Goal: Communication & Community: Answer question/provide support

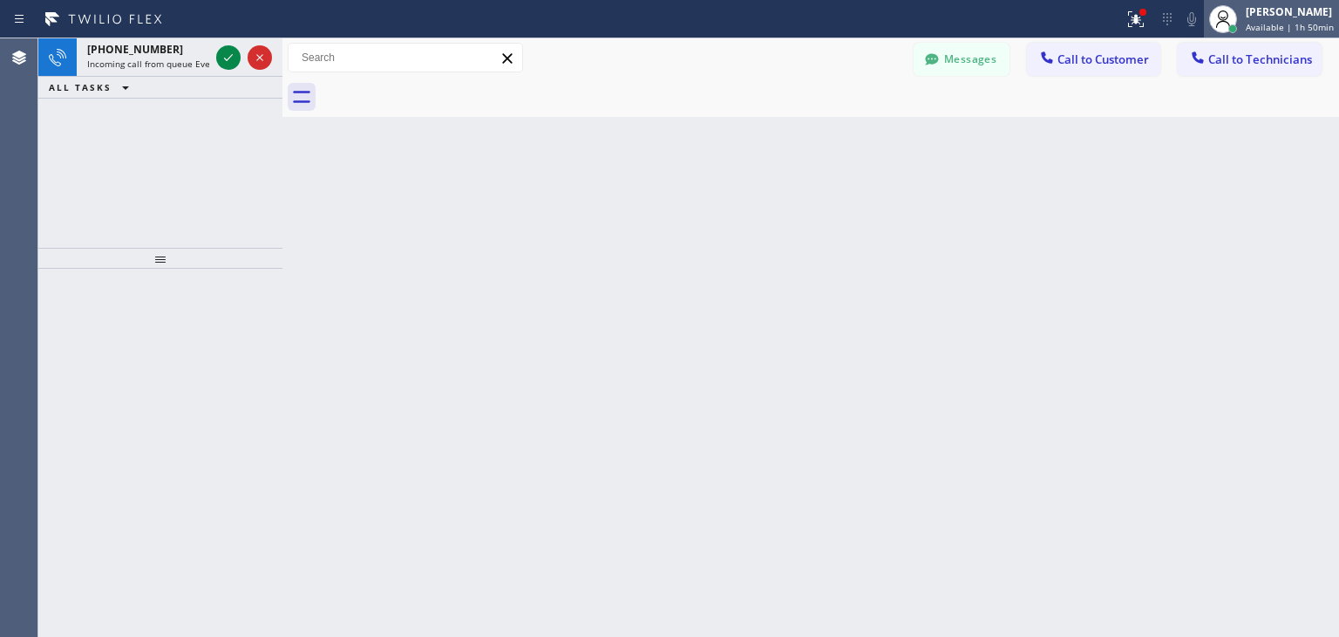
click at [1263, 27] on span "Available | 1h 50min" at bounding box center [1290, 27] width 88 height 12
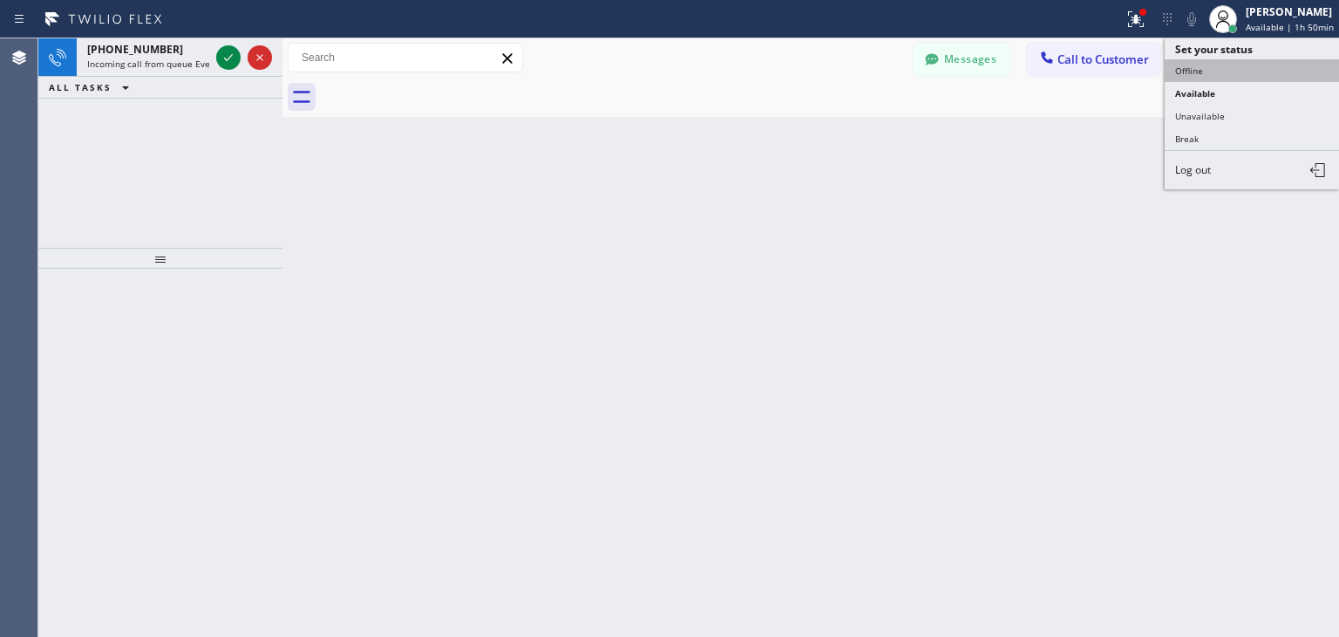
click at [1208, 75] on button "Offline" at bounding box center [1252, 70] width 174 height 23
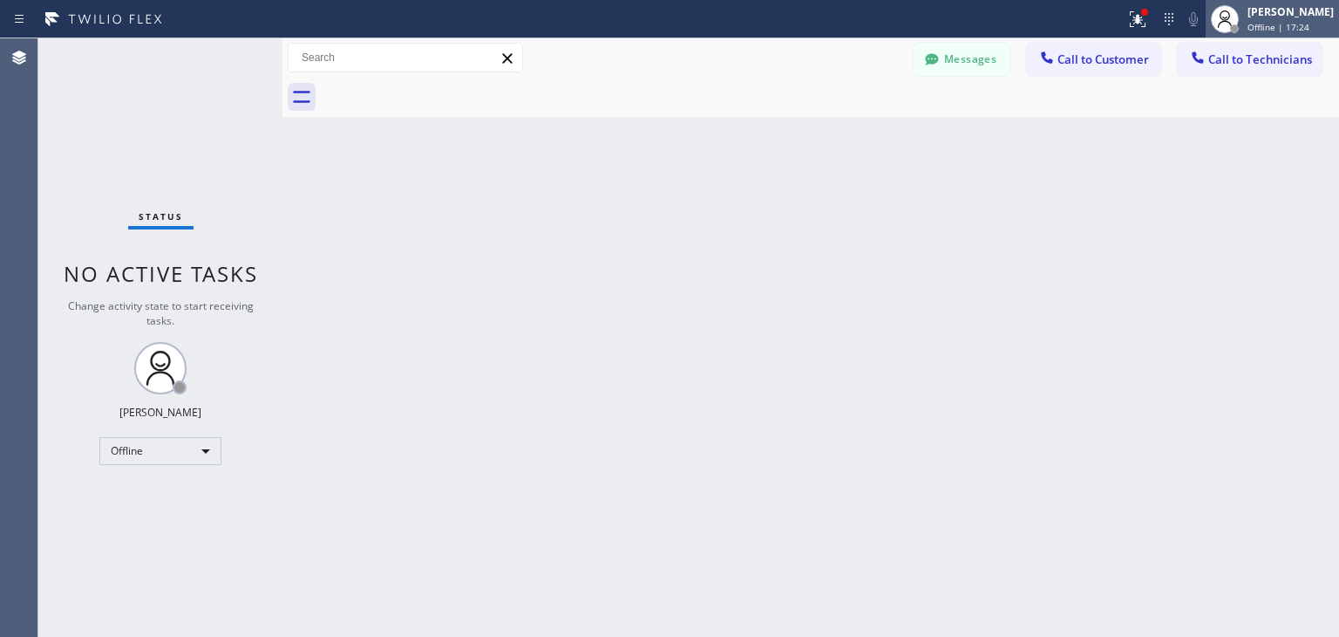
click at [1325, 36] on div "Amir Asamov Offline | 17:24" at bounding box center [1272, 19] width 133 height 38
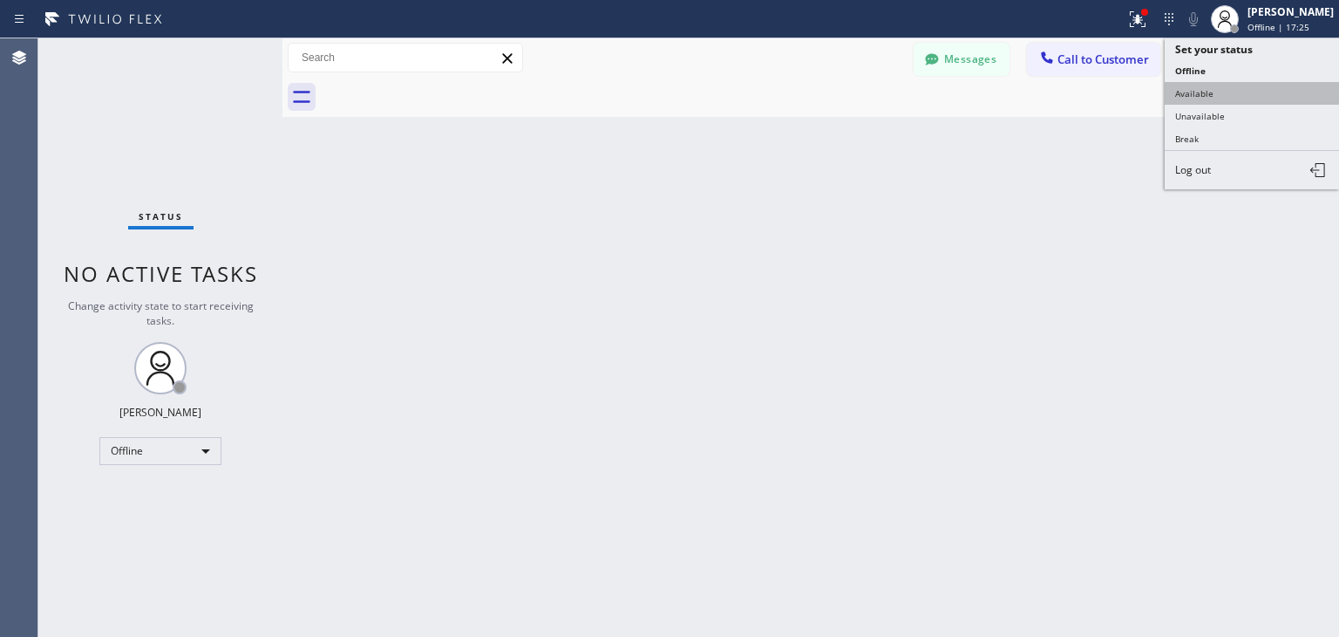
click at [1243, 92] on button "Available" at bounding box center [1252, 93] width 174 height 23
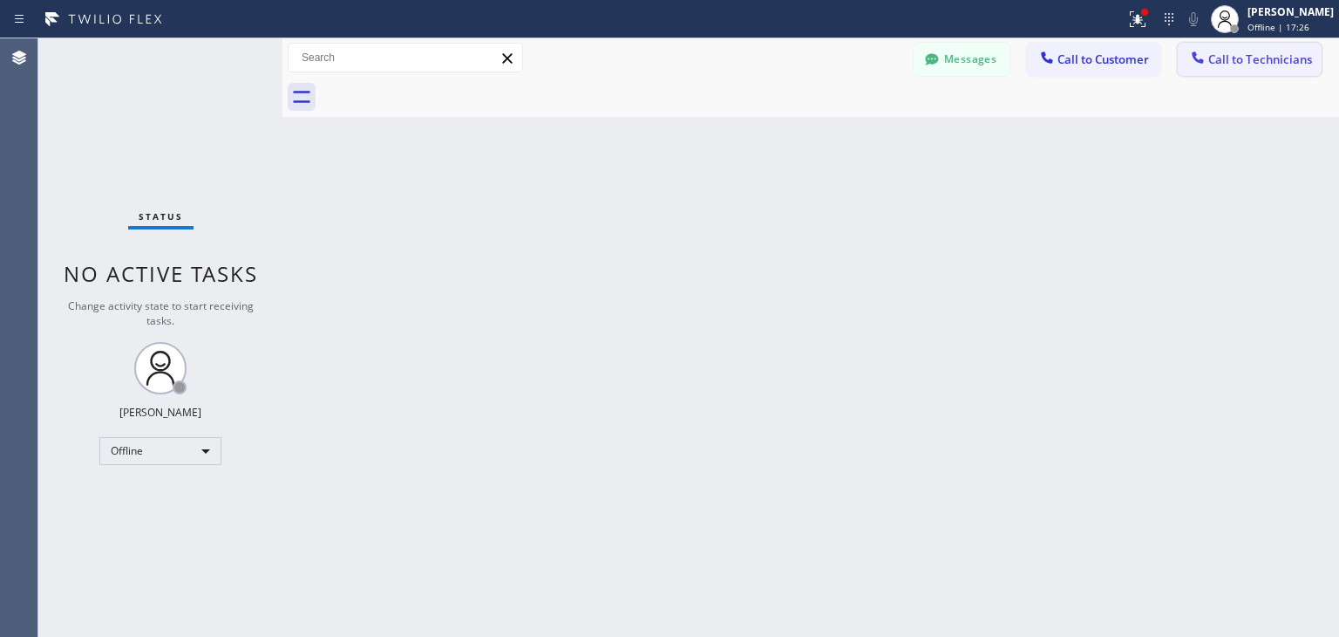
click at [1229, 62] on span "Call to Technicians" at bounding box center [1261, 59] width 104 height 16
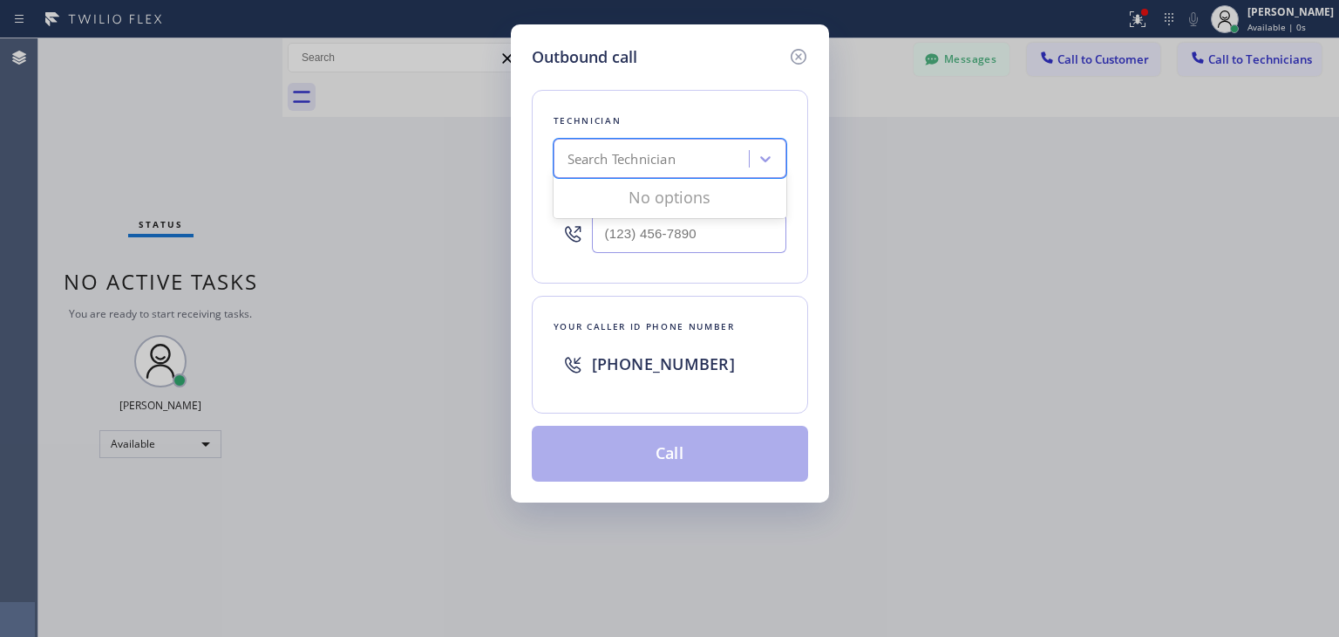
click at [692, 164] on div "Search Technician" at bounding box center [654, 159] width 190 height 31
type input "dan"
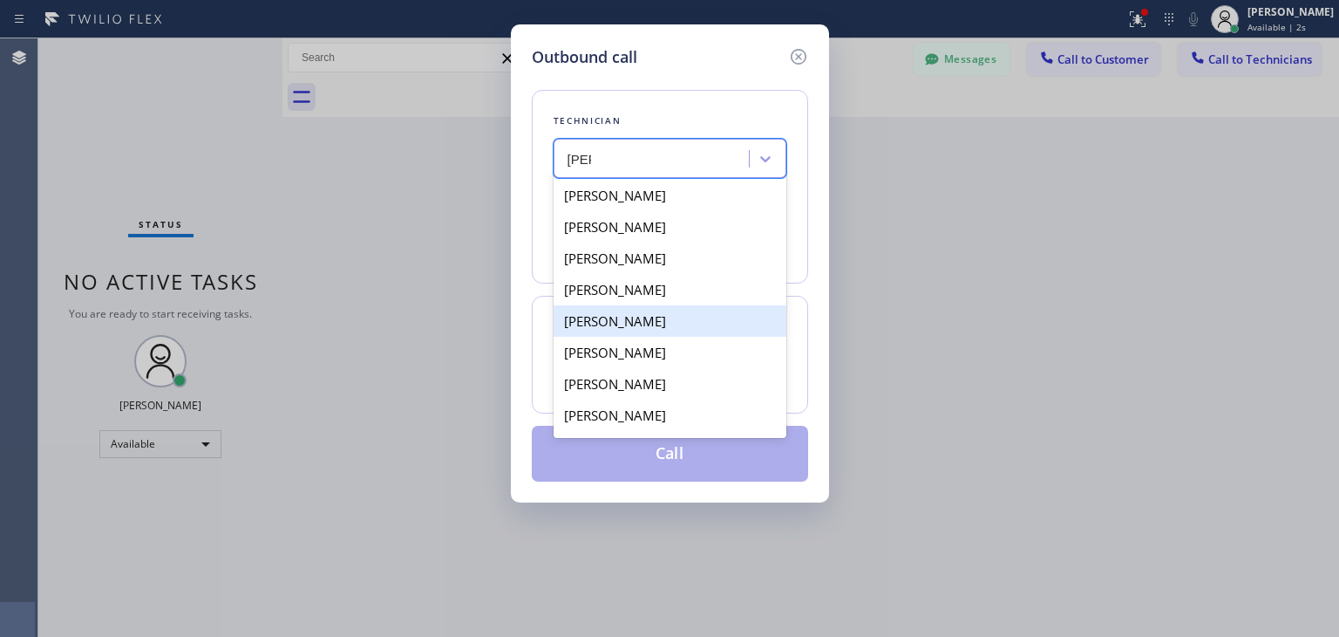
click at [680, 324] on div "[PERSON_NAME]" at bounding box center [670, 320] width 233 height 31
type input "(415) 505-0900"
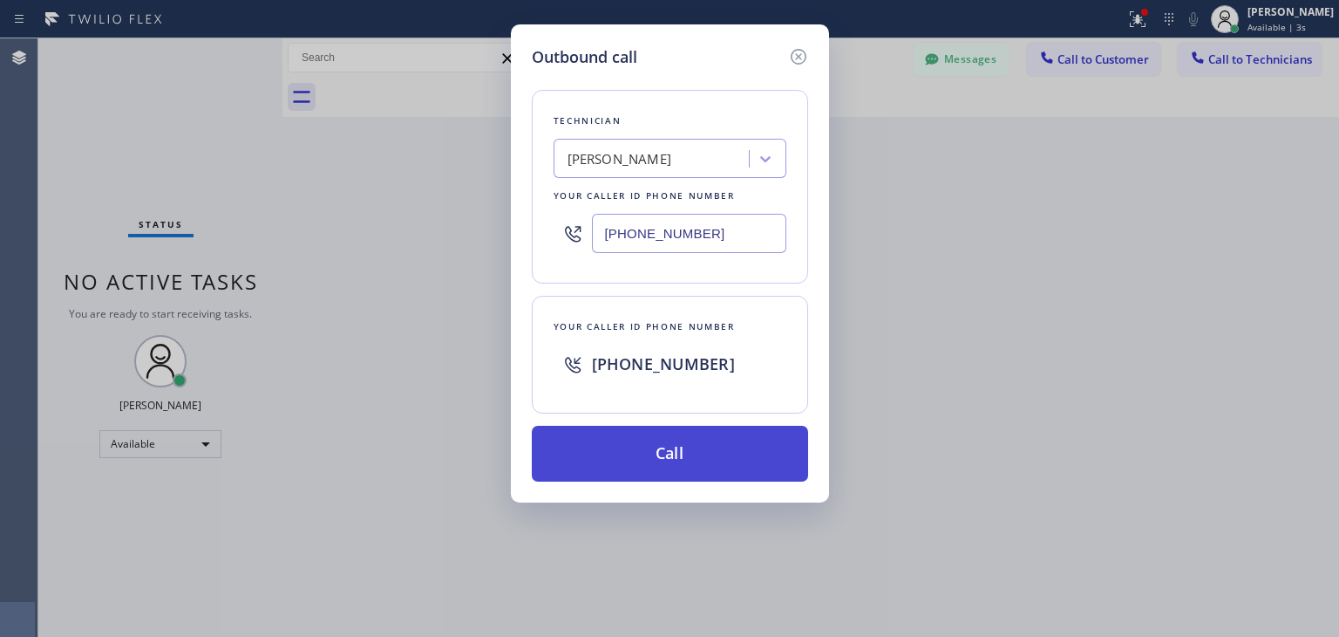
click at [743, 460] on button "Call" at bounding box center [670, 454] width 276 height 56
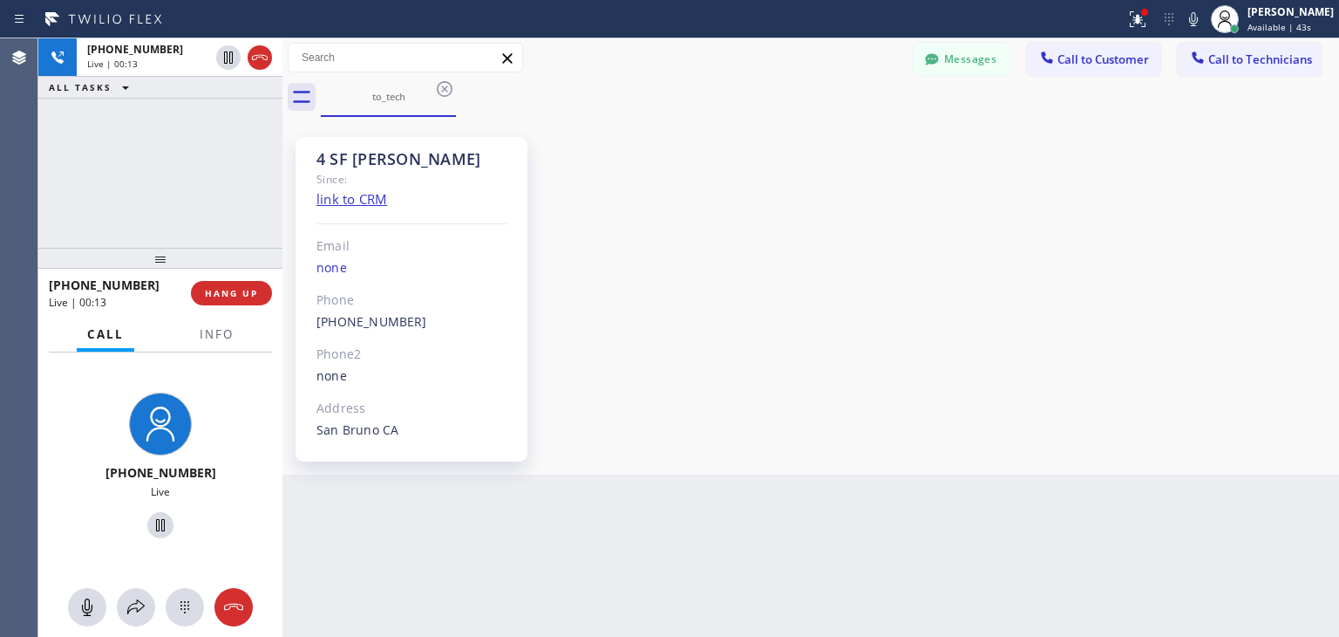
scroll to position [20635, 0]
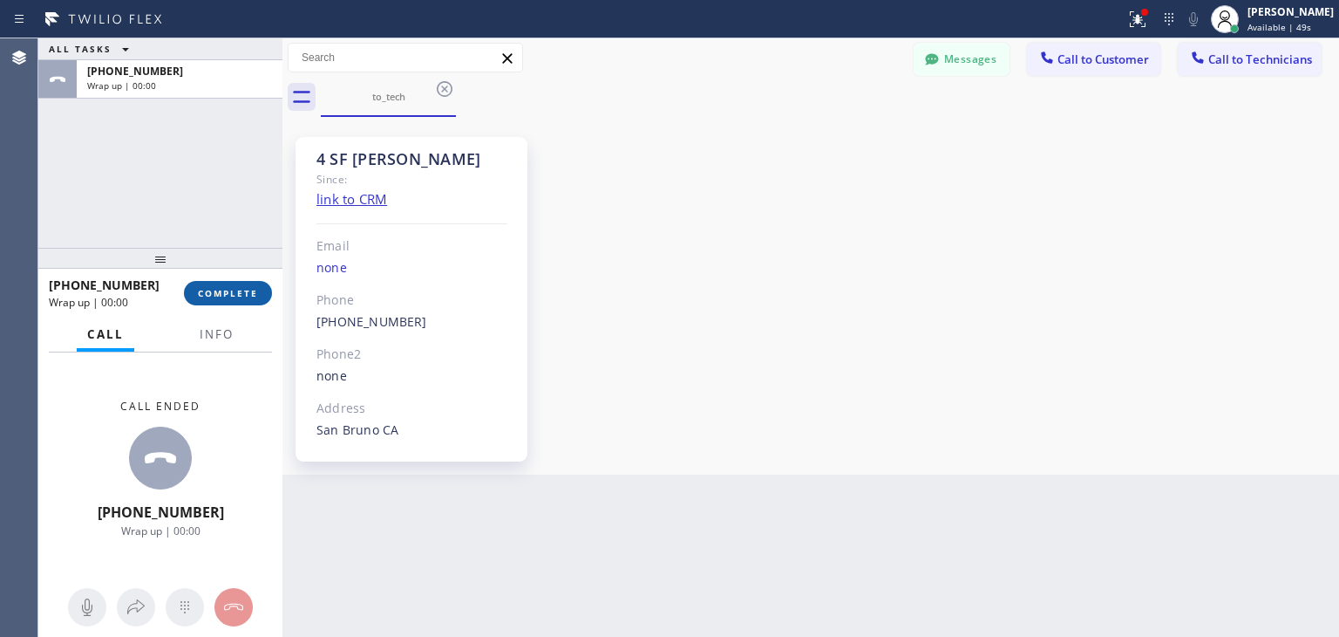
click at [249, 290] on span "COMPLETE" at bounding box center [228, 293] width 60 height 12
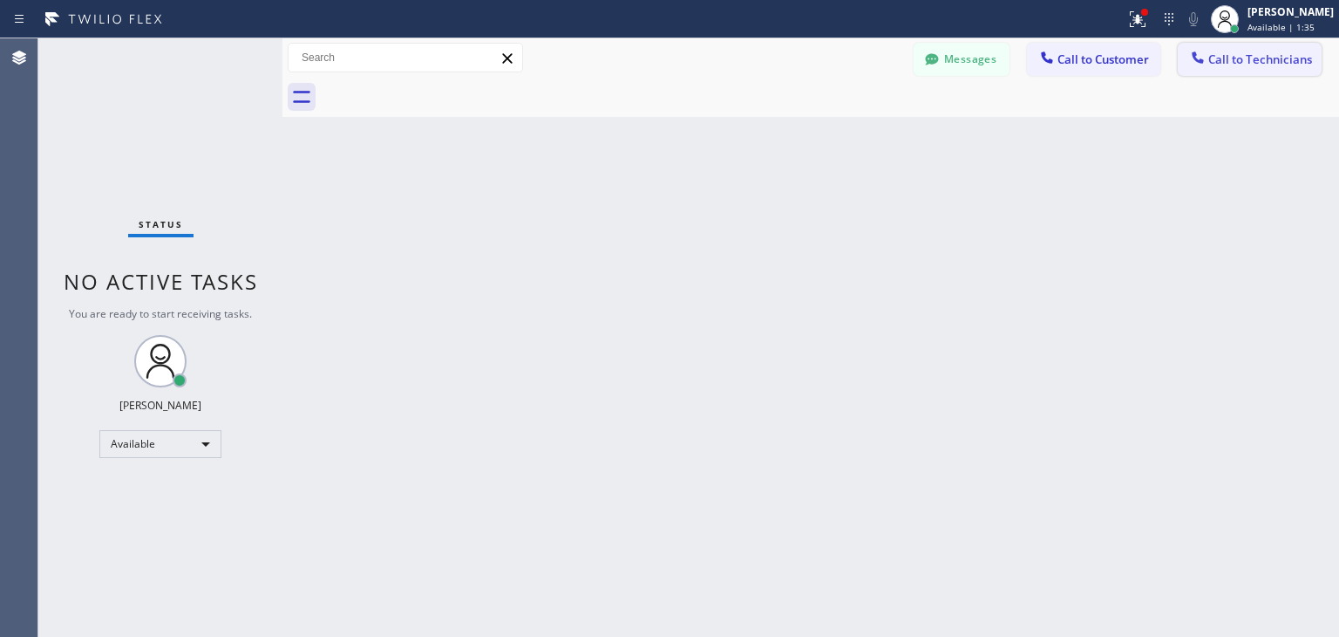
click at [1242, 50] on button "Call to Technicians" at bounding box center [1250, 59] width 144 height 33
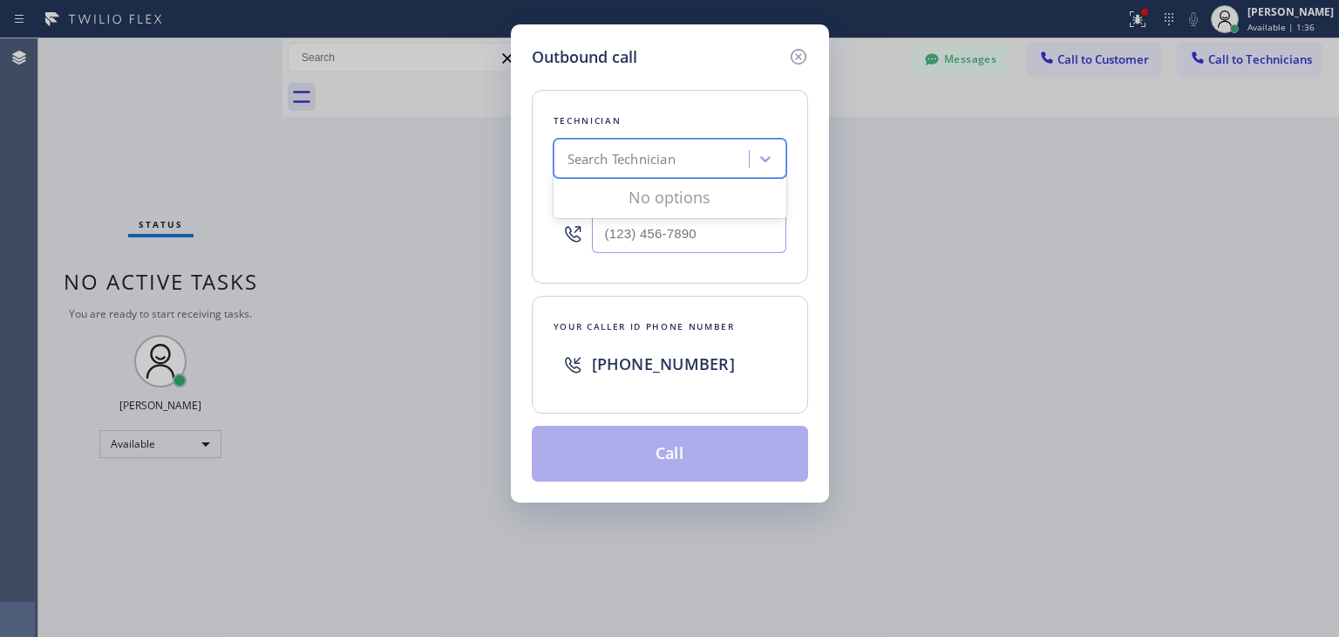
click at [688, 174] on div "Search Technician" at bounding box center [670, 158] width 233 height 39
type input "vlad"
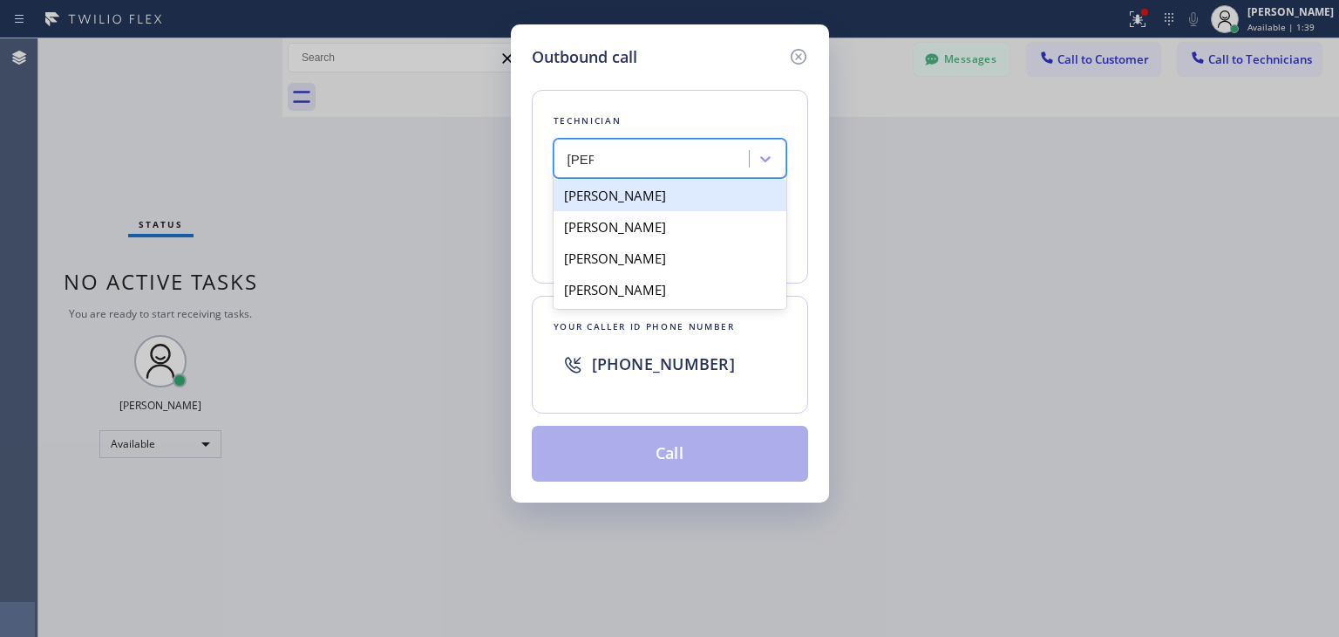
click at [681, 205] on div "Vladimir Samers" at bounding box center [670, 195] width 233 height 31
type input "(415) 640-7024"
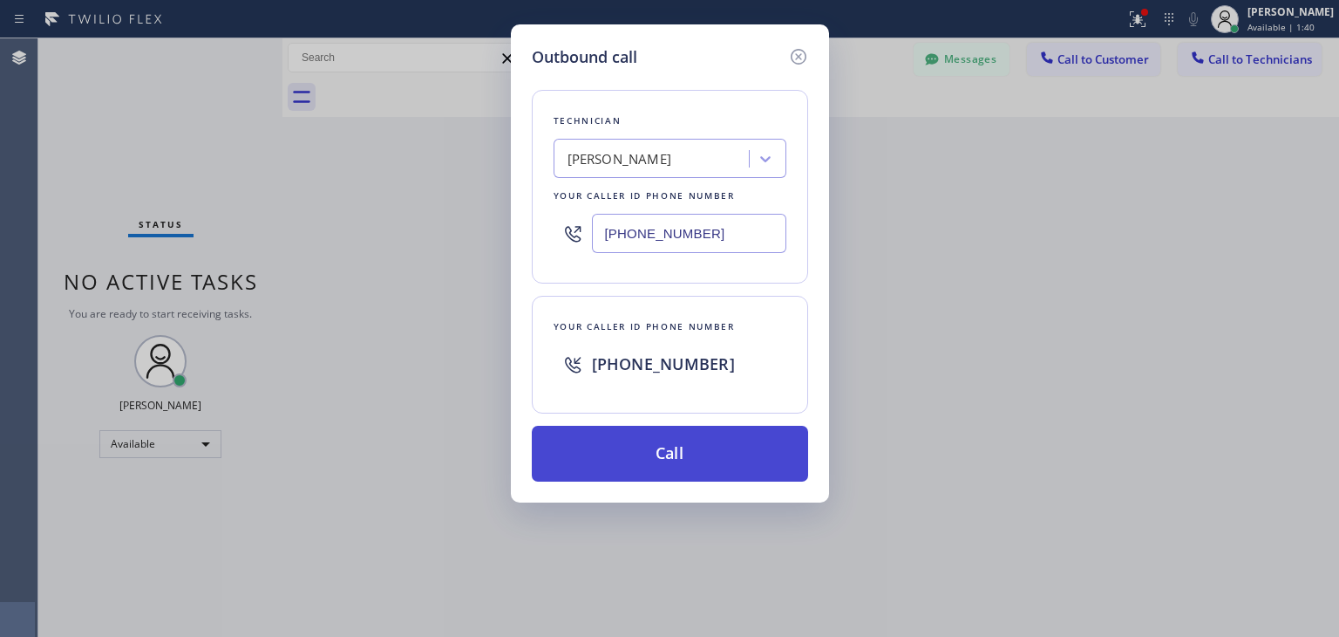
click at [671, 447] on button "Call" at bounding box center [670, 454] width 276 height 56
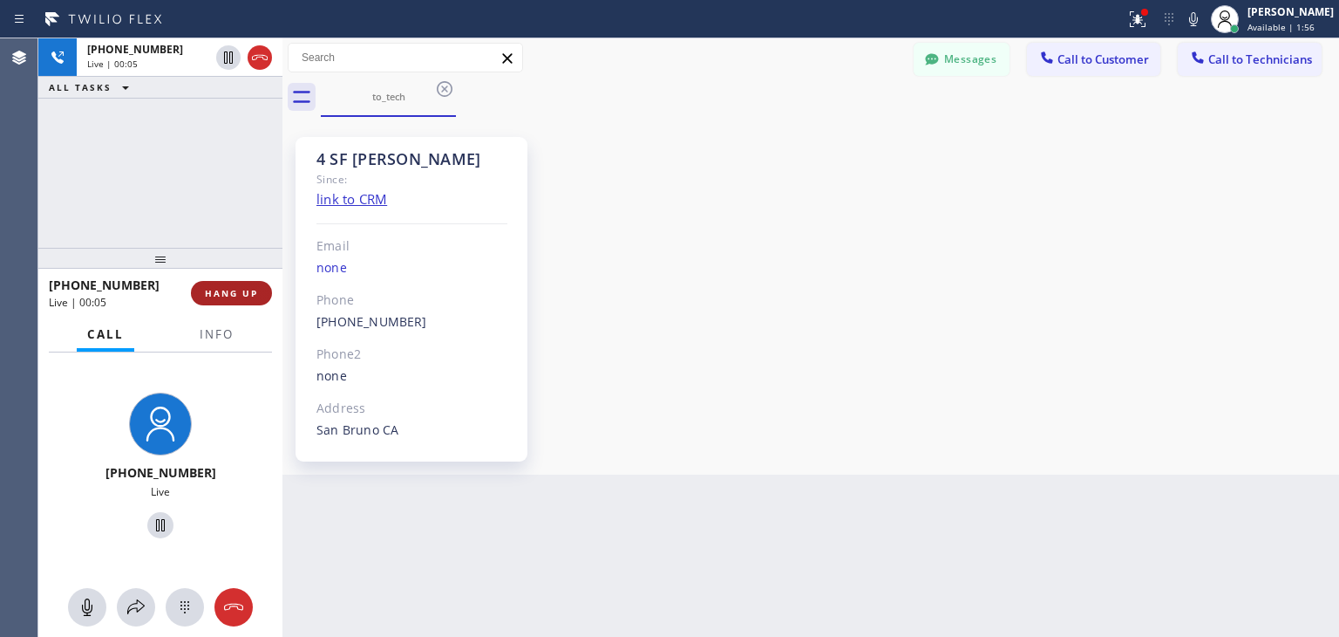
click at [216, 299] on button "HANG UP" at bounding box center [231, 293] width 81 height 24
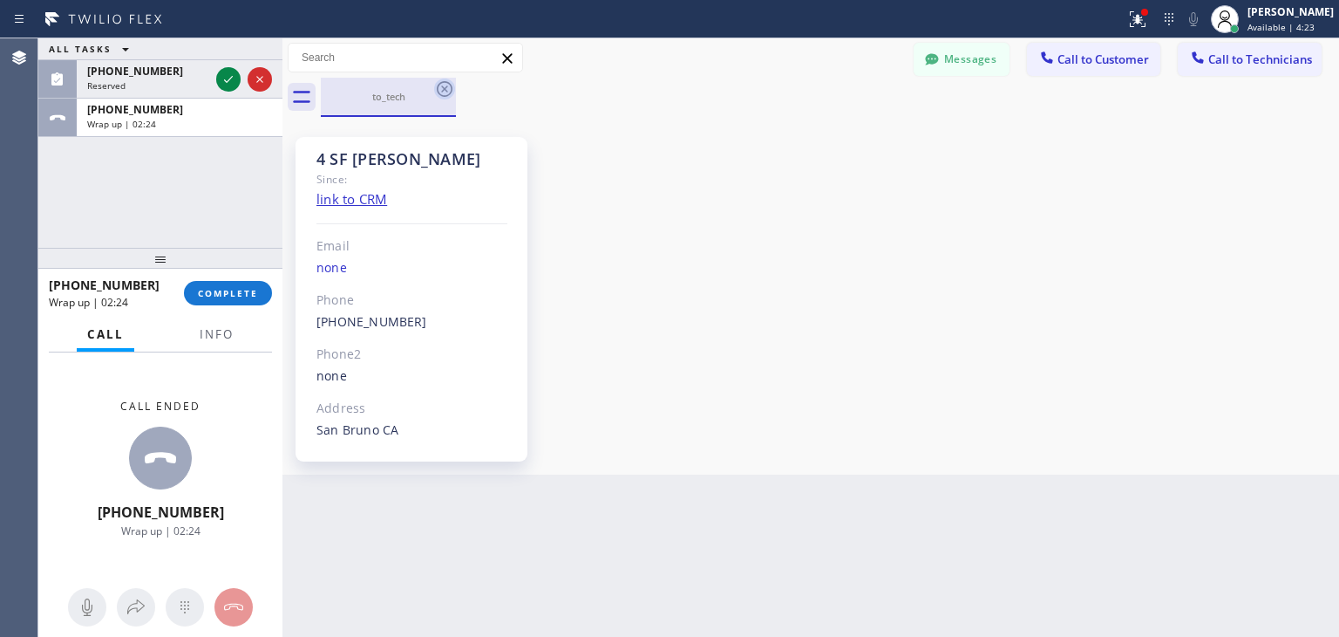
click at [436, 88] on icon at bounding box center [444, 88] width 21 height 21
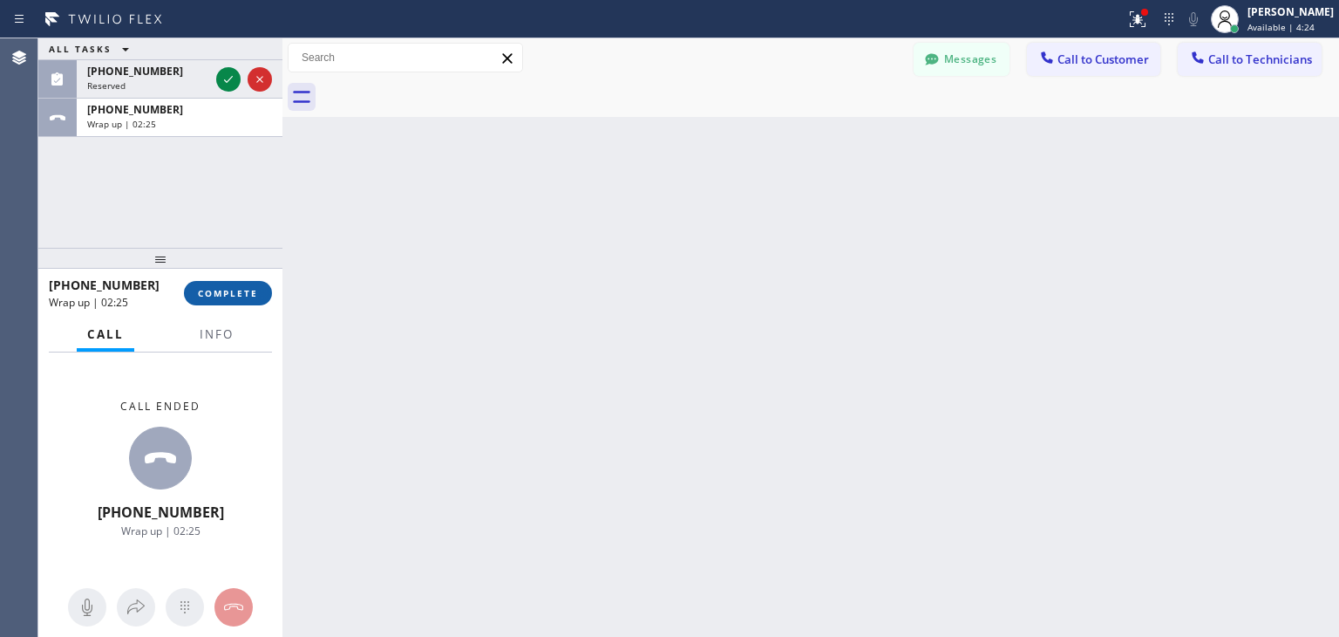
click at [257, 291] on span "COMPLETE" at bounding box center [228, 293] width 60 height 12
drag, startPoint x: 905, startPoint y: 96, endPoint x: 955, endPoint y: 63, distance: 59.7
click at [955, 63] on div "Messages Call to Customer Call to Technicians Outbound call Location Best Vikin…" at bounding box center [811, 77] width 1057 height 78
click at [955, 63] on button "Messages" at bounding box center [962, 59] width 96 height 33
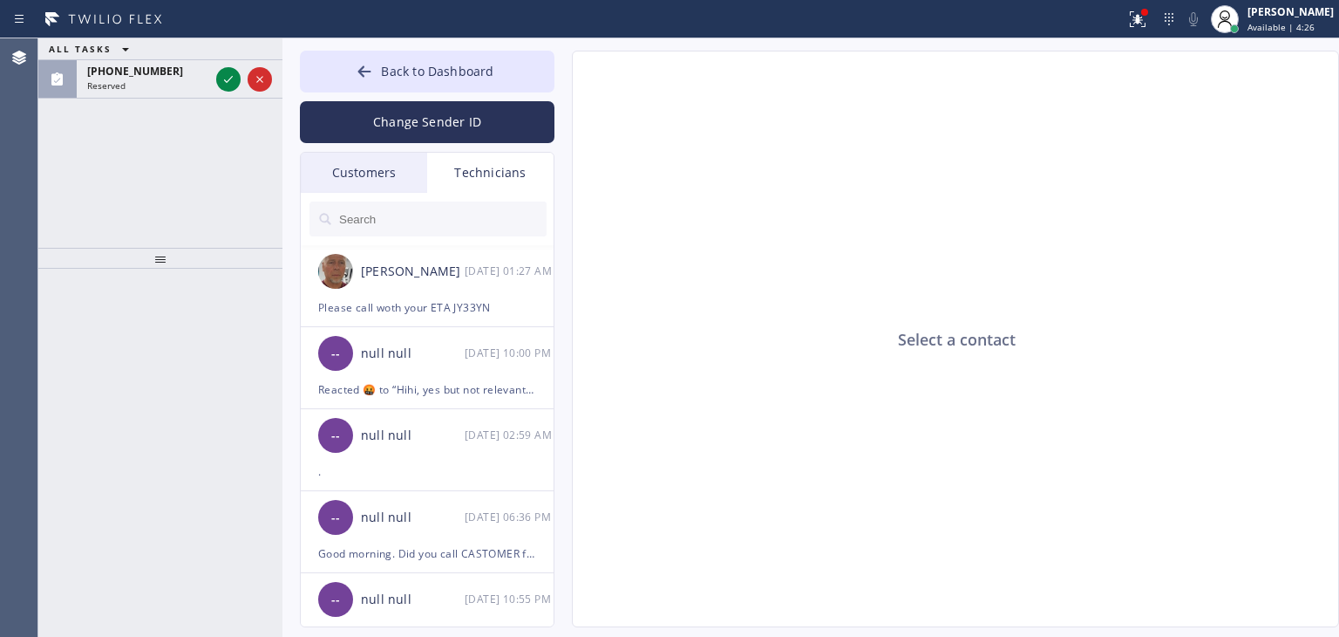
click at [399, 169] on div "Customers" at bounding box center [364, 173] width 126 height 40
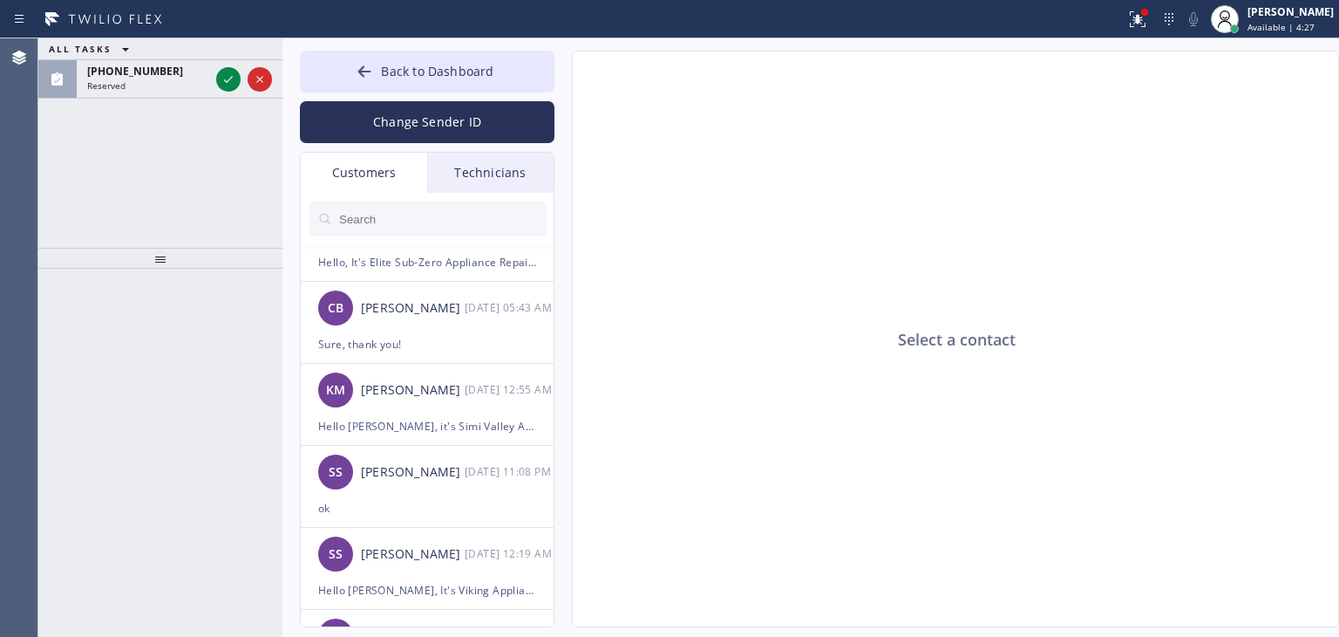
scroll to position [215, 0]
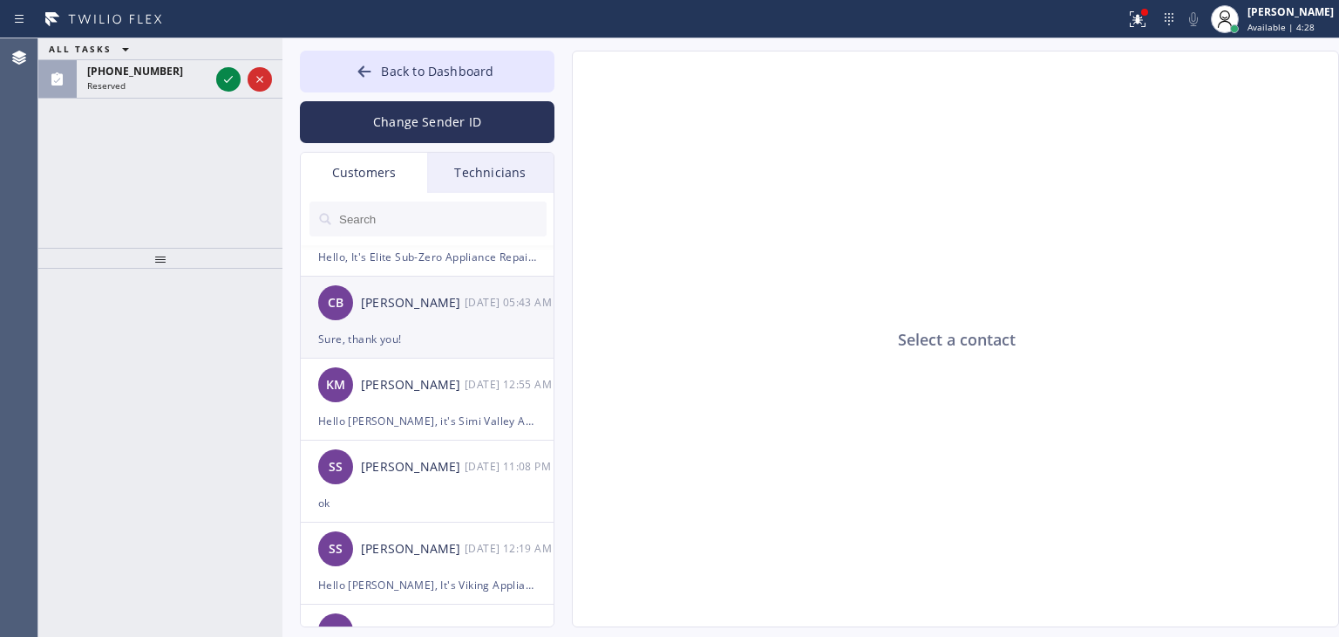
click at [423, 302] on div "[PERSON_NAME]" at bounding box center [413, 303] width 104 height 20
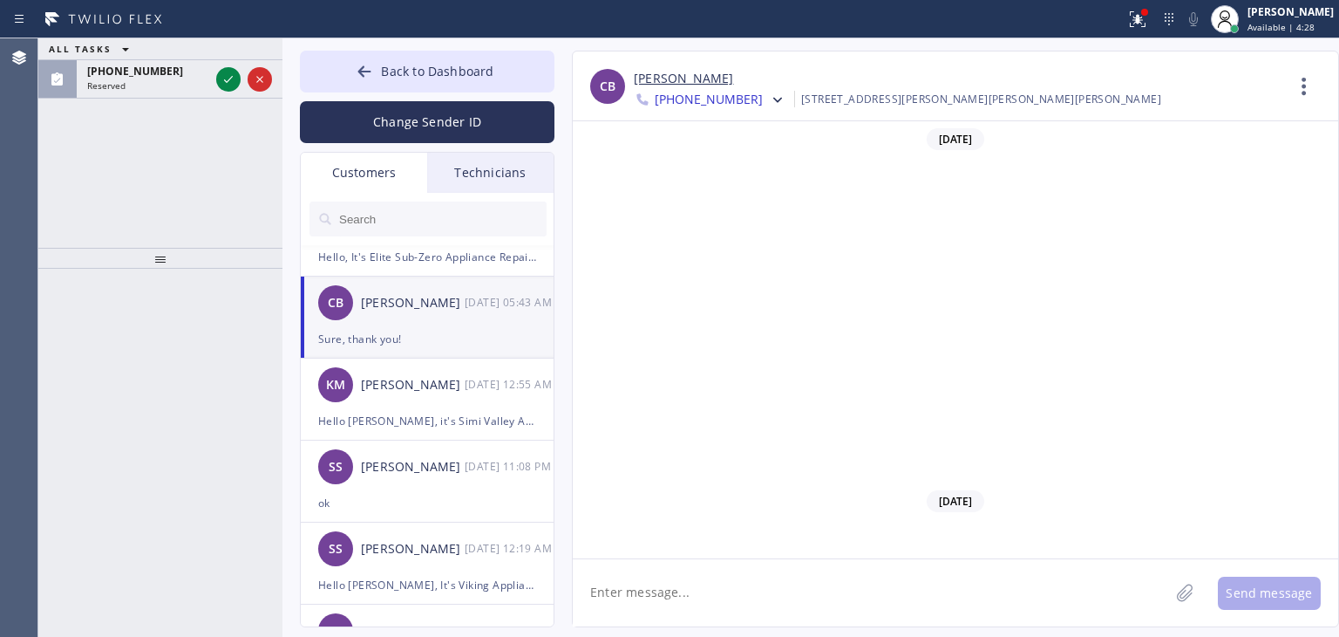
scroll to position [655, 0]
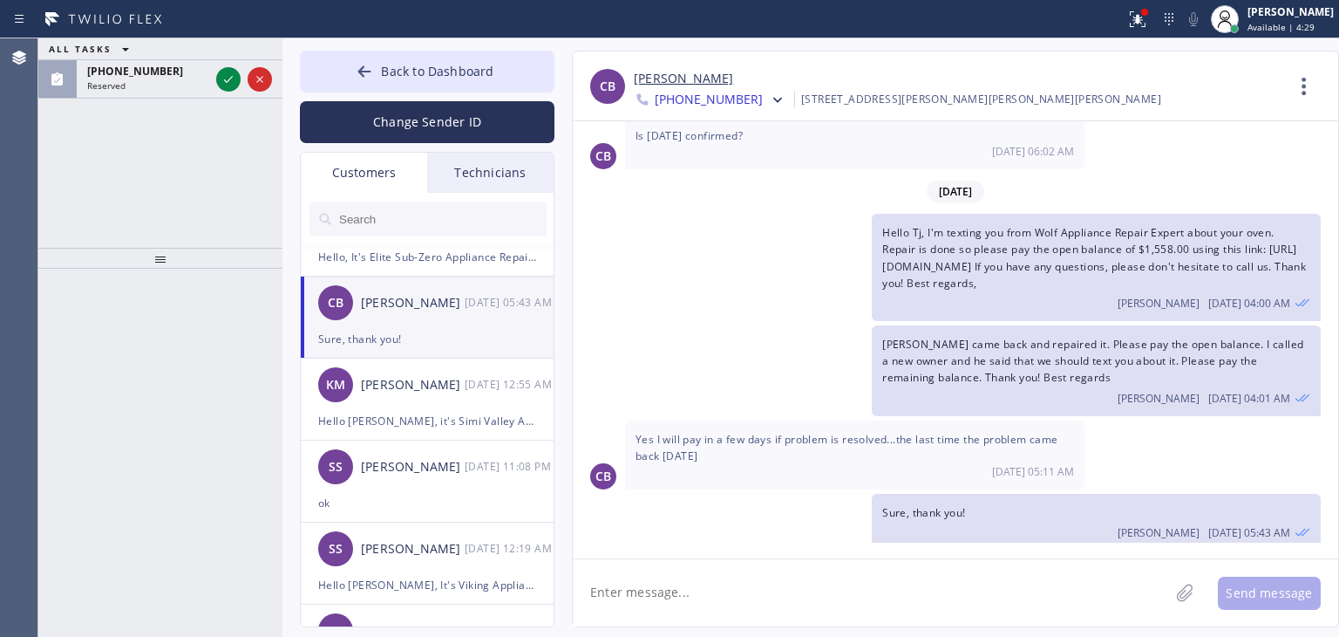
drag, startPoint x: 844, startPoint y: 630, endPoint x: 901, endPoint y: 574, distance: 80.2
click at [901, 574] on div "Back to Dashboard Change Sender ID Customers Technicians EG Eddie Garcia 09/13 …" at bounding box center [811, 337] width 1057 height 598
click at [901, 574] on textarea at bounding box center [871, 592] width 596 height 67
click at [914, 596] on textarea at bounding box center [871, 592] width 596 height 67
drag, startPoint x: 1035, startPoint y: 226, endPoint x: 1189, endPoint y: 222, distance: 153.5
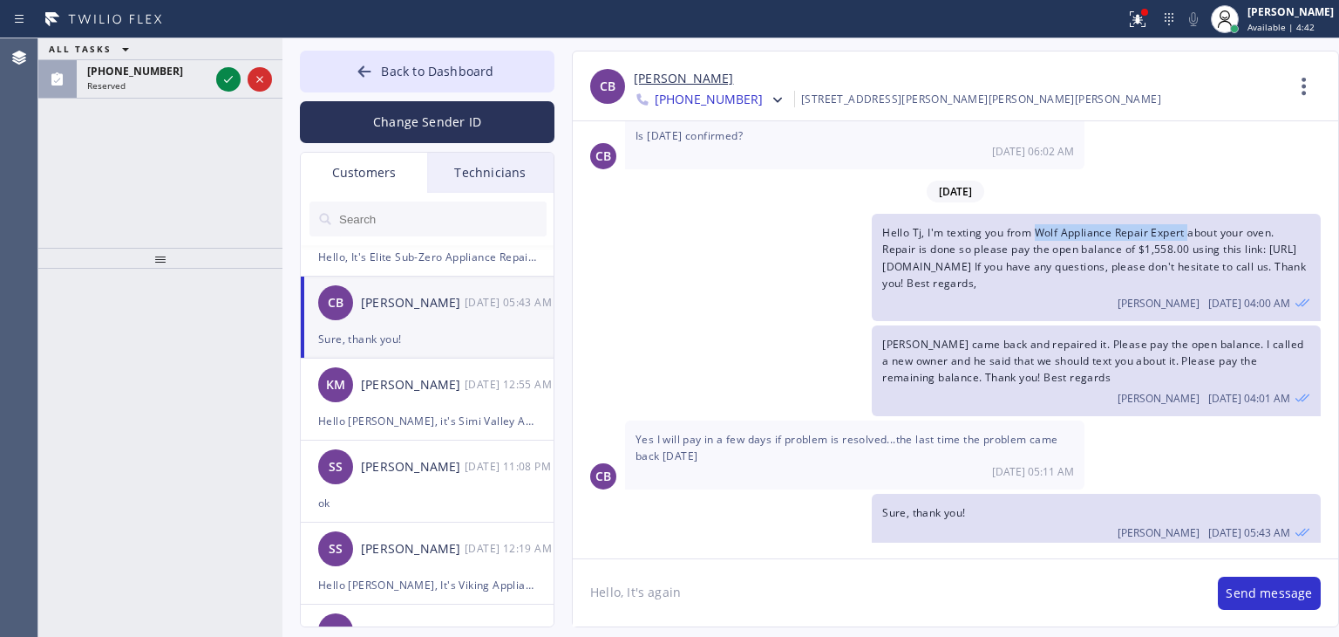
click at [1189, 225] on span "Hello Tj, I'm texting you from Wolf Appliance Repair Expert about your oven. Re…" at bounding box center [1094, 257] width 424 height 65
copy span "Wolf Appliance Repair Expert"
click at [882, 564] on textarea "Hello, It's again" at bounding box center [887, 592] width 628 height 67
paste textarea "Wolf Appliance Repair Expert"
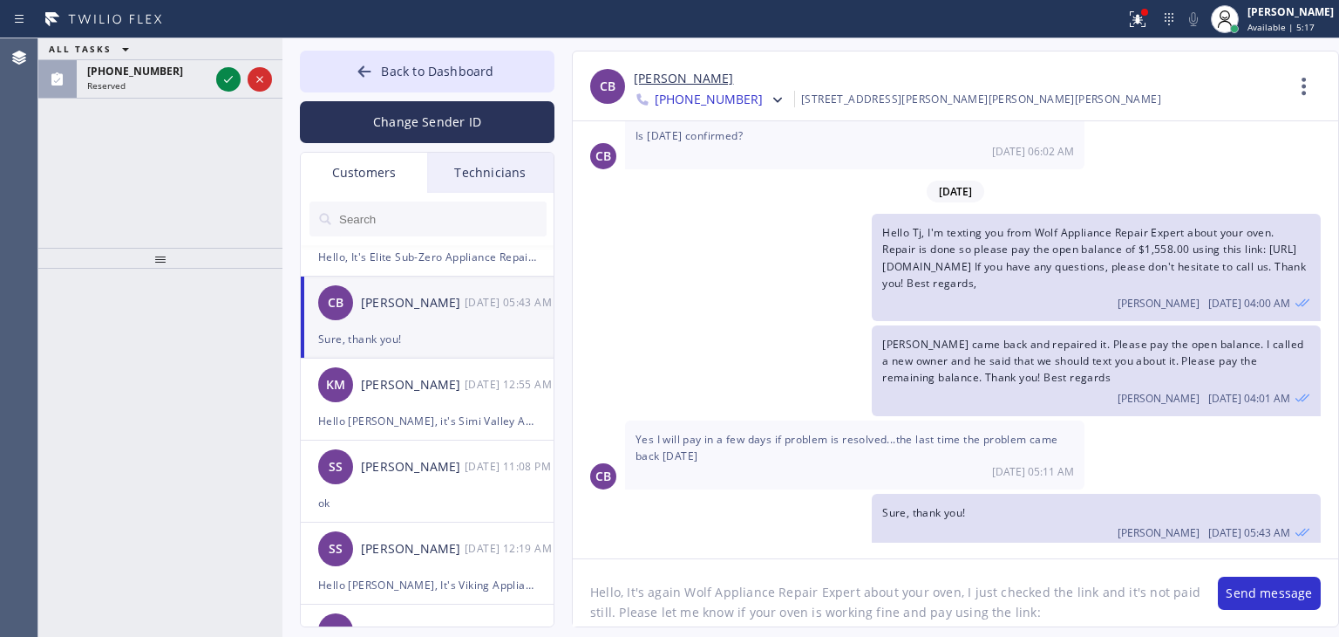
click at [994, 610] on textarea "Hello, It's again Wolf Appliance Repair Expert about your oven, I just checked …" at bounding box center [887, 592] width 628 height 67
click at [938, 616] on textarea "Hello, It's again Wolf Appliance Repair Expert about your oven, I just checked …" at bounding box center [887, 592] width 628 height 67
drag, startPoint x: 1245, startPoint y: 256, endPoint x: 1213, endPoint y: 256, distance: 32.3
click at [1213, 256] on span "Hello Tj, I'm texting you from Wolf Appliance Repair Expert about your oven. Re…" at bounding box center [1094, 257] width 424 height 65
drag, startPoint x: 1257, startPoint y: 258, endPoint x: 882, endPoint y: 256, distance: 374.1
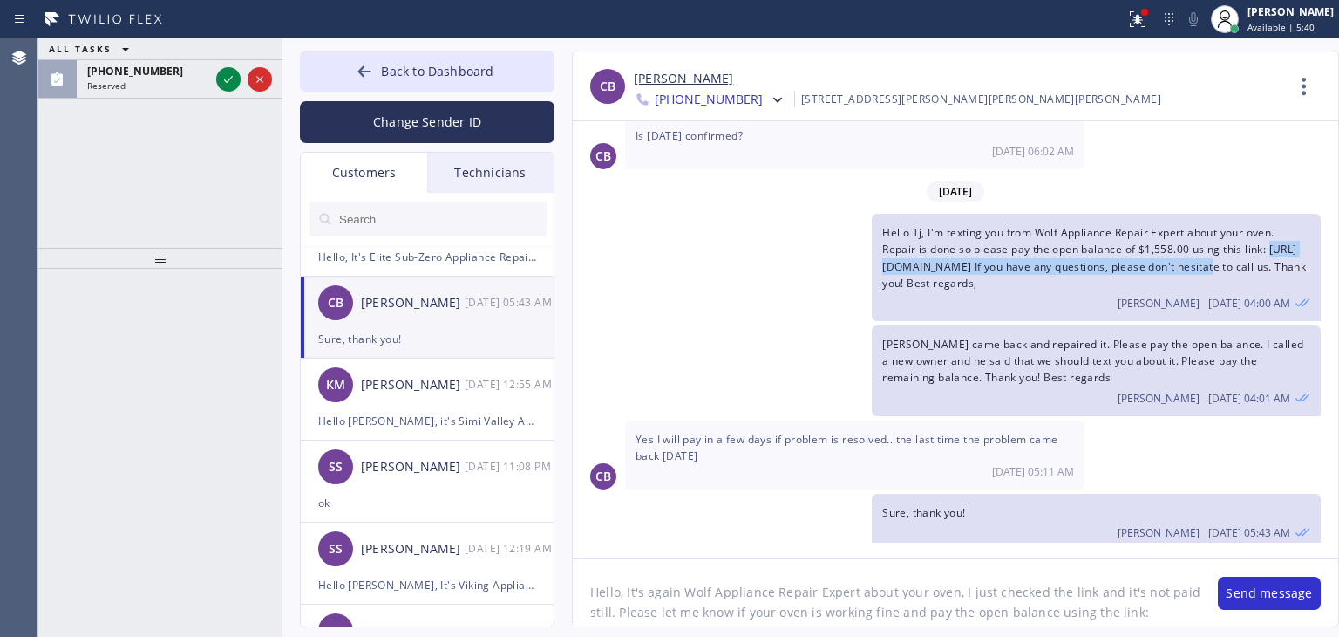
click at [882, 256] on span "Hello Tj, I'm texting you from Wolf Appliance Repair Expert about your oven. Re…" at bounding box center [1094, 257] width 424 height 65
copy span "https://swipesimple.com/links/lnk_f45dc1833a43a26264921f2ceca584ed"
click at [1162, 622] on textarea "Hello, It's again Wolf Appliance Repair Expert about your oven, I just checked …" at bounding box center [887, 592] width 628 height 67
paste textarea "https://swipesimple.com/links/lnk_f45dc1833a43a26264921f2ceca584ed"
type textarea "Hello, It's again Wolf Appliance Repair Expert about your oven, I just checked …"
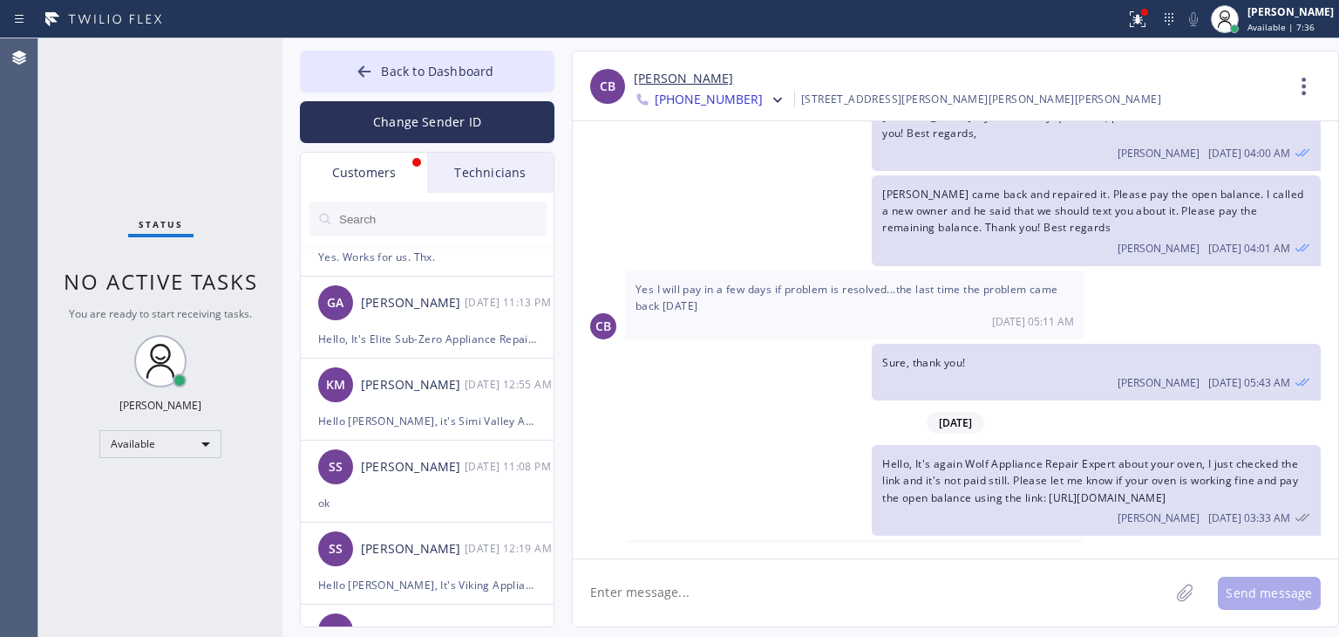
scroll to position [862, 0]
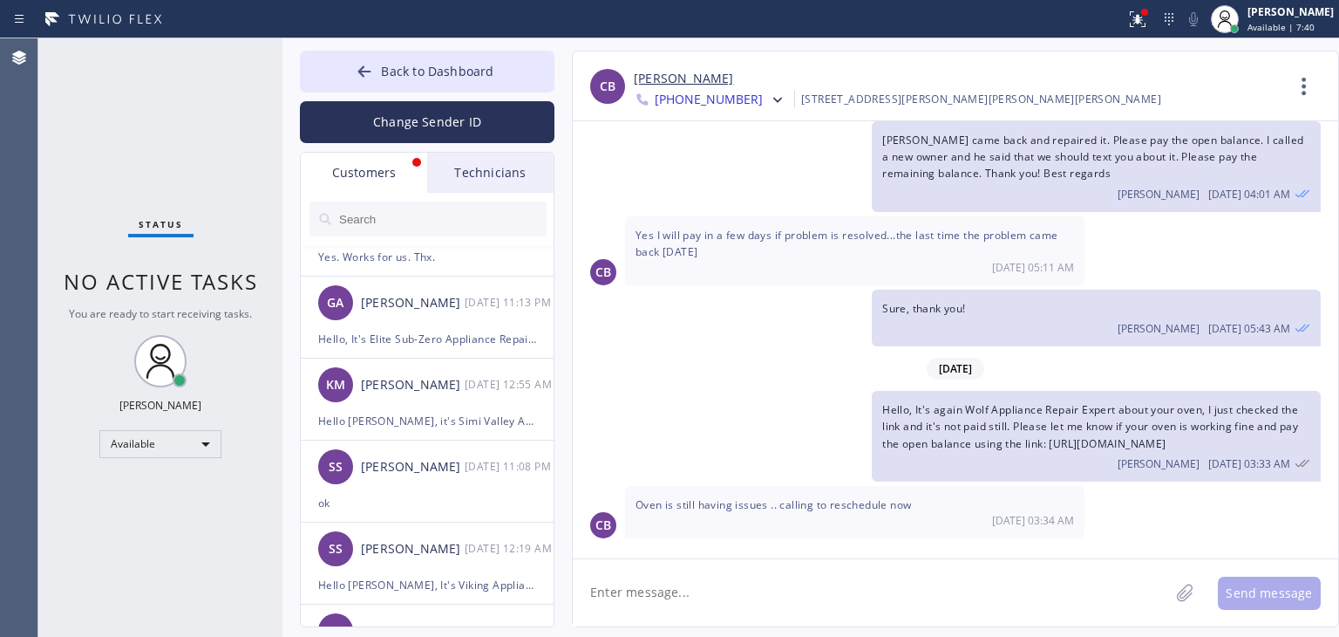
click at [838, 535] on div "Oven is still having issues .. calling to reschedule now 09/16 03:34 AM" at bounding box center [855, 512] width 460 height 52
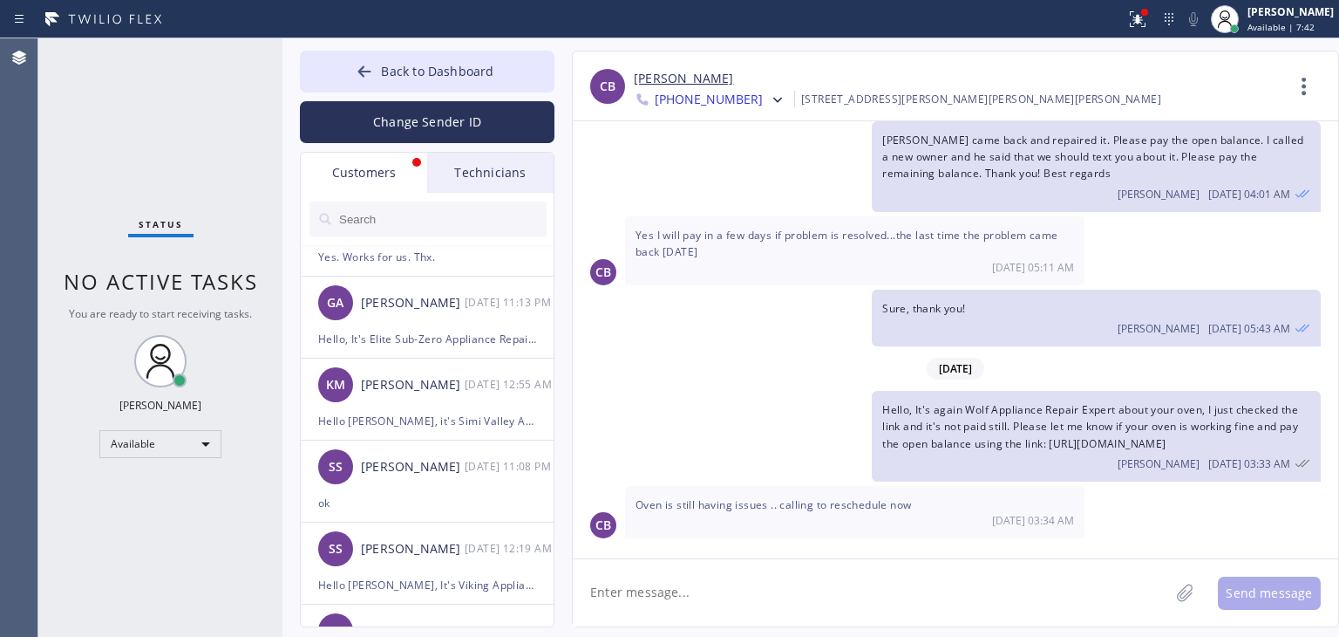
click at [482, 184] on div "Technicians" at bounding box center [490, 173] width 126 height 40
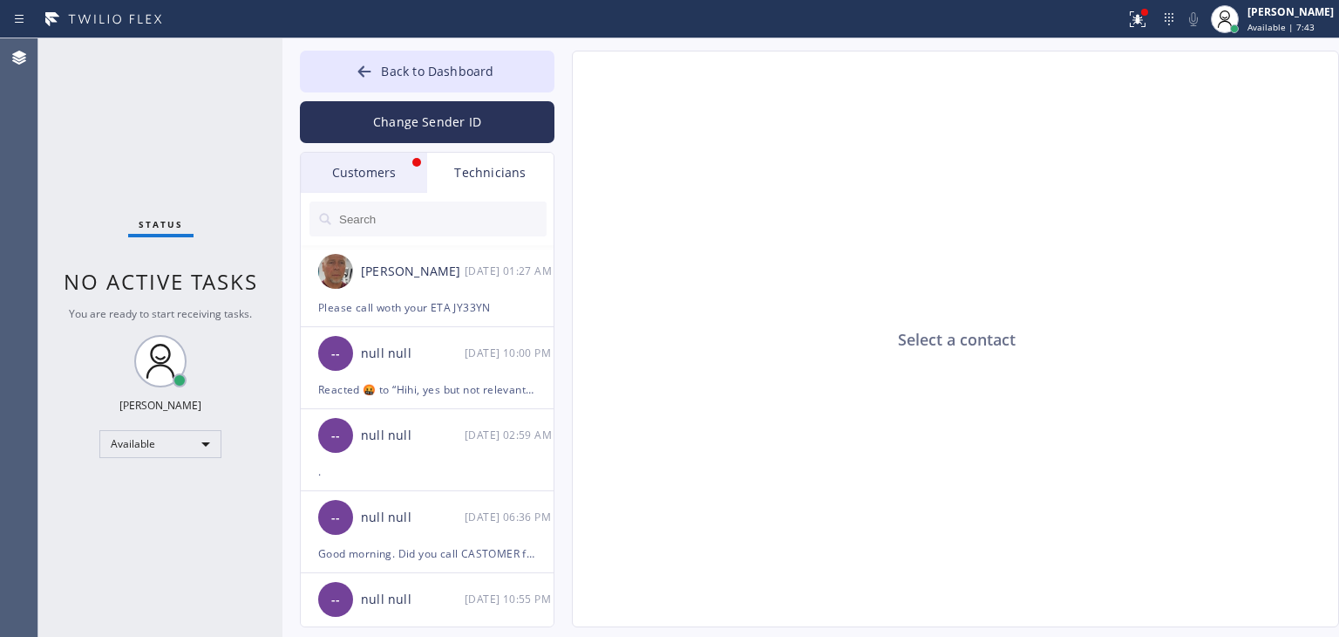
click at [357, 171] on div "Customers" at bounding box center [364, 173] width 126 height 40
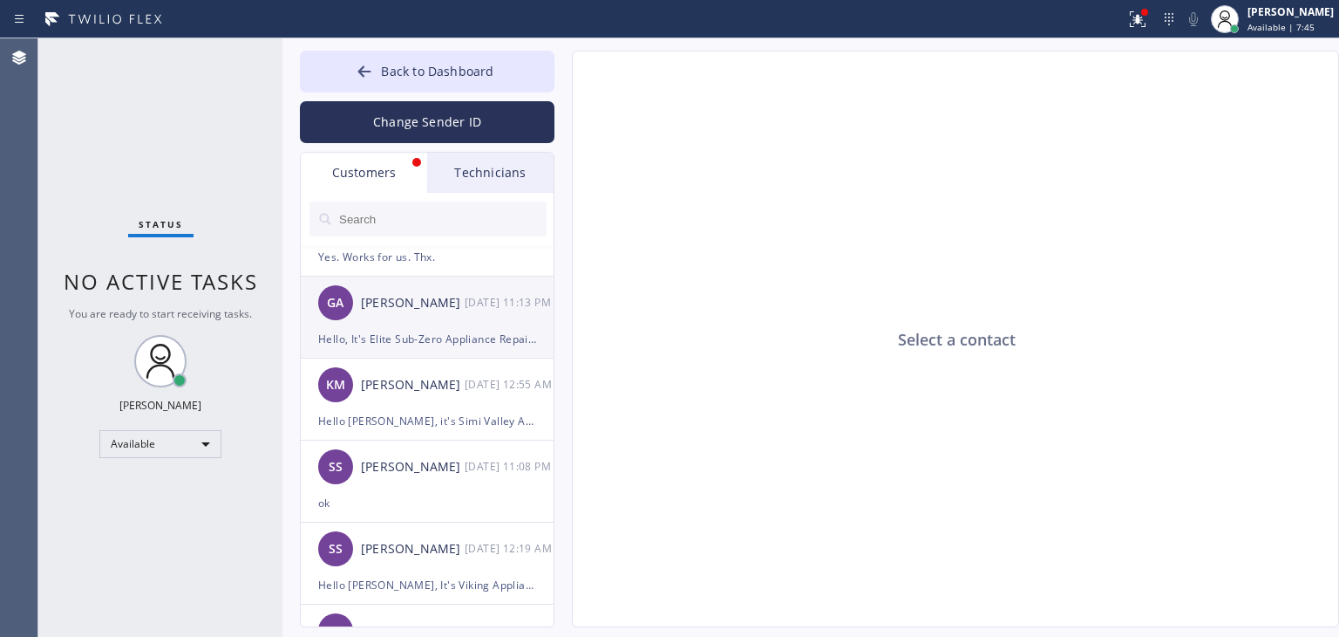
scroll to position [0, 0]
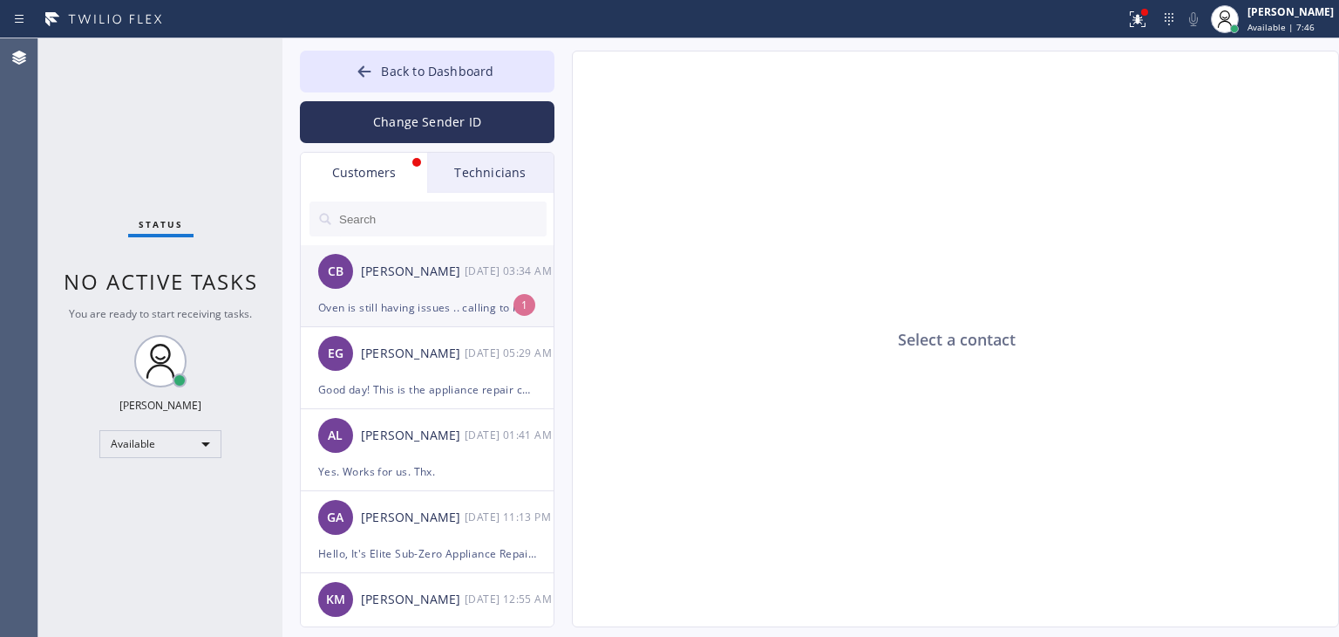
click at [460, 269] on div "[PERSON_NAME]" at bounding box center [413, 272] width 104 height 20
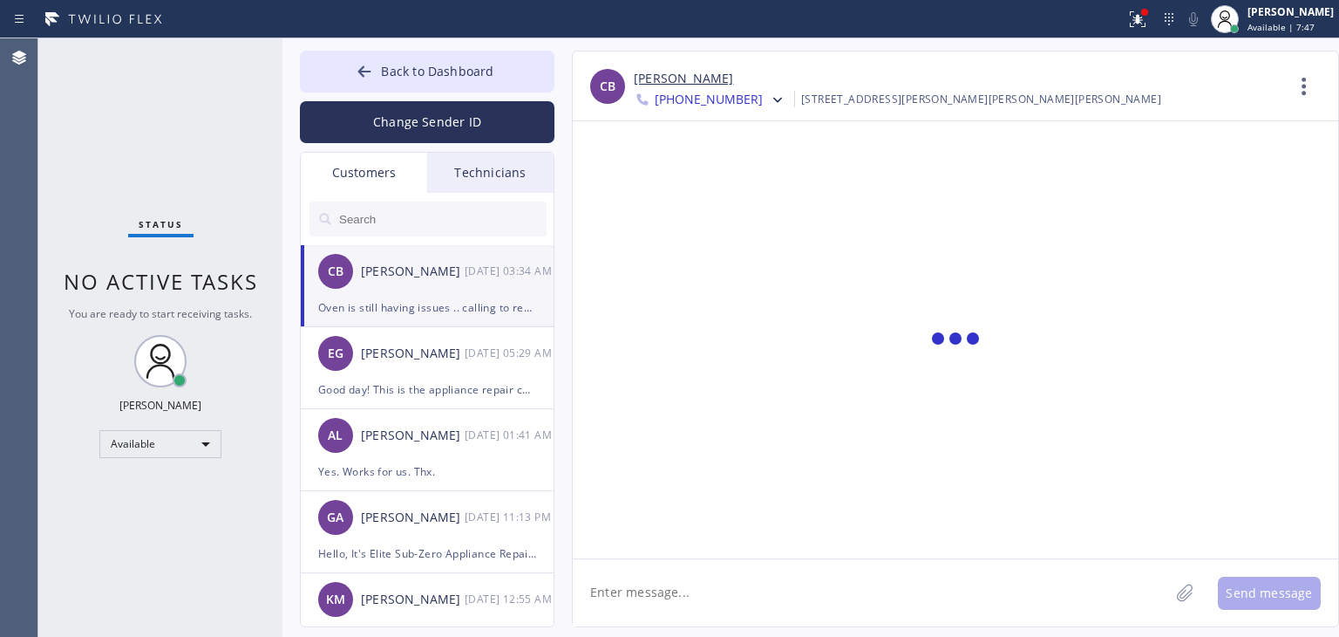
scroll to position [862, 0]
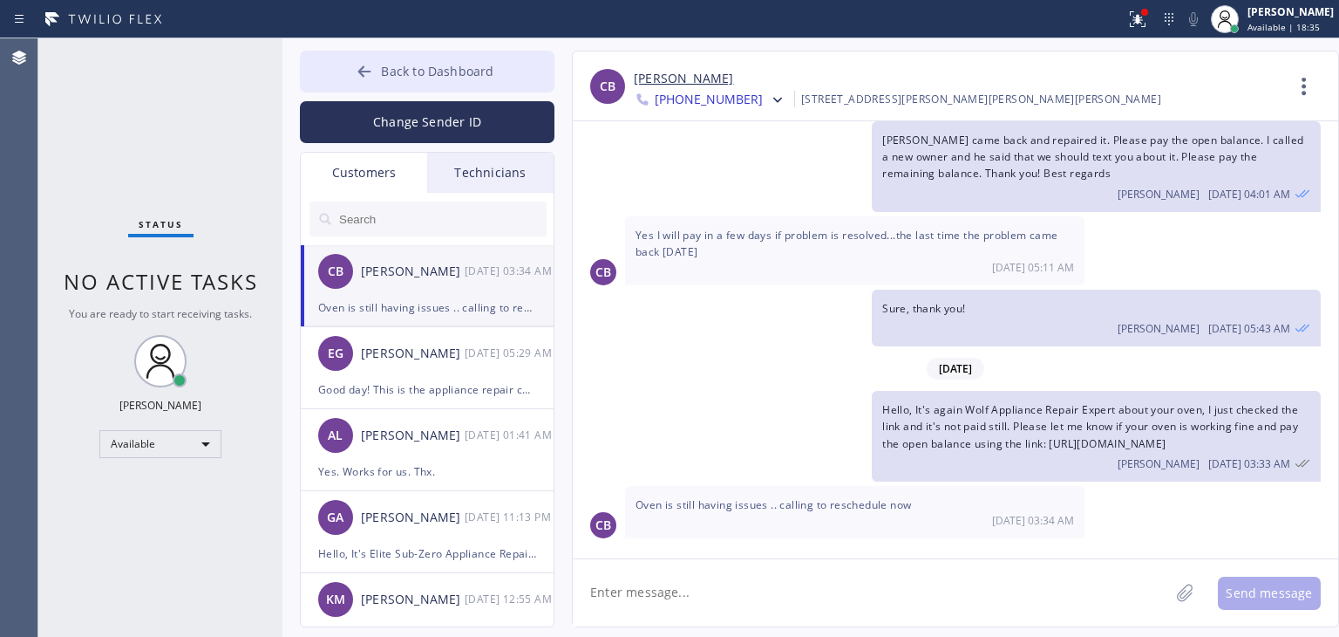
click at [491, 77] on span "Back to Dashboard" at bounding box center [437, 71] width 112 height 17
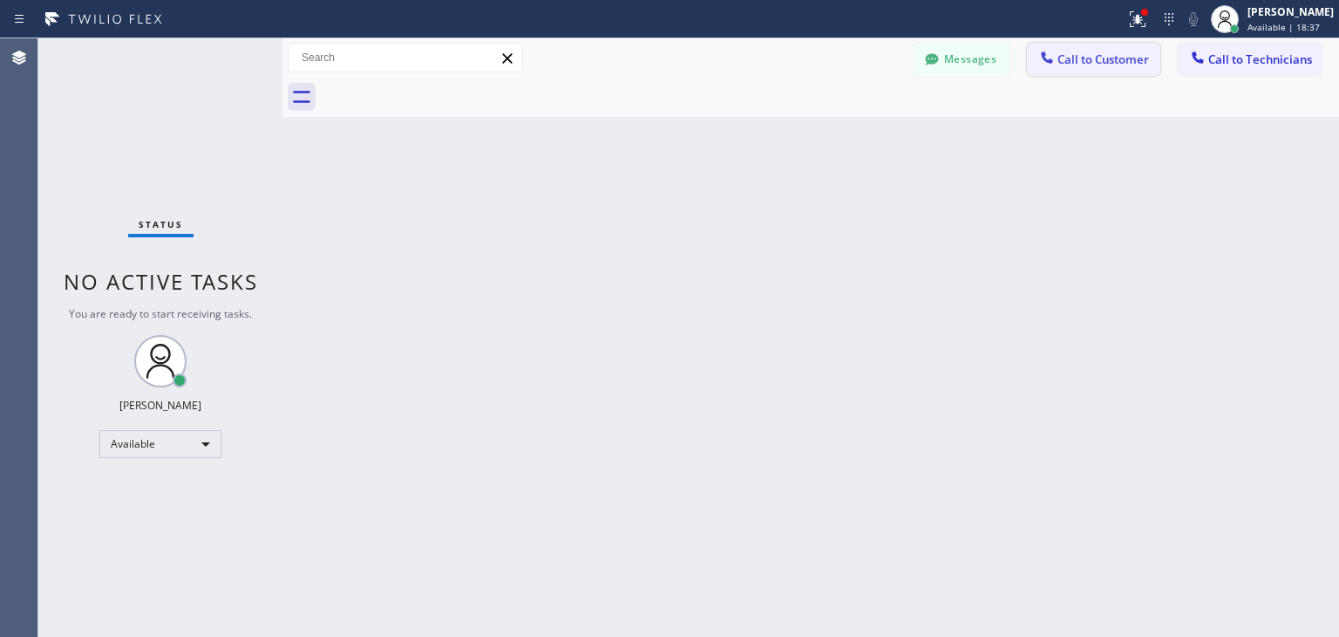
click at [1093, 44] on button "Call to Customer" at bounding box center [1093, 59] width 133 height 33
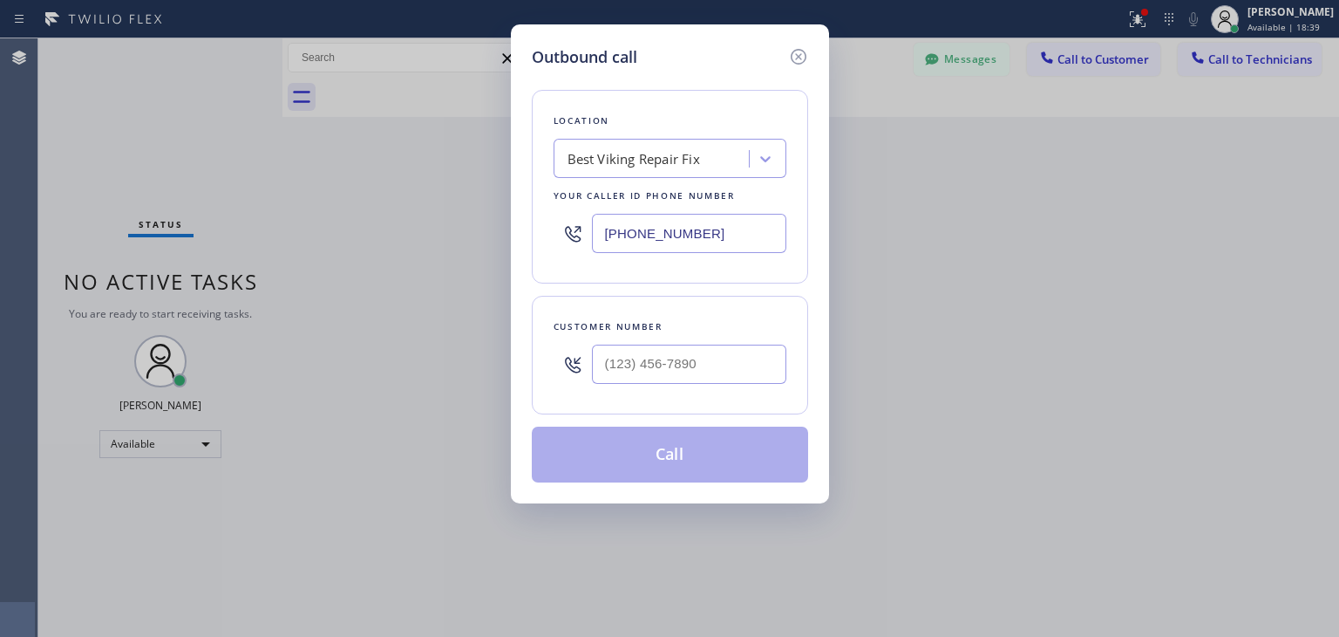
click at [711, 382] on div at bounding box center [689, 364] width 194 height 57
paste input "312) 927-3017"
click at [722, 374] on input "(___) ___-____" at bounding box center [689, 363] width 194 height 39
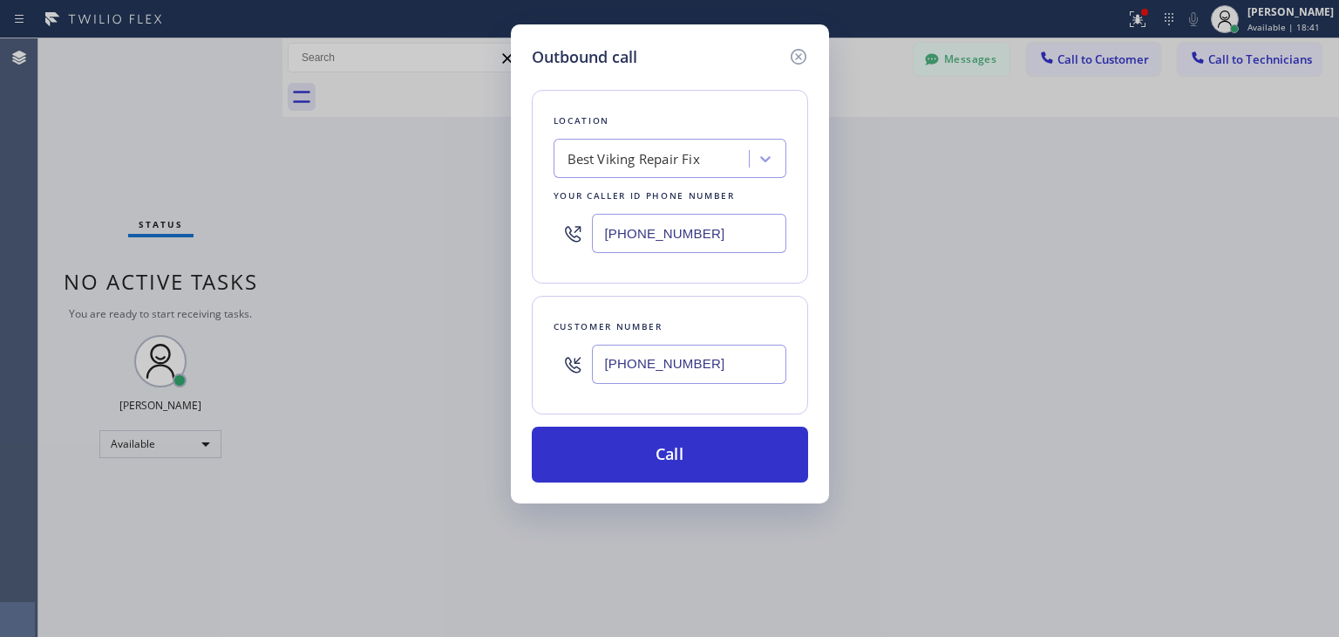
type input "(312) 927-3017"
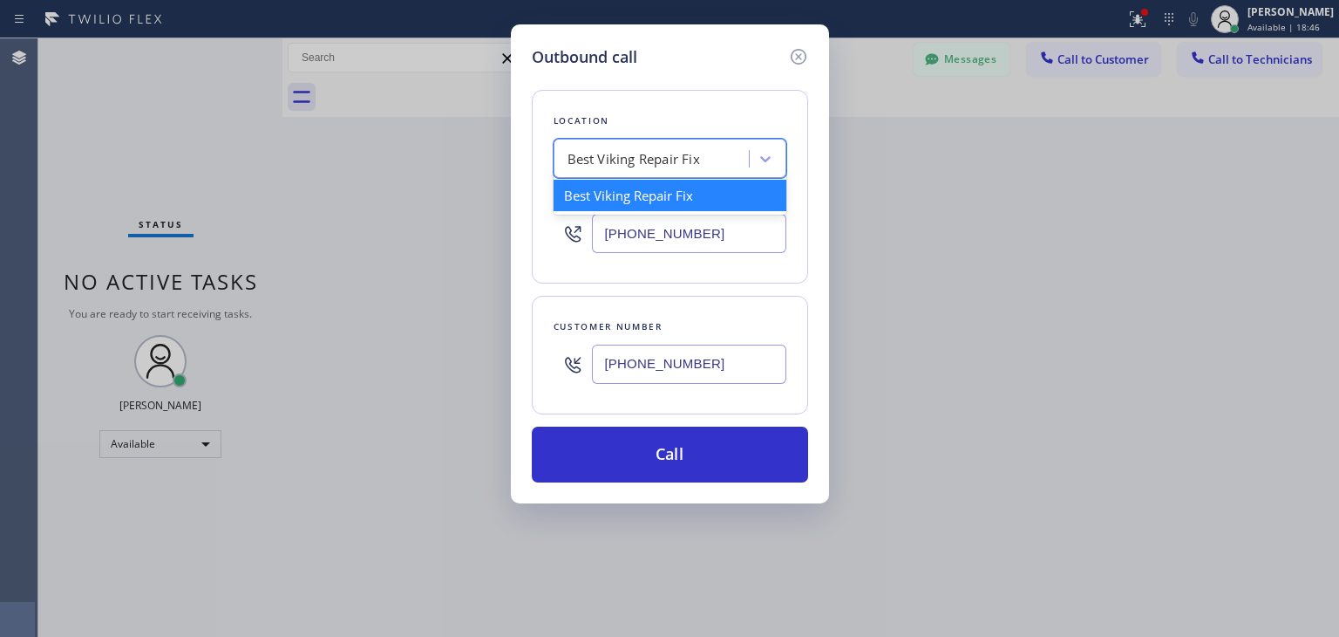
paste input "Subzero Repair Professionals"
type input "Subzero Repair Professionals"
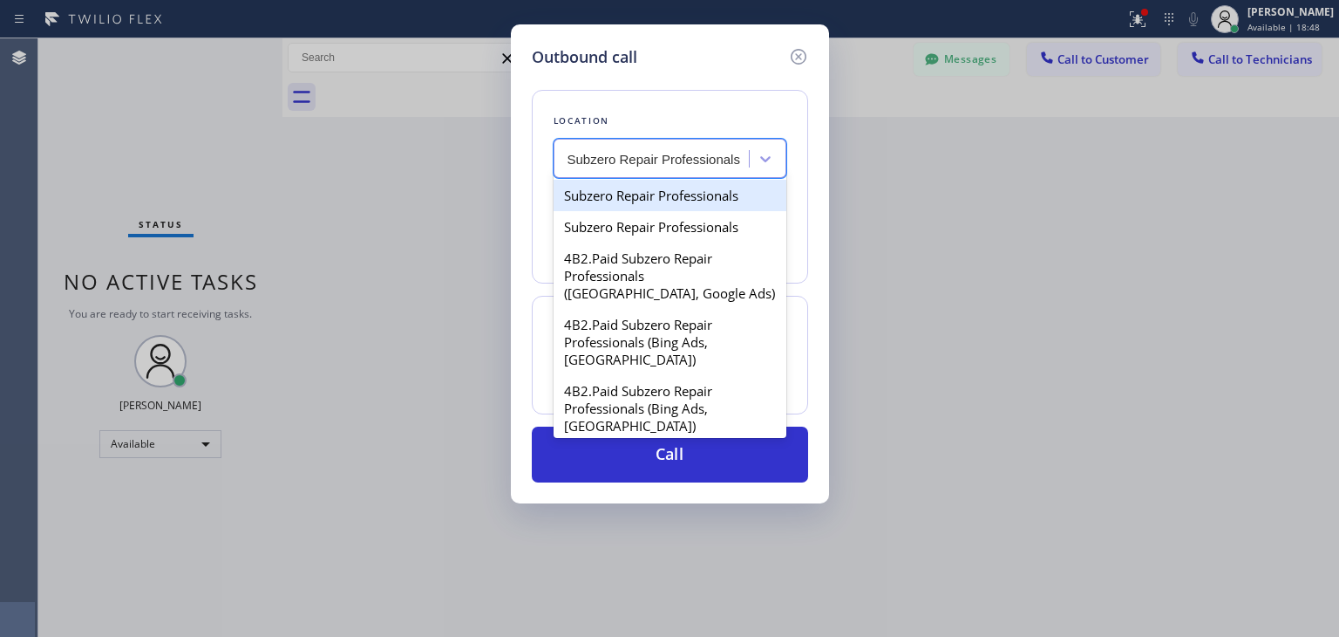
click at [682, 201] on div "Subzero Repair Professionals" at bounding box center [670, 195] width 233 height 31
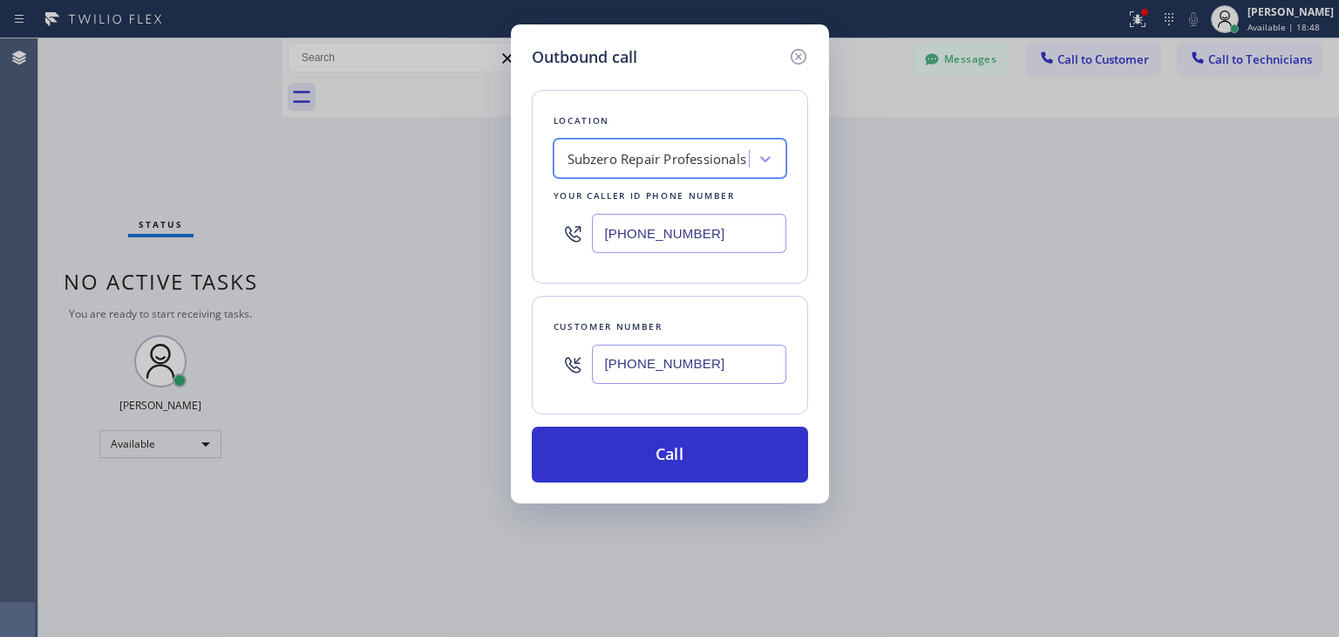
type input "(877) 414-7264"
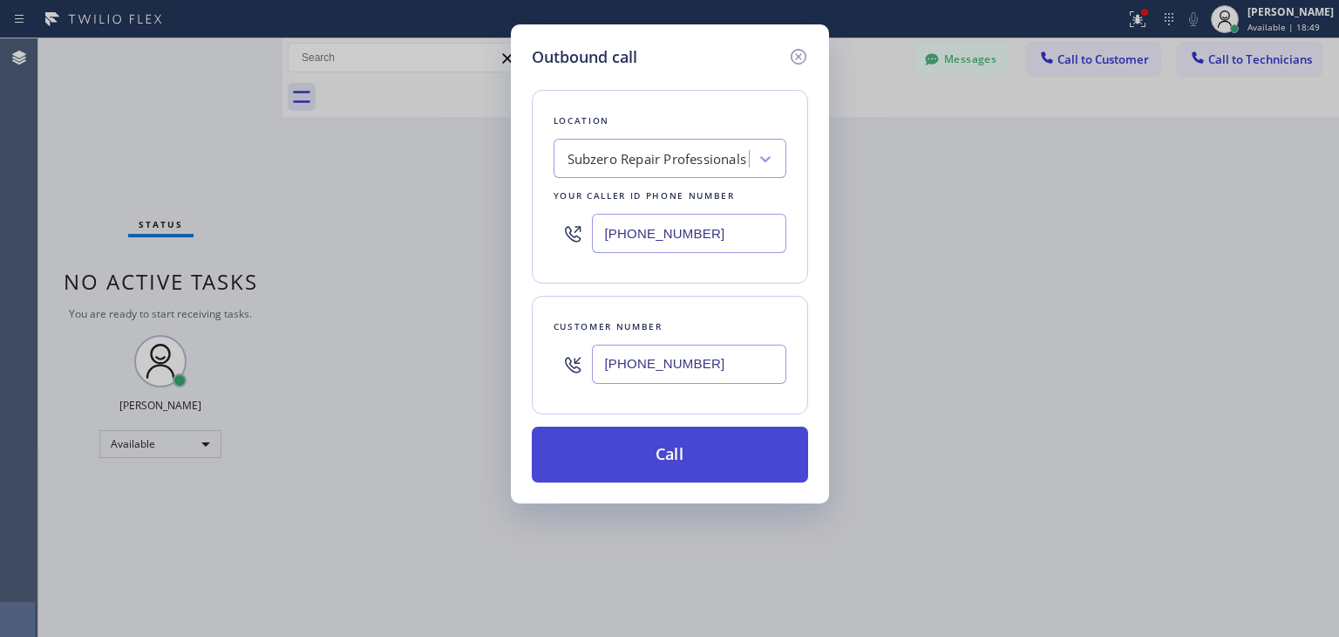
click at [728, 465] on button "Call" at bounding box center [670, 454] width 276 height 56
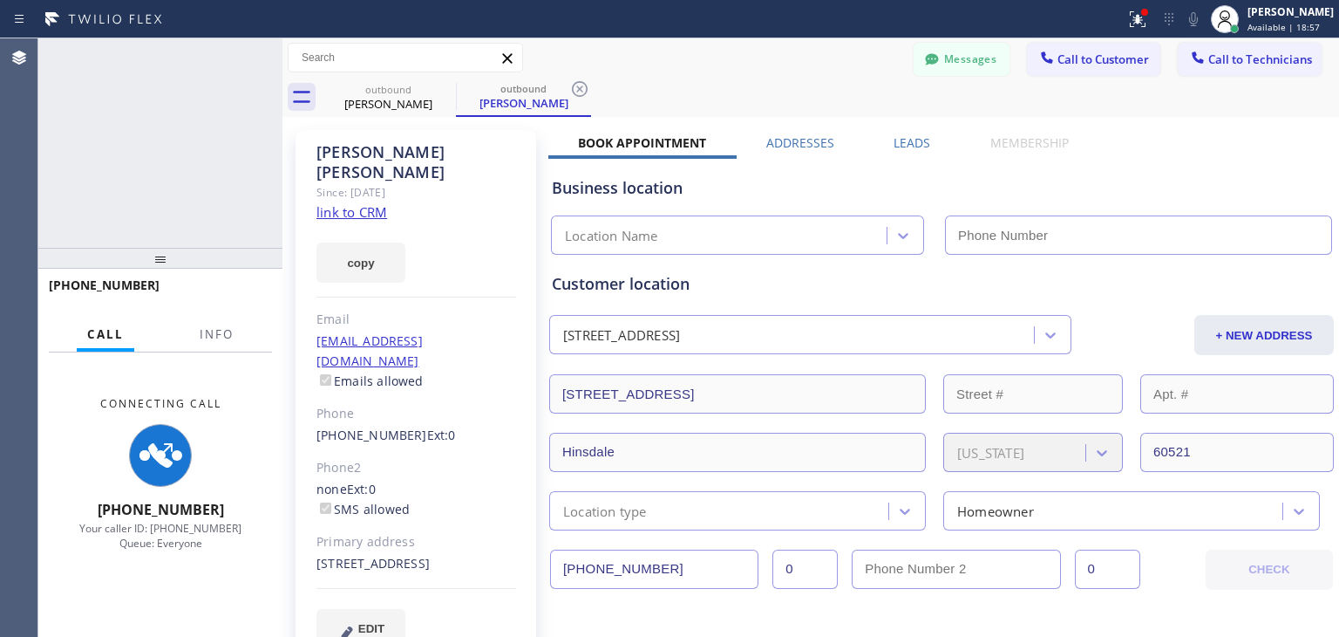
type input "(877) 414-7264"
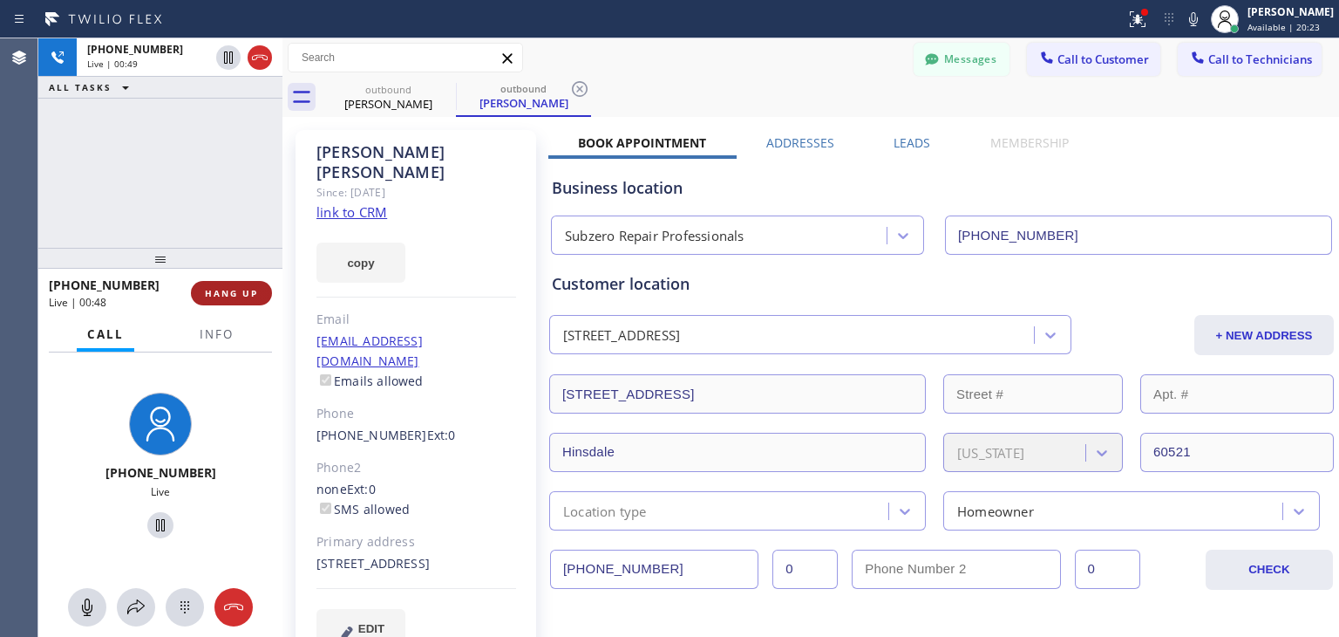
click at [225, 304] on button "HANG UP" at bounding box center [231, 293] width 81 height 24
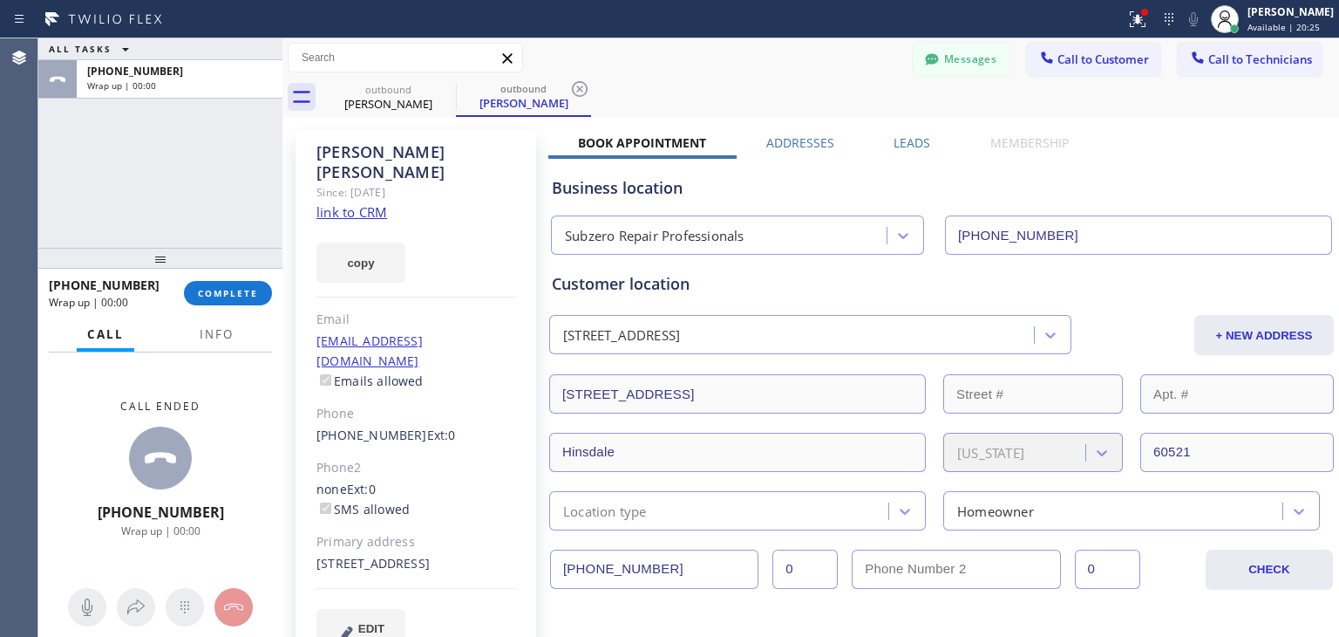
drag, startPoint x: 225, startPoint y: 304, endPoint x: 279, endPoint y: 302, distance: 54.1
click at [279, 302] on div "ALL TASKS ALL TASKS ACTIVE TASKS TASKS IN WRAP UP +13129273017 Wrap up | 00:00 …" at bounding box center [688, 337] width 1301 height 598
click at [283, 302] on div at bounding box center [283, 337] width 0 height 598
click at [210, 309] on div "+13129273017 Wrap up | 00:00 COMPLETE" at bounding box center [160, 292] width 223 height 45
click at [226, 298] on span "COMPLETE" at bounding box center [228, 293] width 60 height 12
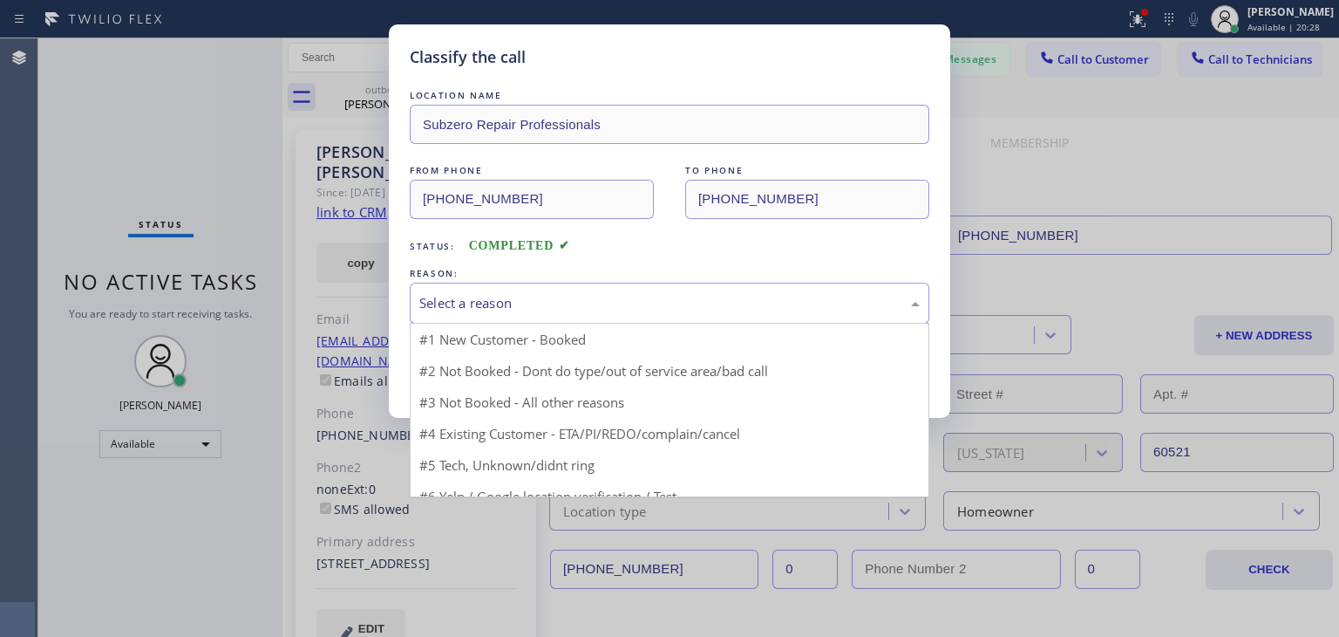
click at [467, 306] on div "Select a reason" at bounding box center [669, 303] width 501 height 20
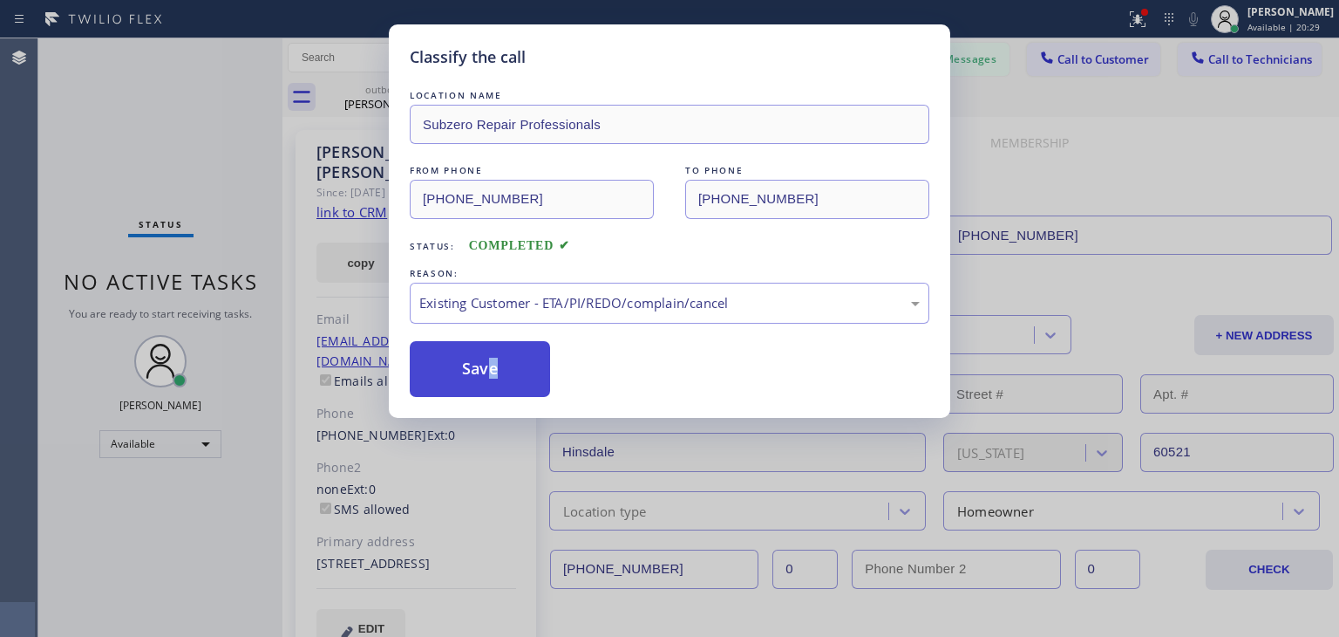
drag, startPoint x: 530, startPoint y: 399, endPoint x: 462, endPoint y: 378, distance: 71.2
click at [462, 378] on button "Save" at bounding box center [480, 369] width 140 height 56
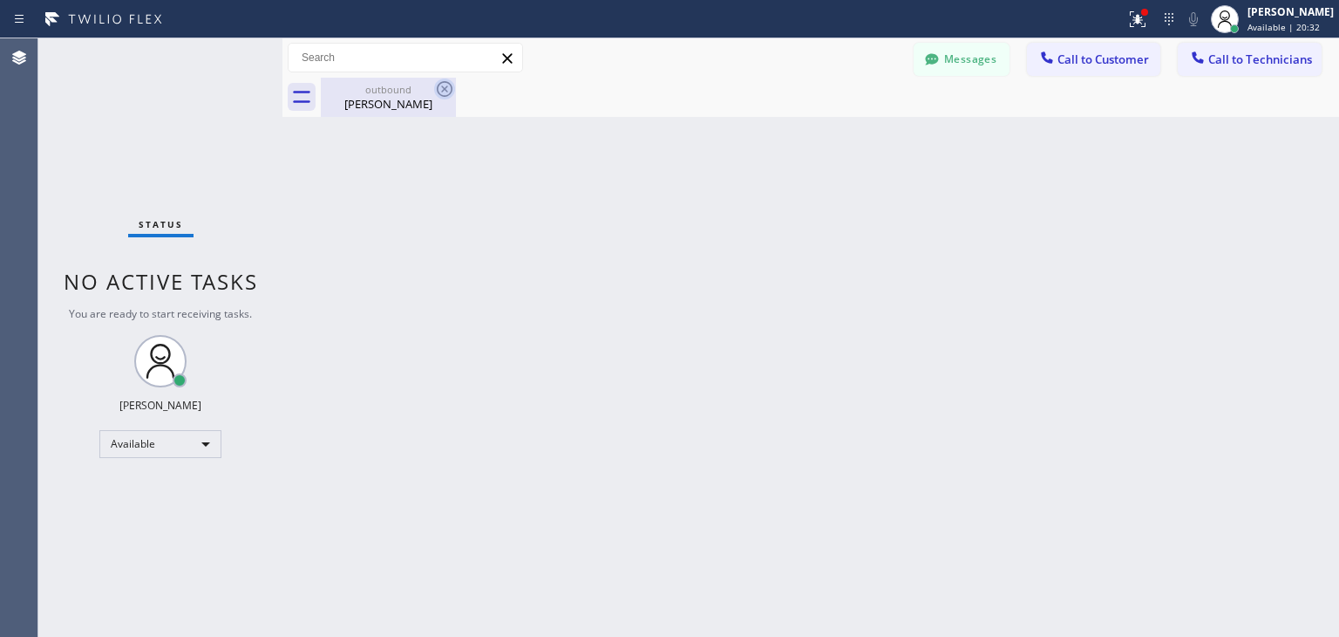
click at [446, 85] on icon at bounding box center [444, 88] width 21 height 21
click at [930, 44] on button "Messages" at bounding box center [962, 59] width 96 height 33
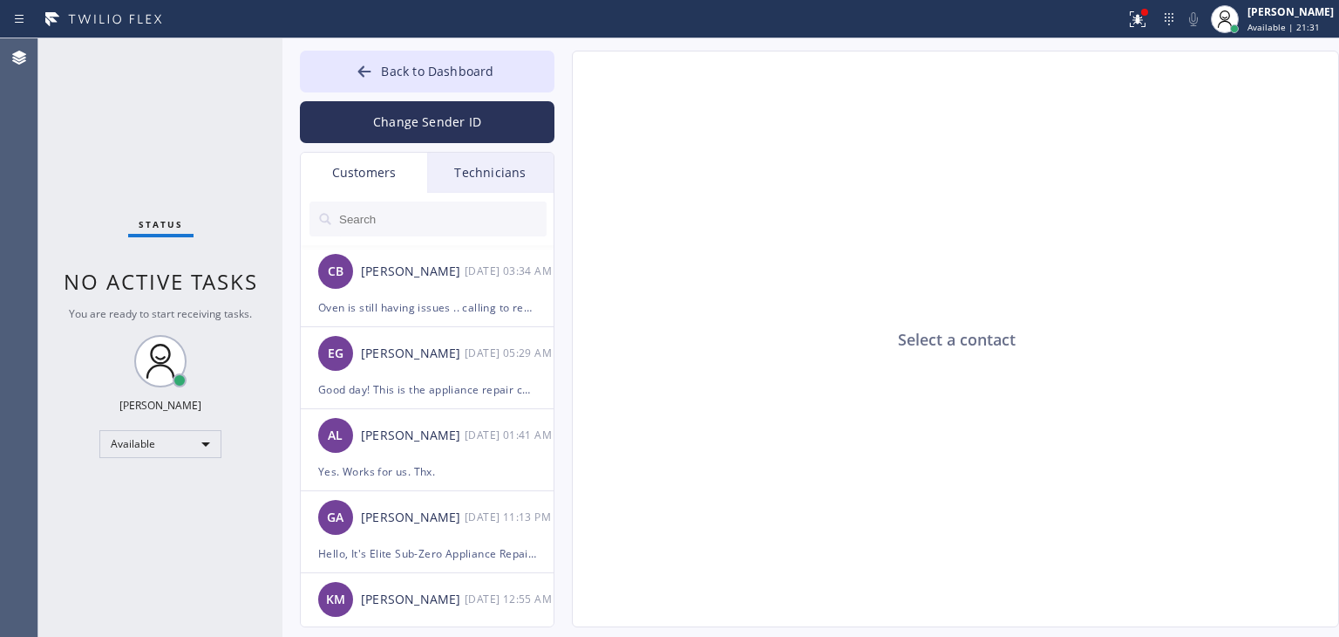
click at [454, 226] on input "text" at bounding box center [441, 218] width 209 height 35
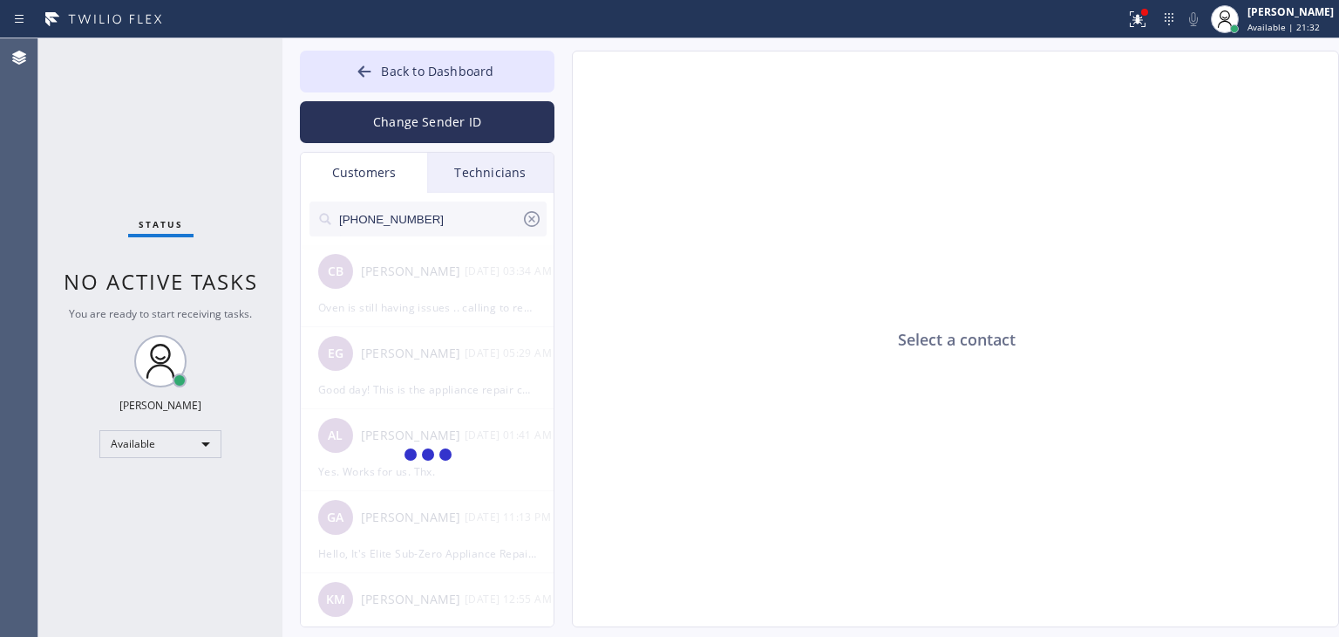
click at [454, 226] on input "(312) 927-3017" at bounding box center [429, 218] width 184 height 35
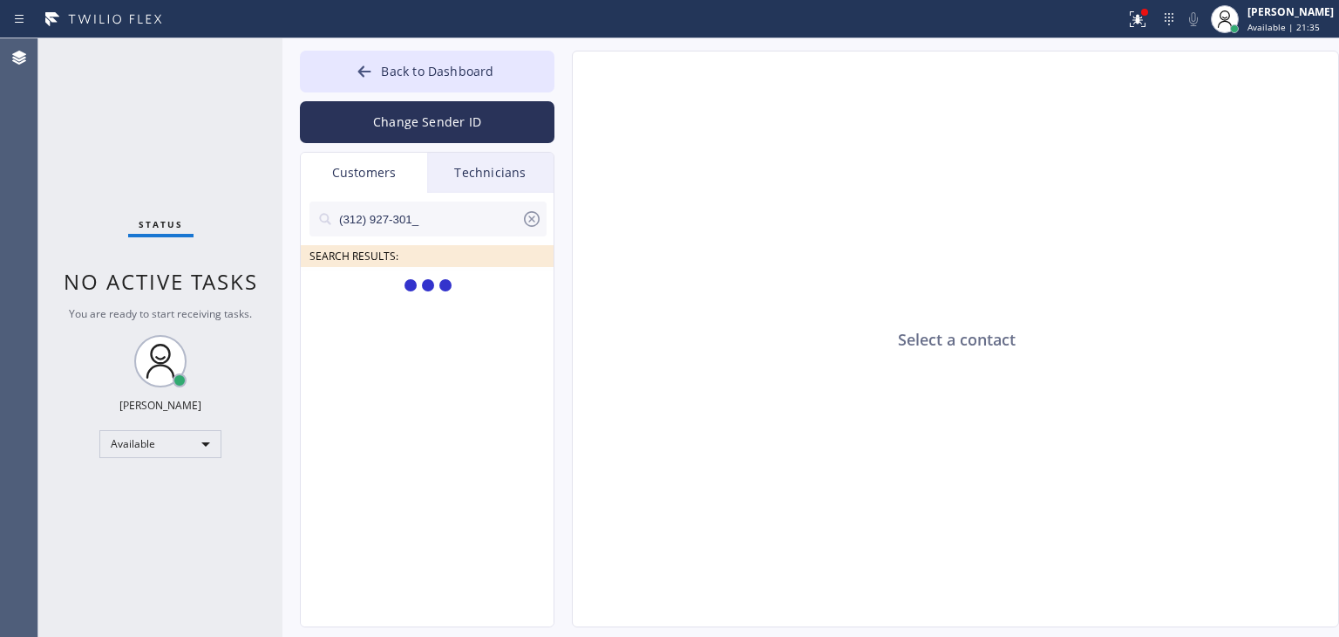
click at [454, 226] on input "(312) 927-301_" at bounding box center [429, 218] width 184 height 35
type input "(312) 927-301"
click at [467, 308] on div "(312) 927-301 SEARCH RESULTS: DS Dave Sitkowski --:--" at bounding box center [428, 430] width 255 height 474
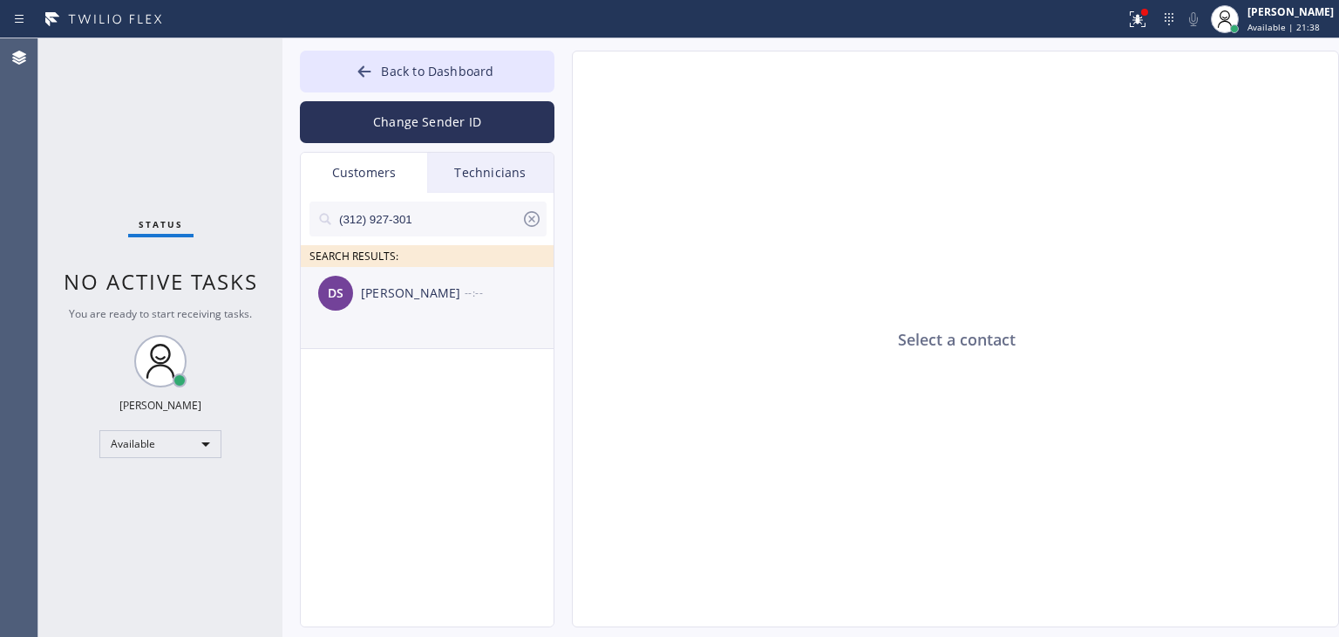
click at [478, 308] on div "DS Dave Sitkowski --:--" at bounding box center [428, 293] width 255 height 52
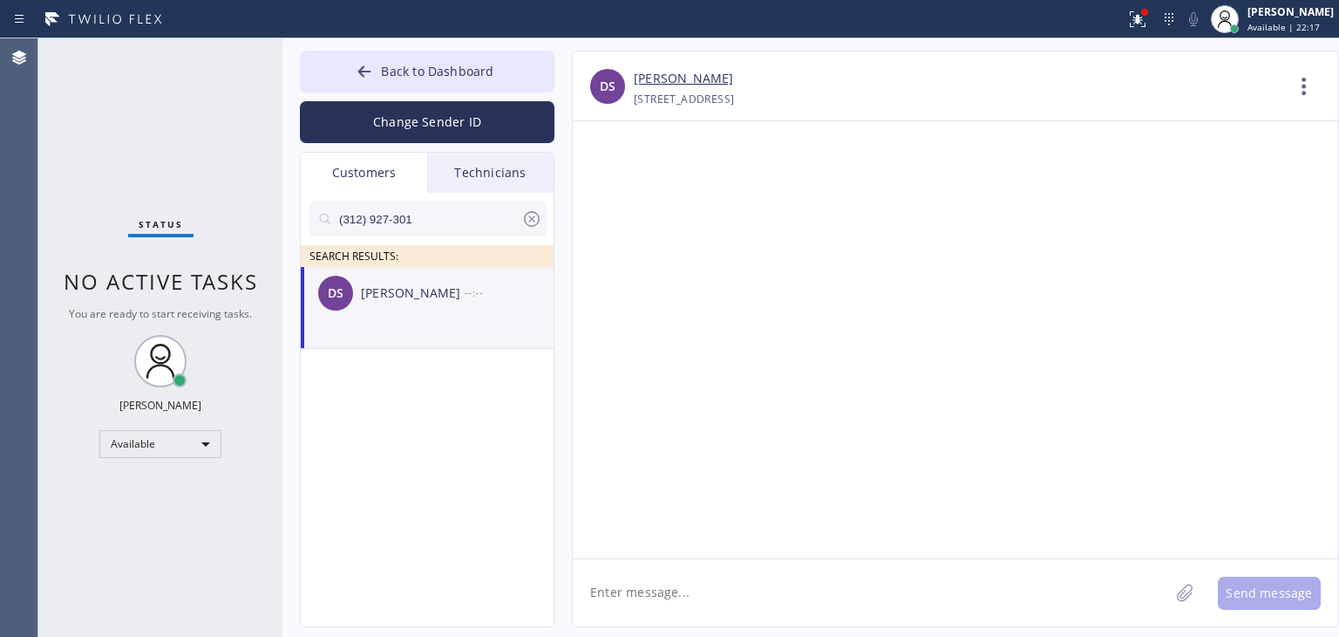
click at [878, 601] on textarea at bounding box center [871, 592] width 596 height 67
paste textarea "Subzero Repair Professionals"
click at [985, 595] on textarea "Hello Dave, it's Subzero Repair Professionals" at bounding box center [887, 592] width 628 height 67
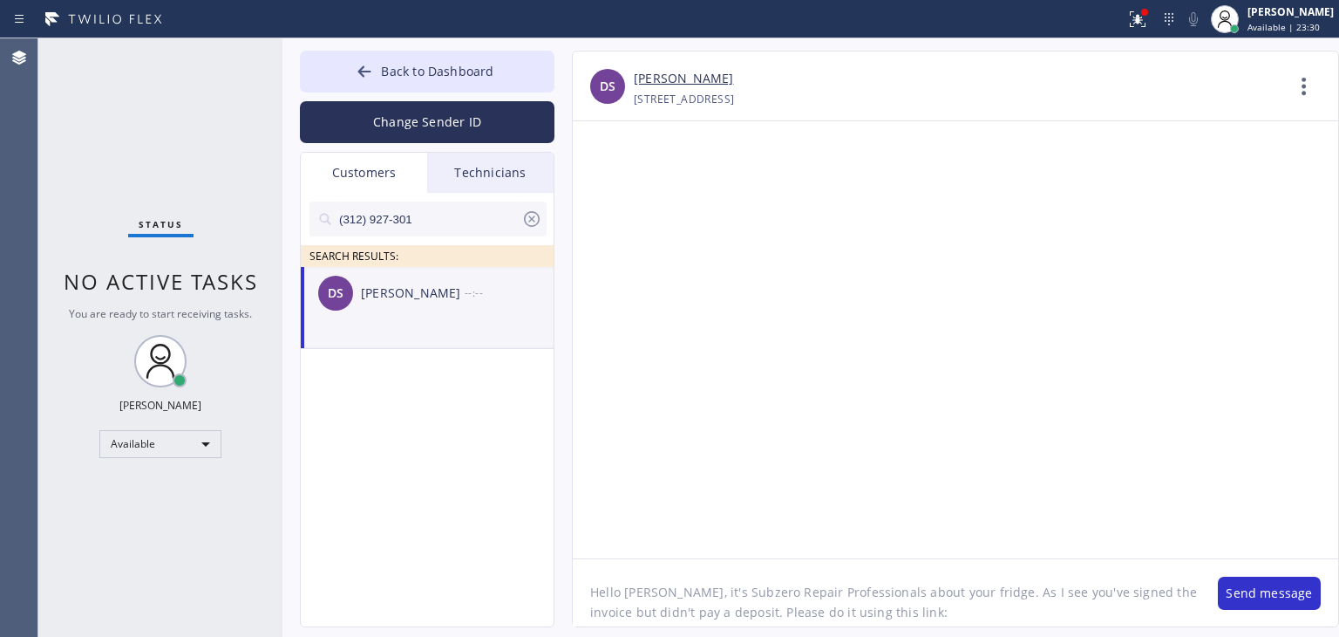
paste textarea "https://swipesimple.com/links/lnk_4d389c159cea2456585b9bb850d0e4f1"
click at [1050, 594] on textarea "Hello Dave, it's Subzero Repair Professionals about your fridge. As I see you'v…" at bounding box center [887, 592] width 628 height 67
click at [590, 597] on textarea "Hello Dave, it's Subzero Repair Professionals about your fridge. As I see you'v…" at bounding box center [887, 592] width 628 height 67
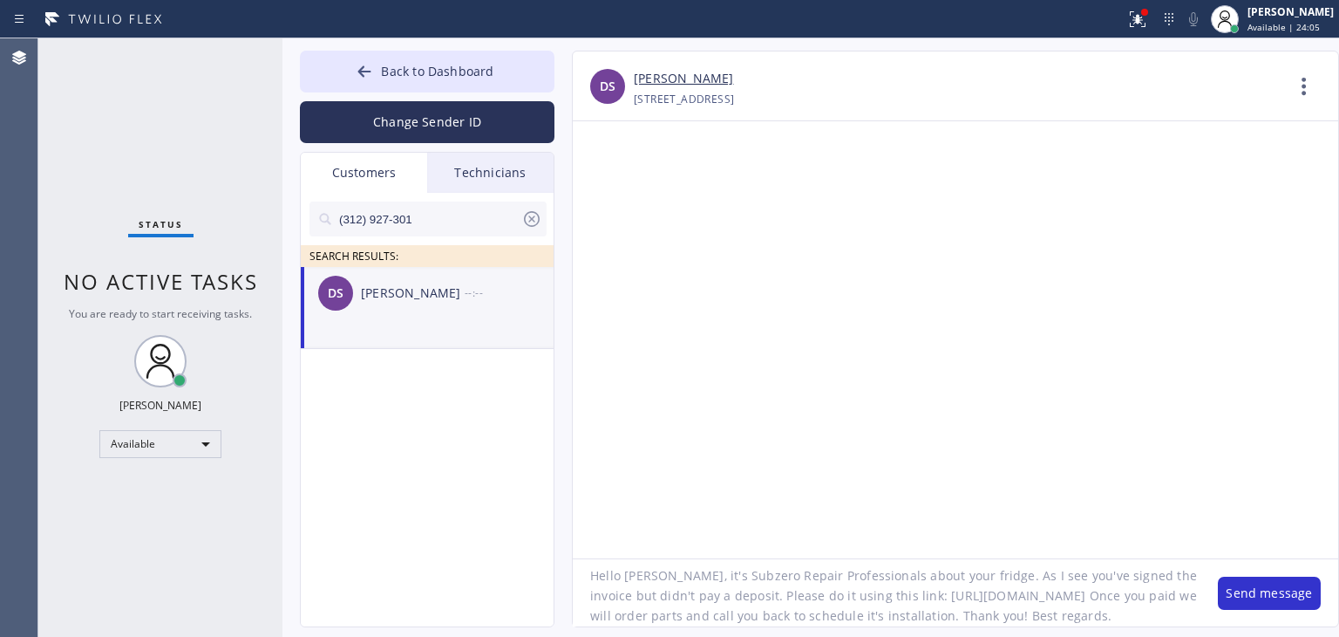
scroll to position [56, 0]
click at [1139, 609] on textarea "Hello [PERSON_NAME], it's Subzero Repair Professionals about your fridge. As I …" at bounding box center [887, 592] width 628 height 67
click at [1074, 584] on textarea "Hello [PERSON_NAME], it's Subzero Repair Professionals about your fridge. As I …" at bounding box center [887, 592] width 628 height 67
click at [1065, 601] on textarea "Hello [PERSON_NAME], it's Subzero Repair Professionals about your fridge. As I …" at bounding box center [887, 592] width 628 height 67
type textarea "Hello [PERSON_NAME], it's Subzero Repair Professionals about your fridge. As I …"
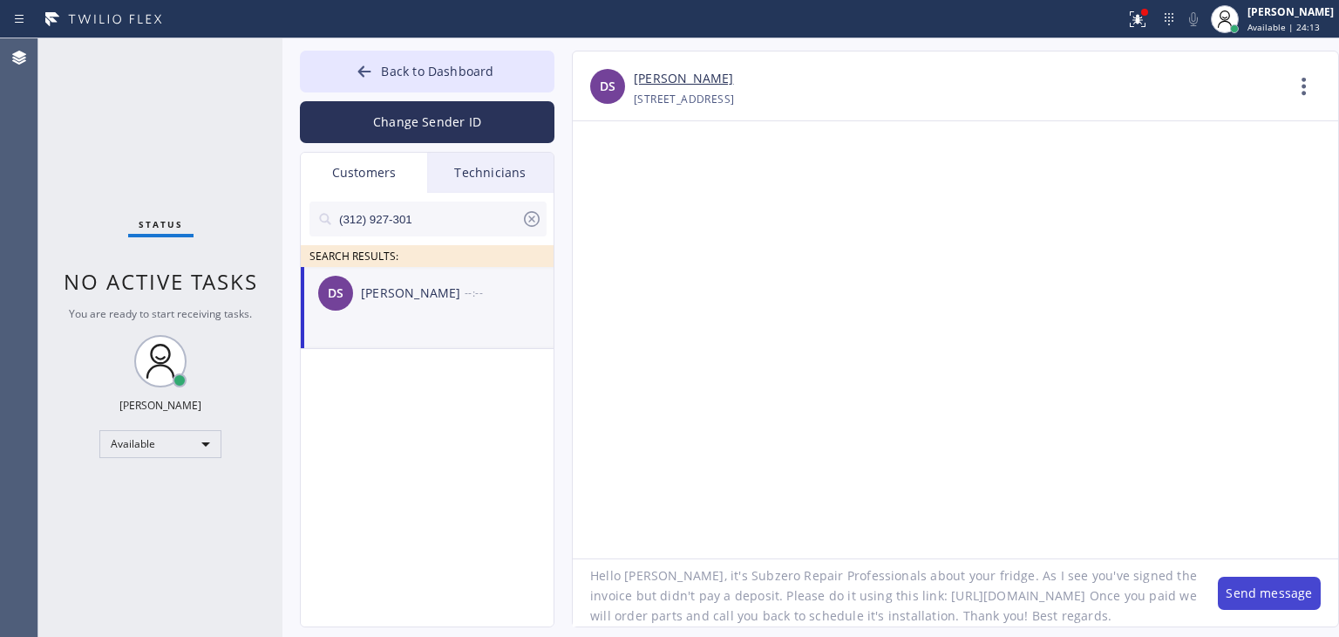
click at [1274, 601] on button "Send message" at bounding box center [1269, 592] width 103 height 33
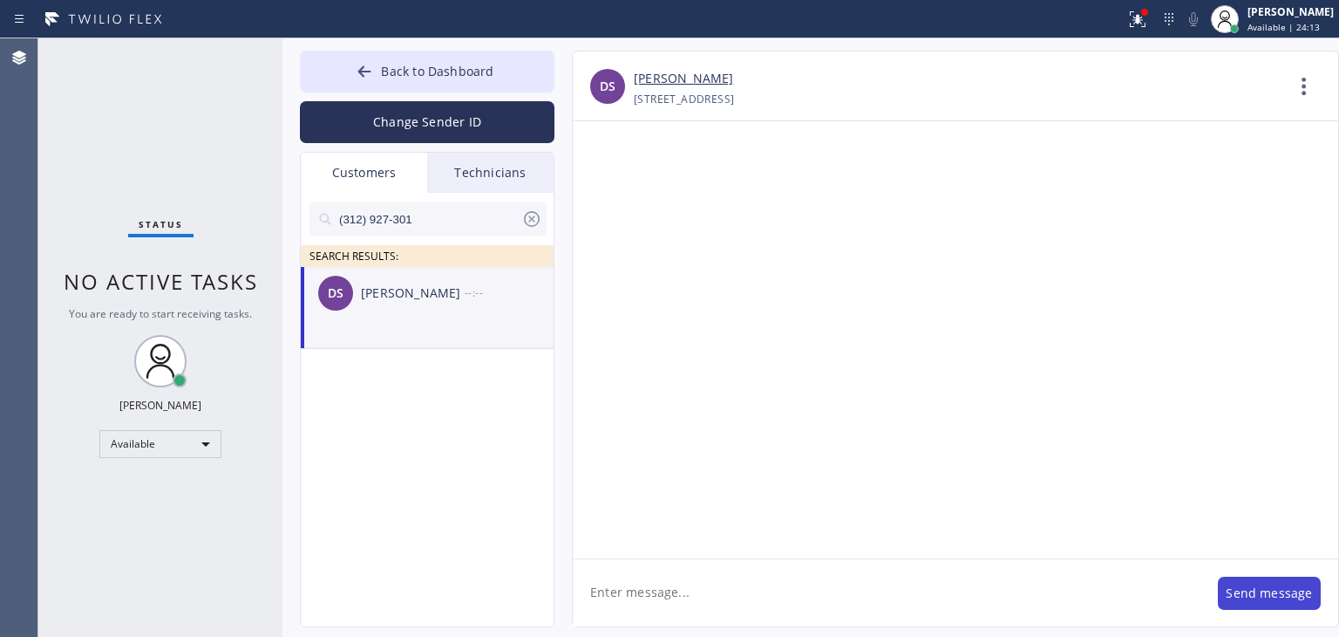
scroll to position [0, 0]
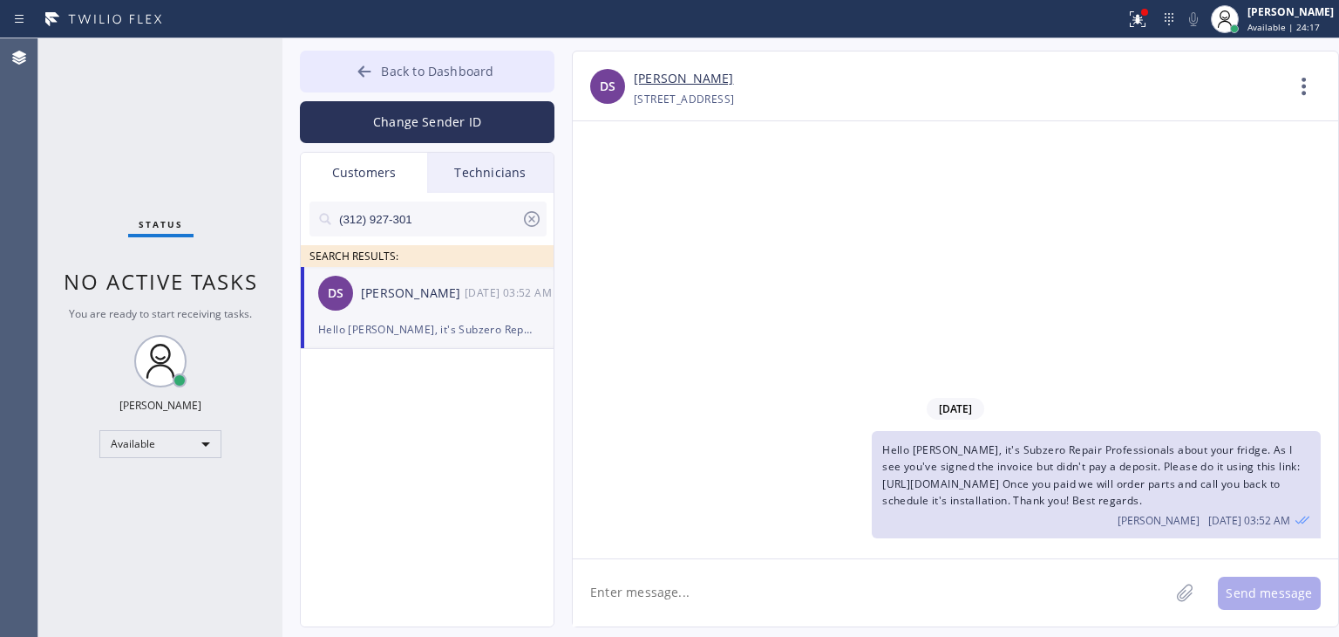
click at [519, 85] on button "Back to Dashboard" at bounding box center [427, 72] width 255 height 42
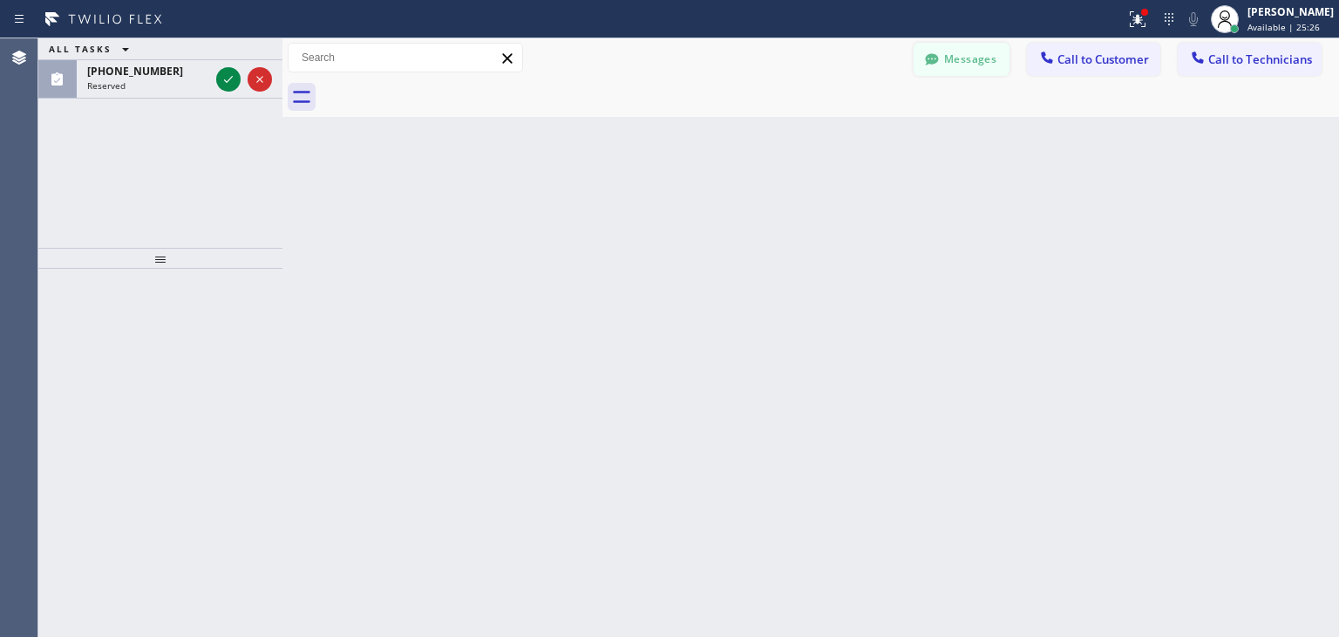
click at [986, 58] on button "Messages" at bounding box center [962, 59] width 96 height 33
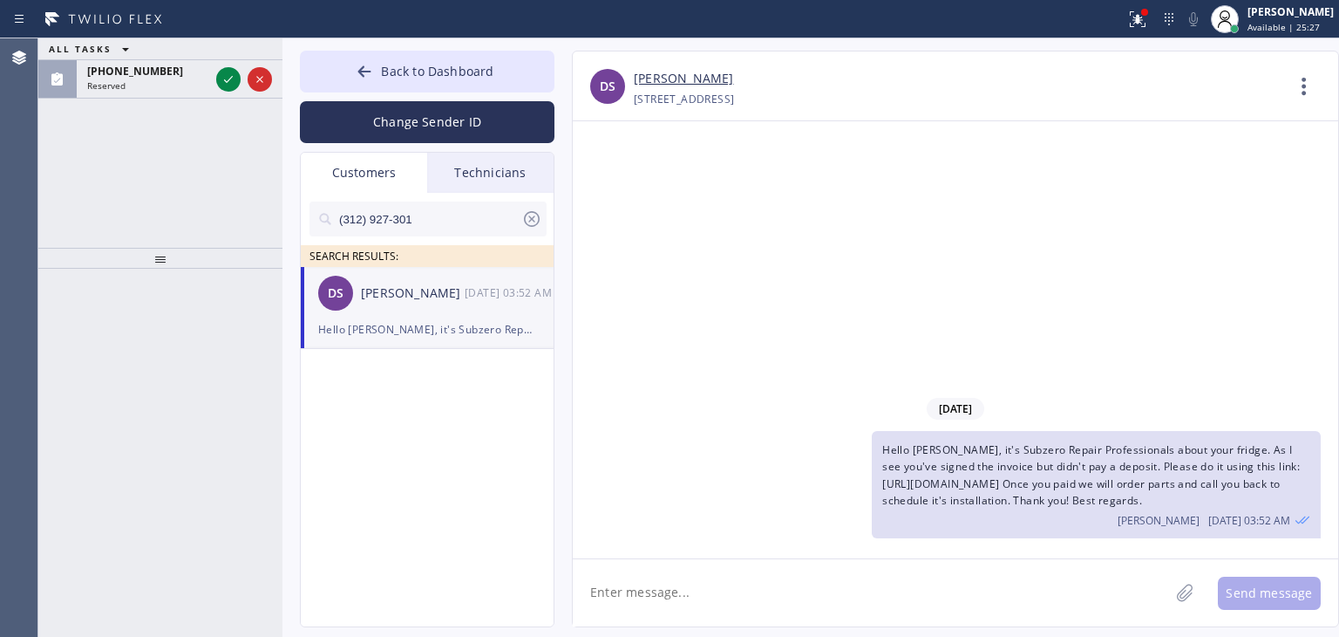
click at [520, 211] on input "(312) 927-301" at bounding box center [429, 218] width 184 height 35
click at [1006, 442] on div "Hello Dave, it's Subzero Repair Professionals about your fridge. As I see you'v…" at bounding box center [1096, 484] width 449 height 107
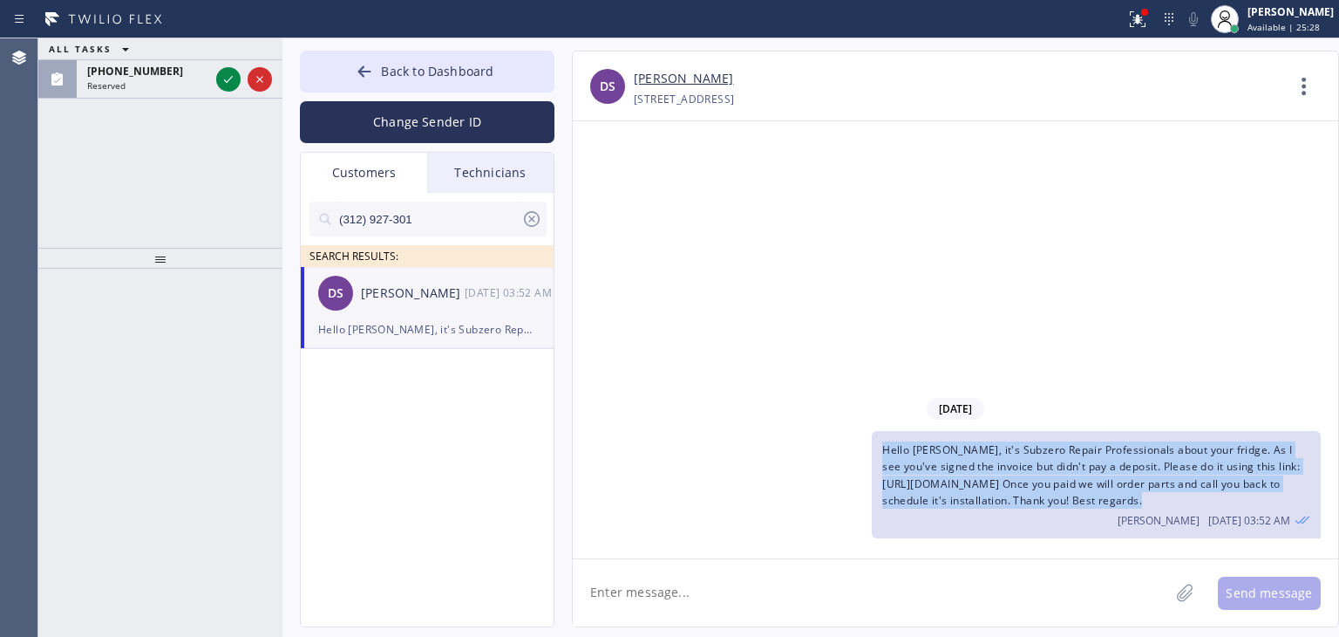
click at [1006, 442] on div "Hello Dave, it's Subzero Repair Professionals about your fridge. As I see you'v…" at bounding box center [1096, 484] width 449 height 107
copy span "Hello [PERSON_NAME], it's Subzero Repair Professionals about your fridge. As I …"
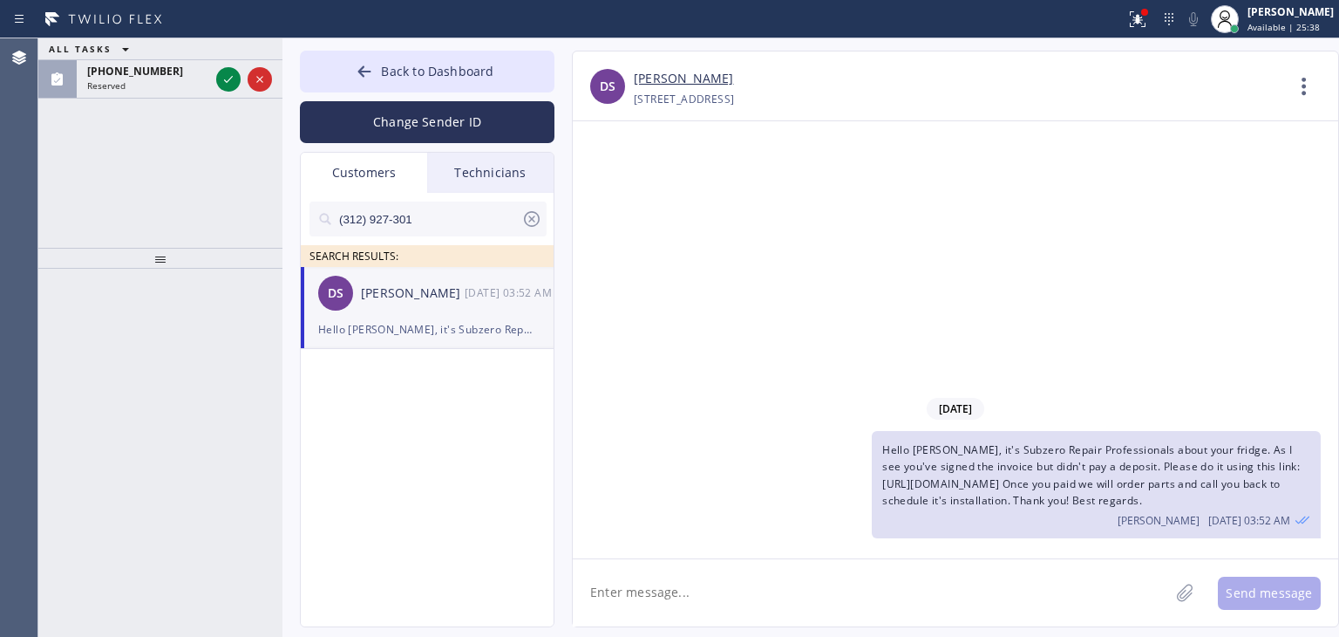
click at [537, 216] on icon at bounding box center [532, 219] width 16 height 16
click at [488, 215] on input "text" at bounding box center [441, 218] width 209 height 35
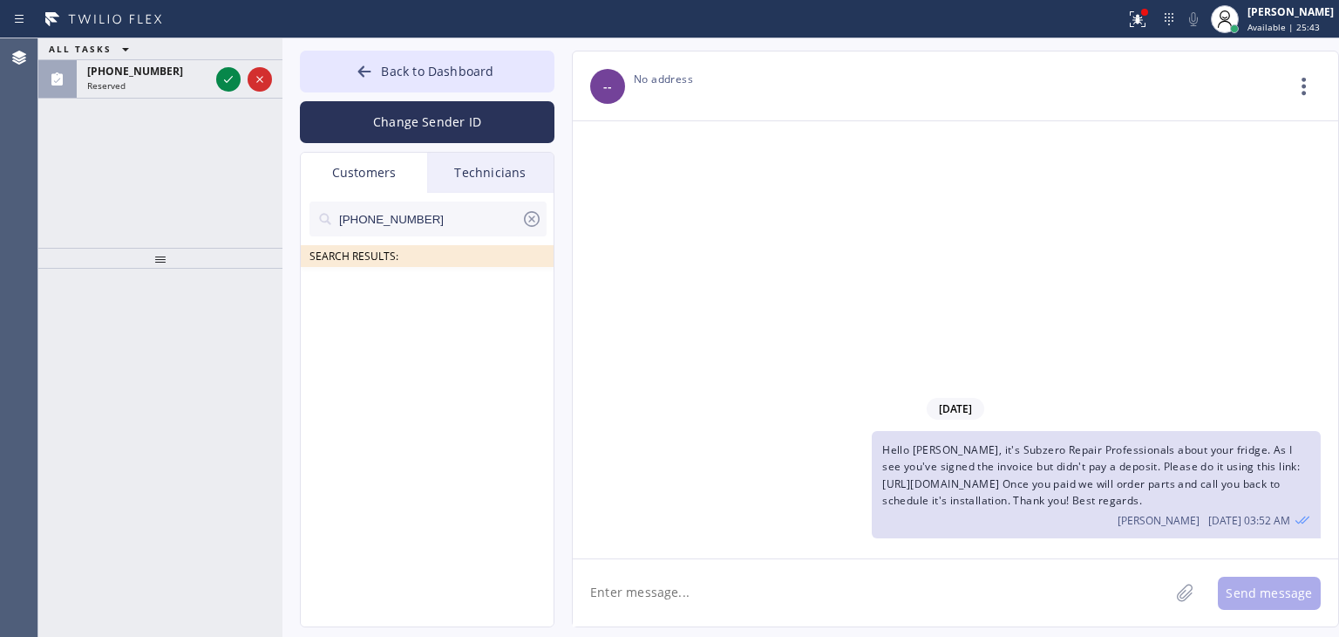
click at [484, 217] on input "[PHONE_NUMBER]" at bounding box center [429, 218] width 184 height 35
click at [484, 217] on input "(847) 409-913_" at bounding box center [429, 218] width 184 height 35
type input "(847) 409-913"
click at [461, 302] on div "[PERSON_NAME]" at bounding box center [413, 293] width 104 height 20
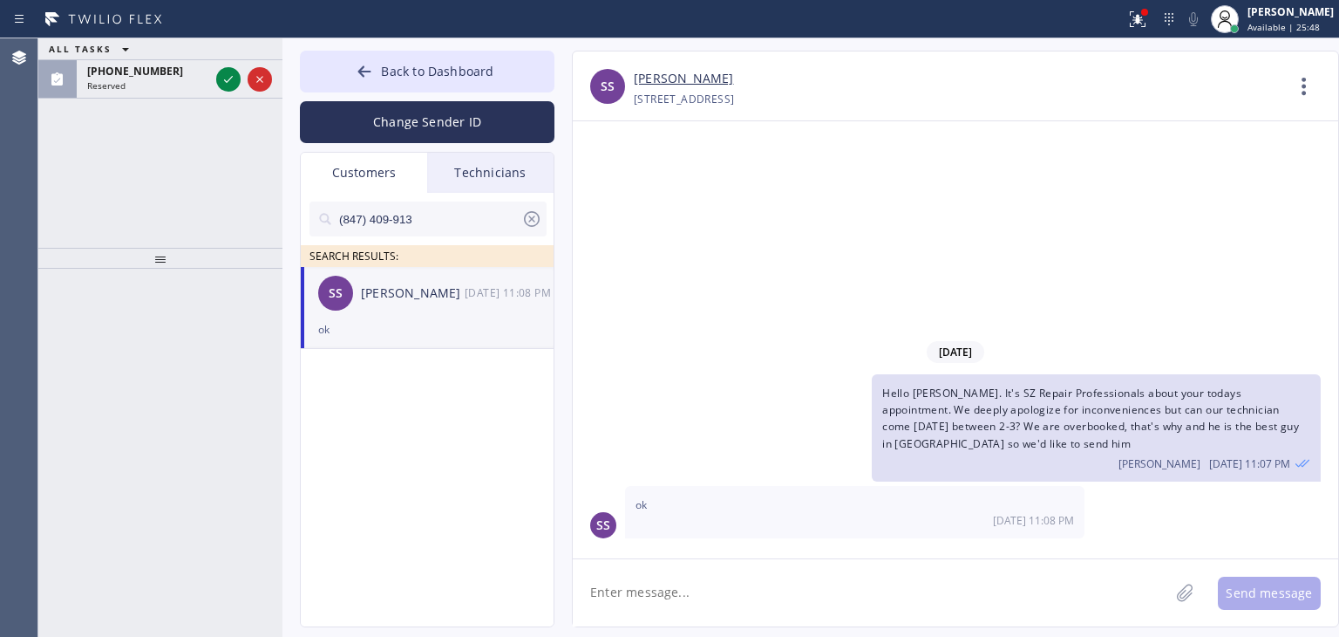
click at [660, 591] on textarea at bounding box center [871, 592] width 596 height 67
type textarea "Hello Shirley."
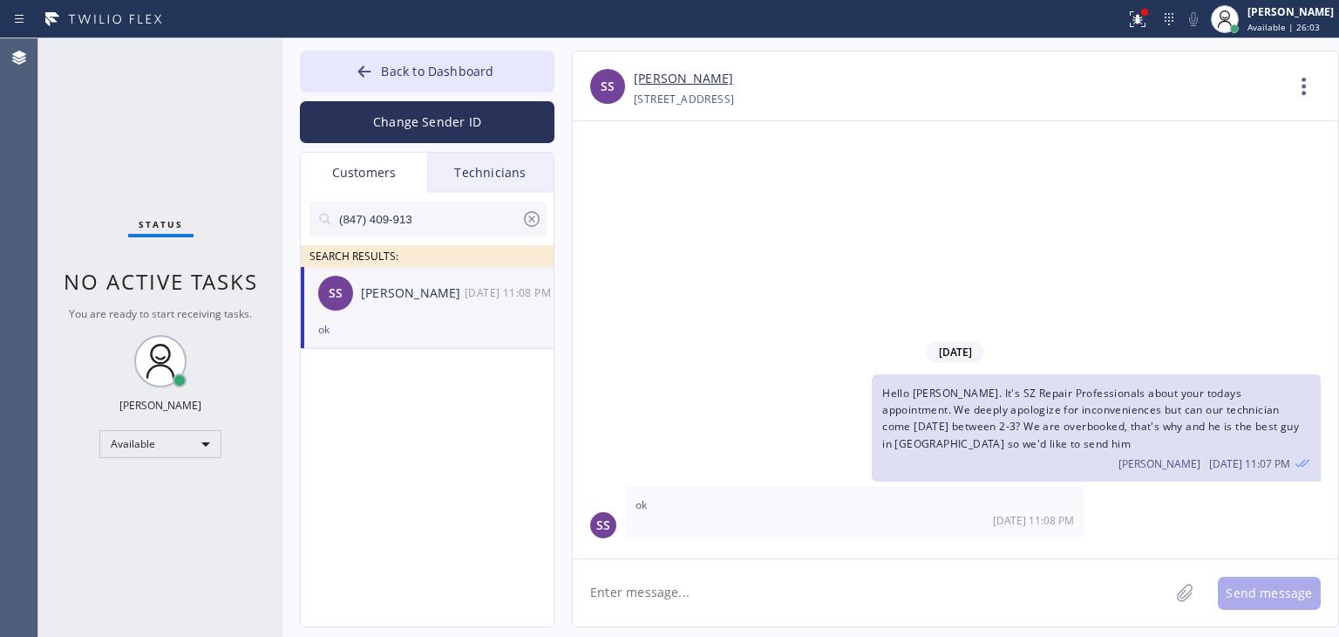
paste textarea "Hello [PERSON_NAME], it's Subzero Repair Professionals about your fridge. As I …"
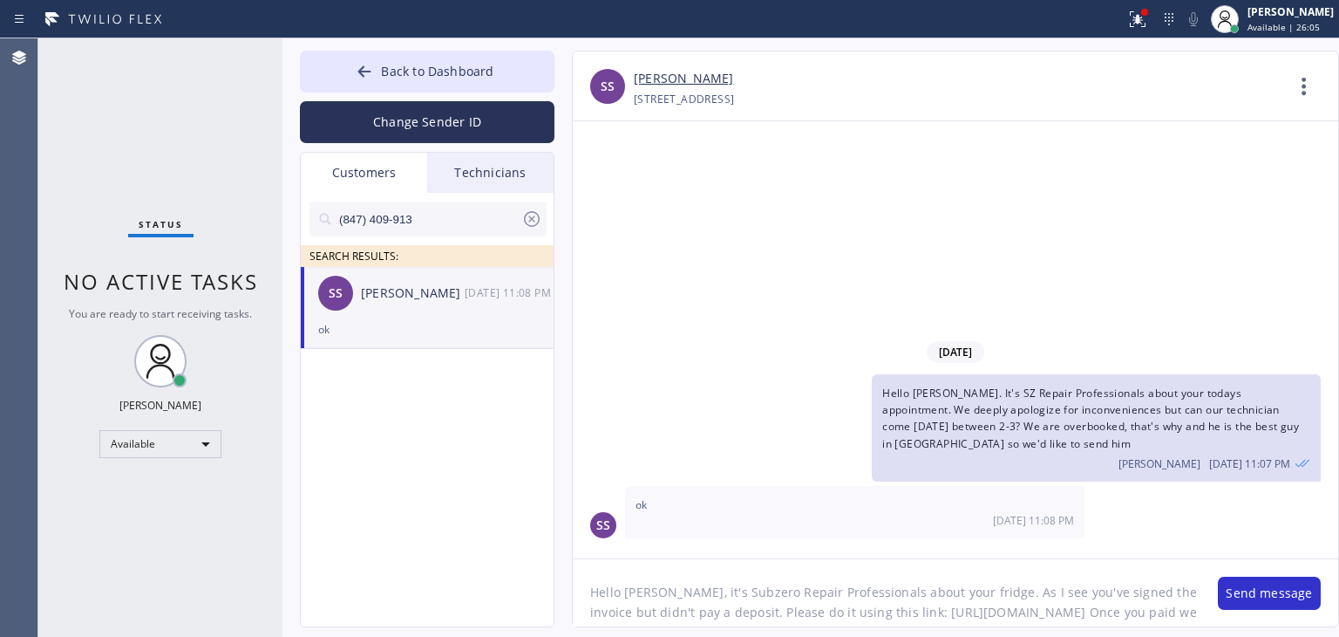
click at [638, 585] on textarea "Hello [PERSON_NAME], it's Subzero Repair Professionals about your fridge. As I …" at bounding box center [887, 592] width 628 height 67
click at [838, 593] on textarea "Hello Shirley, it's Subzero Repair Professionals about your fridge. As I see yo…" at bounding box center [887, 592] width 628 height 67
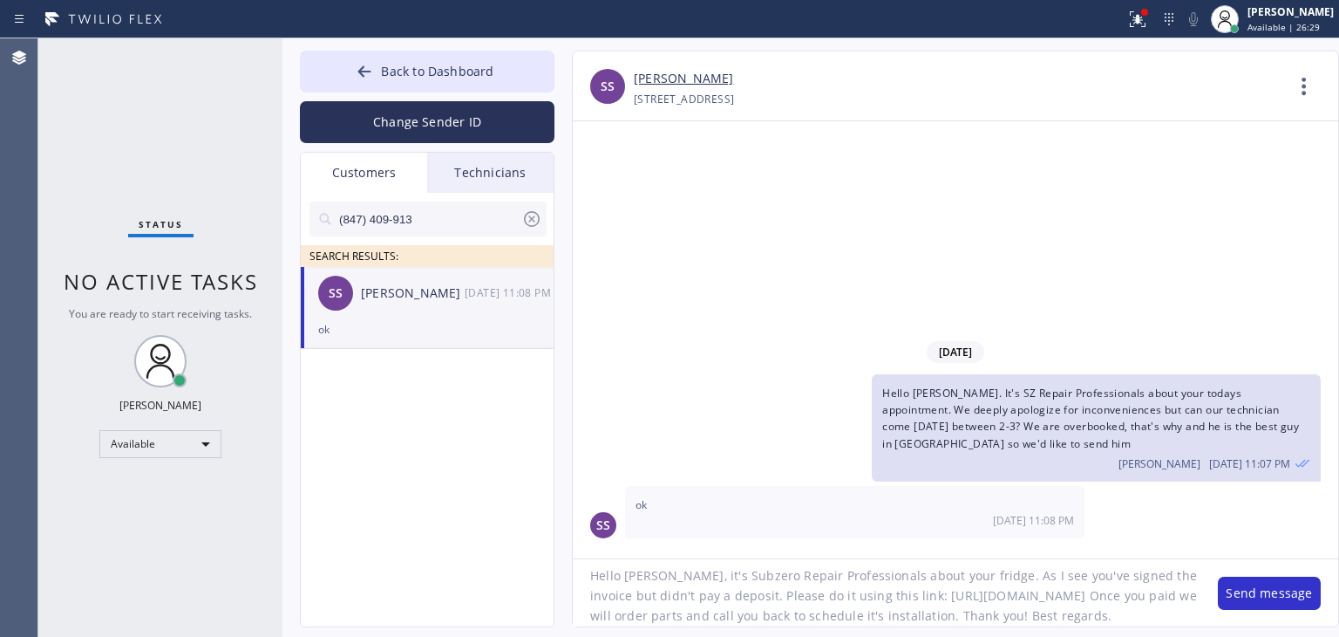
click at [1017, 601] on textarea "Hello Shirley, it's Subzero Repair Professionals about your fridge. As I see yo…" at bounding box center [887, 592] width 628 height 67
drag, startPoint x: 1017, startPoint y: 601, endPoint x: 576, endPoint y: 594, distance: 441.3
click at [576, 594] on textarea "Hello Shirley, it's Subzero Repair Professionals about your fridge. As I see yo…" at bounding box center [887, 592] width 628 height 67
paste textarea "2c571999a682b3ff406d5b6fafee9988"
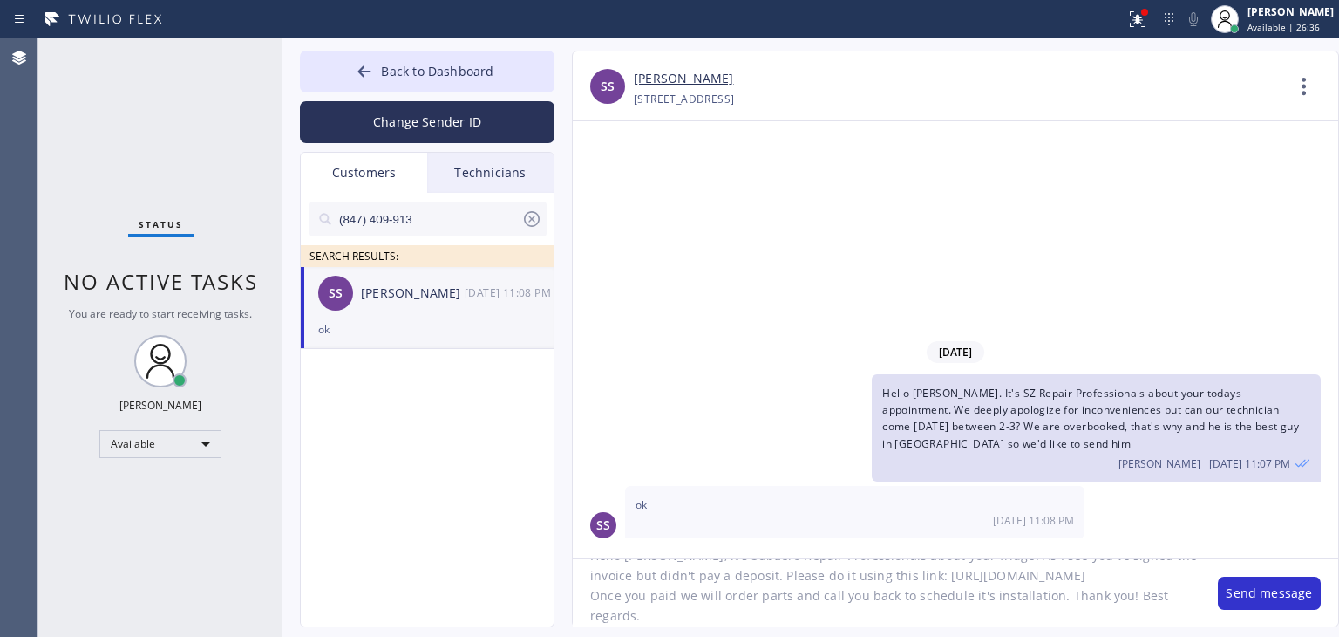
type textarea "Hello [PERSON_NAME], it's Subzero Repair Professionals about your fridge. As I …"
click at [1263, 594] on button "Send message" at bounding box center [1269, 592] width 103 height 33
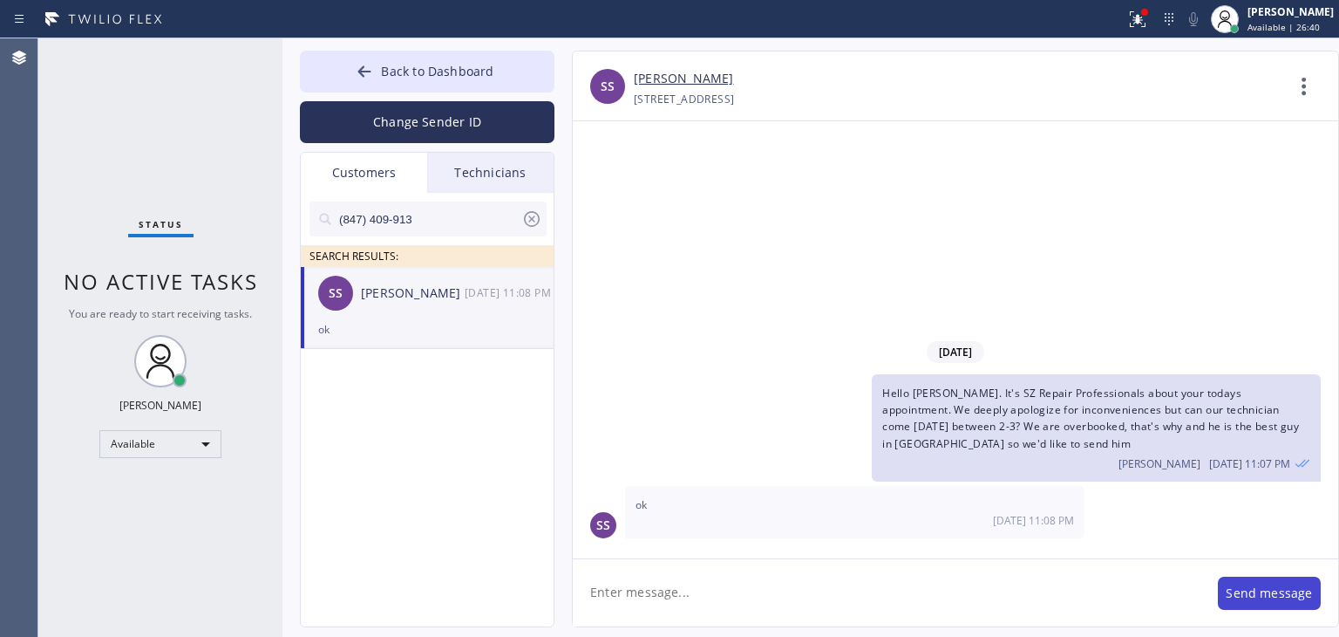
scroll to position [0, 0]
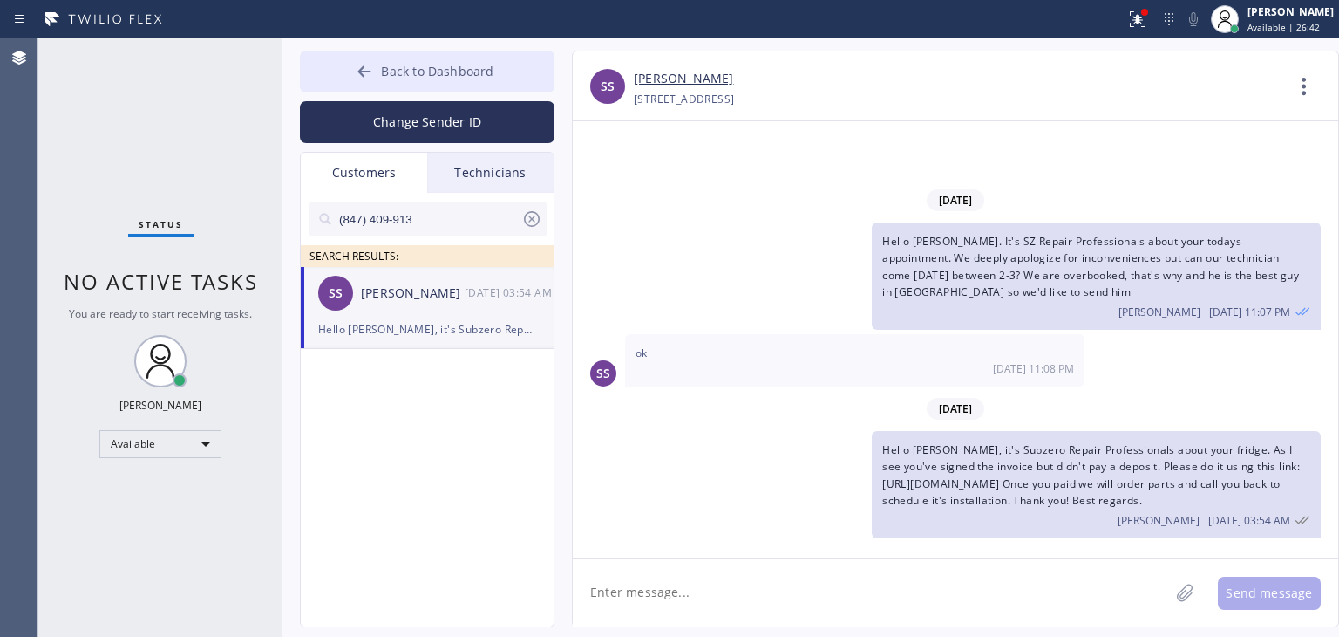
click at [474, 69] on span "Back to Dashboard" at bounding box center [437, 71] width 112 height 17
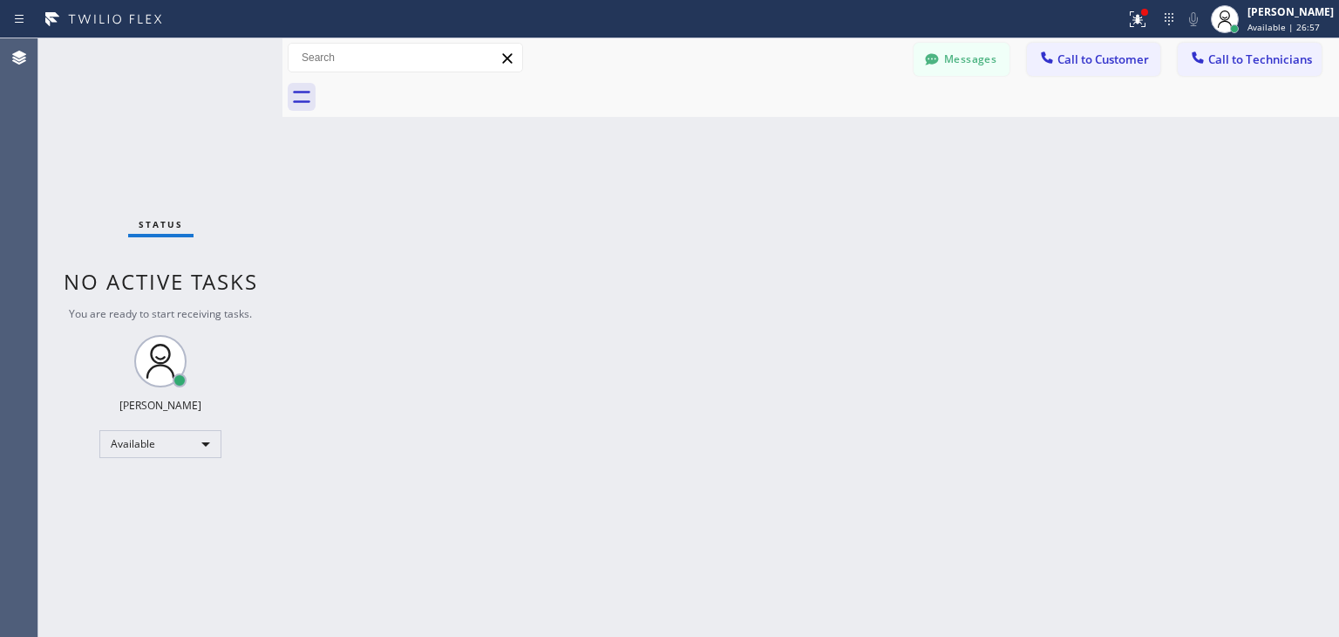
click at [1100, 85] on div at bounding box center [830, 97] width 1019 height 39
click at [1113, 66] on span "Call to Customer" at bounding box center [1104, 59] width 92 height 16
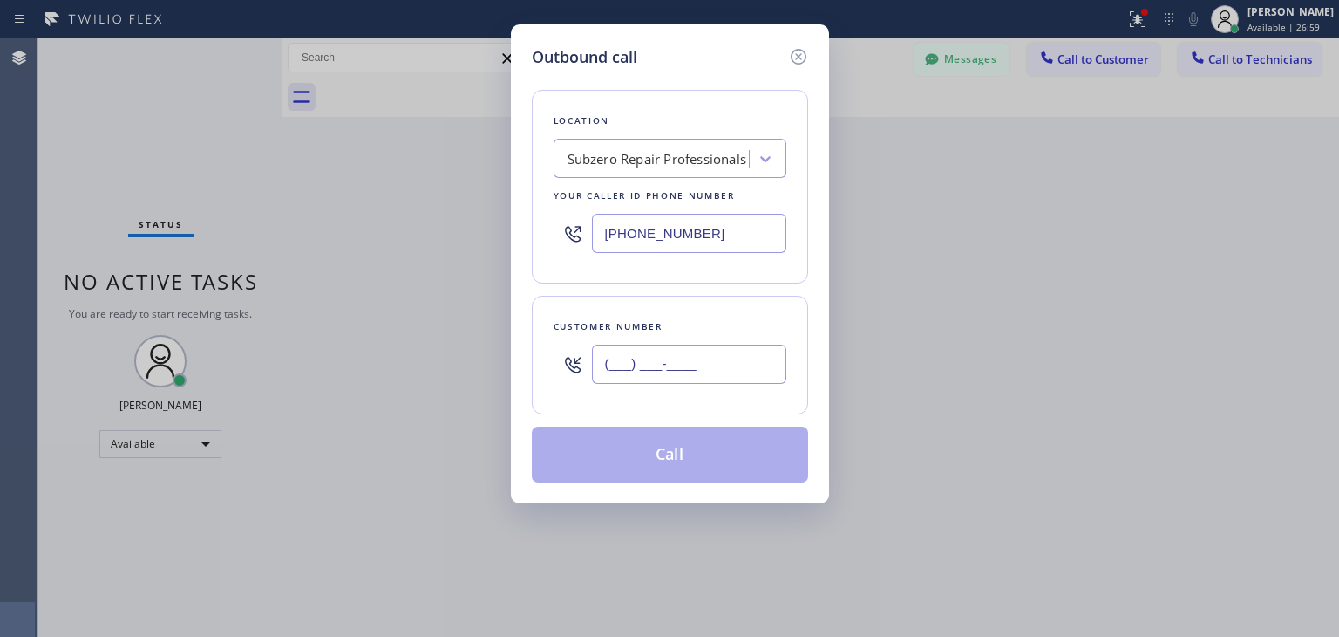
paste input "847) 409-9137"
click at [735, 362] on input "[PHONE_NUMBER]" at bounding box center [689, 363] width 194 height 39
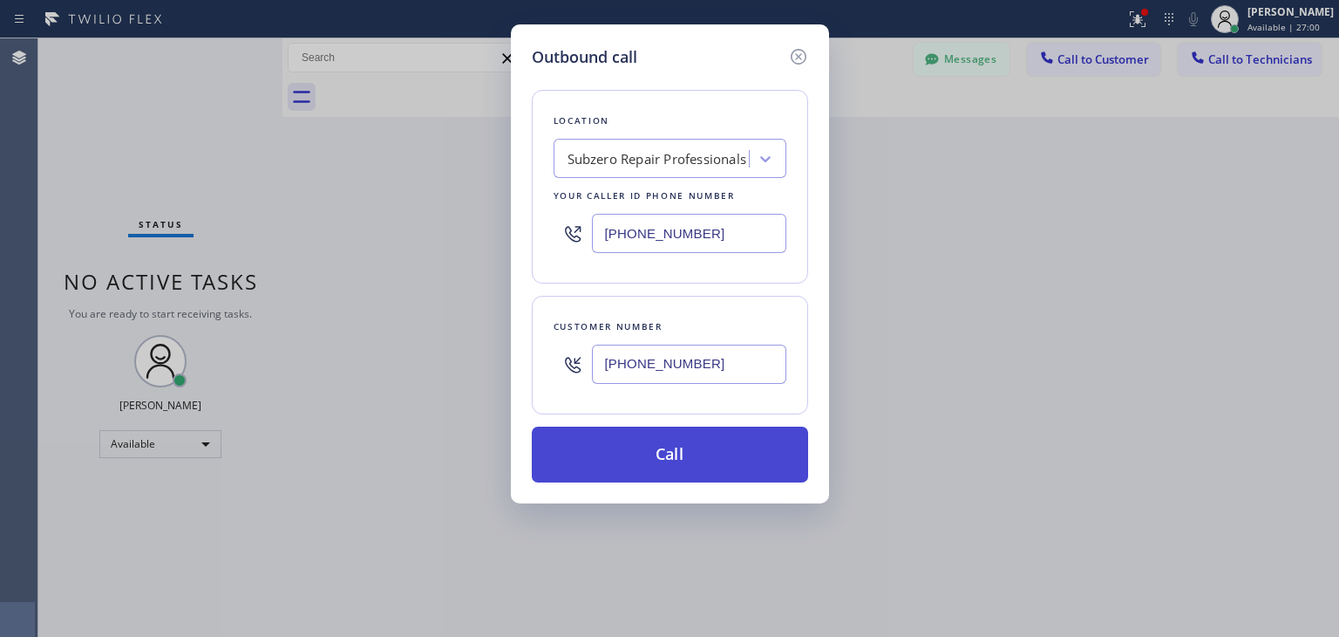
type input "[PHONE_NUMBER]"
click at [719, 447] on button "Call" at bounding box center [670, 454] width 276 height 56
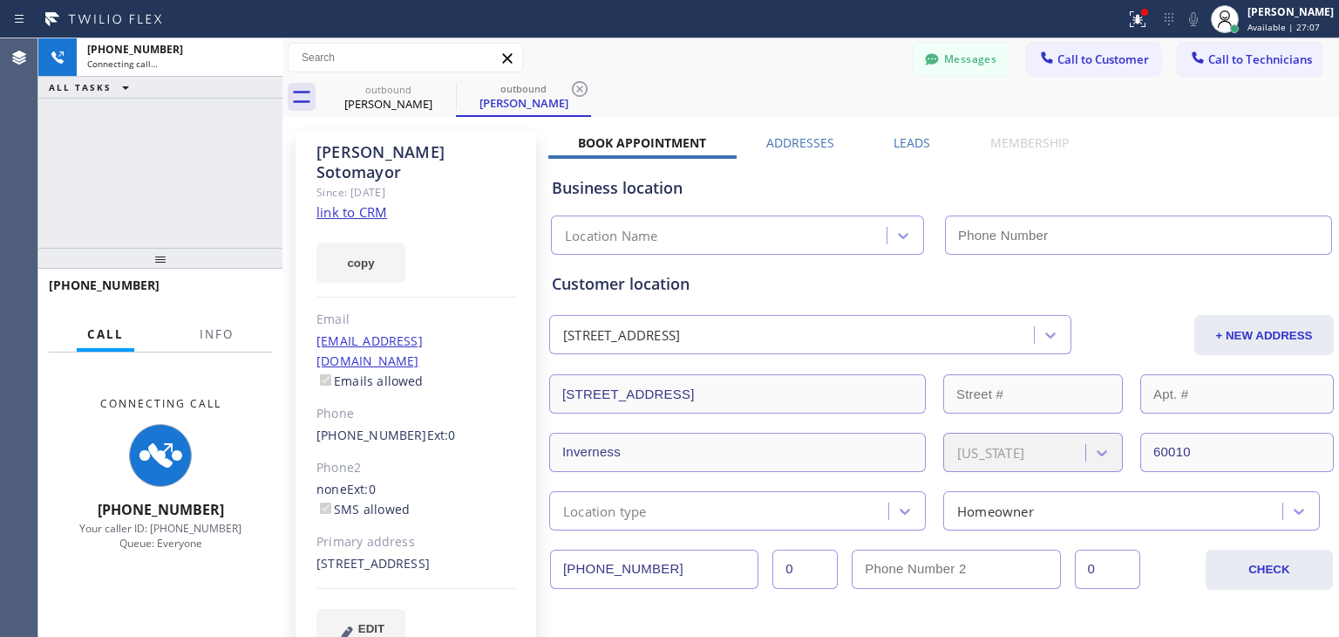
type input "(877) 414-7264"
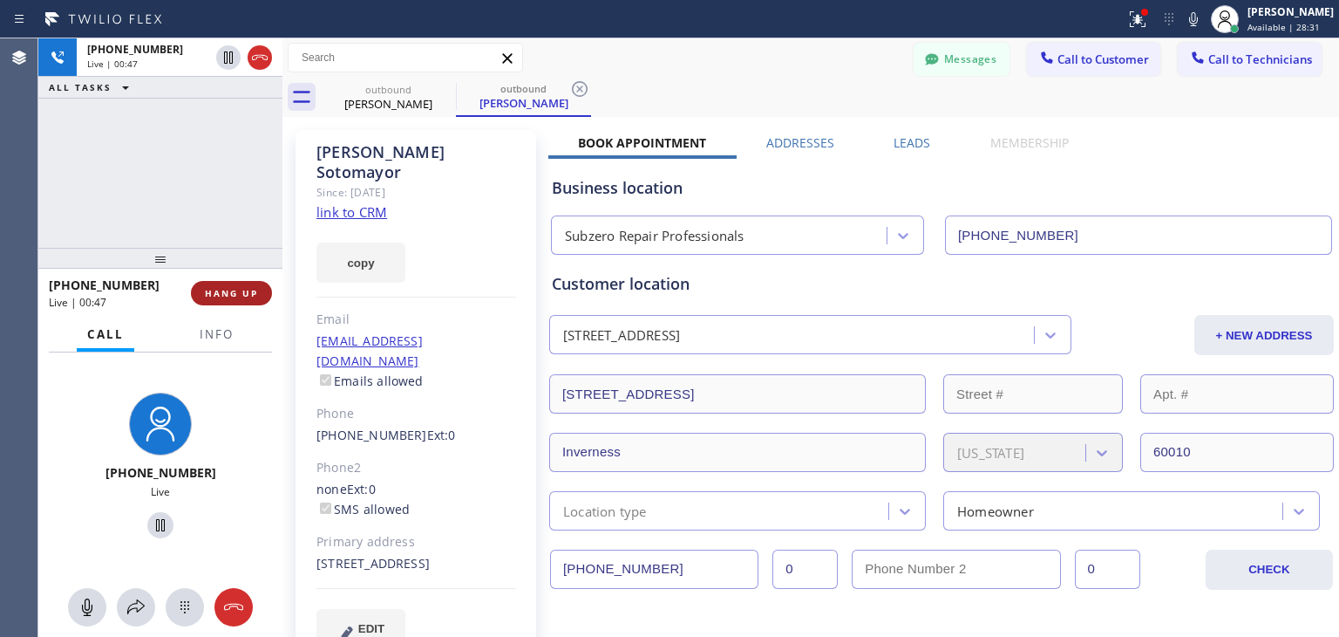
click at [204, 300] on button "HANG UP" at bounding box center [231, 293] width 81 height 24
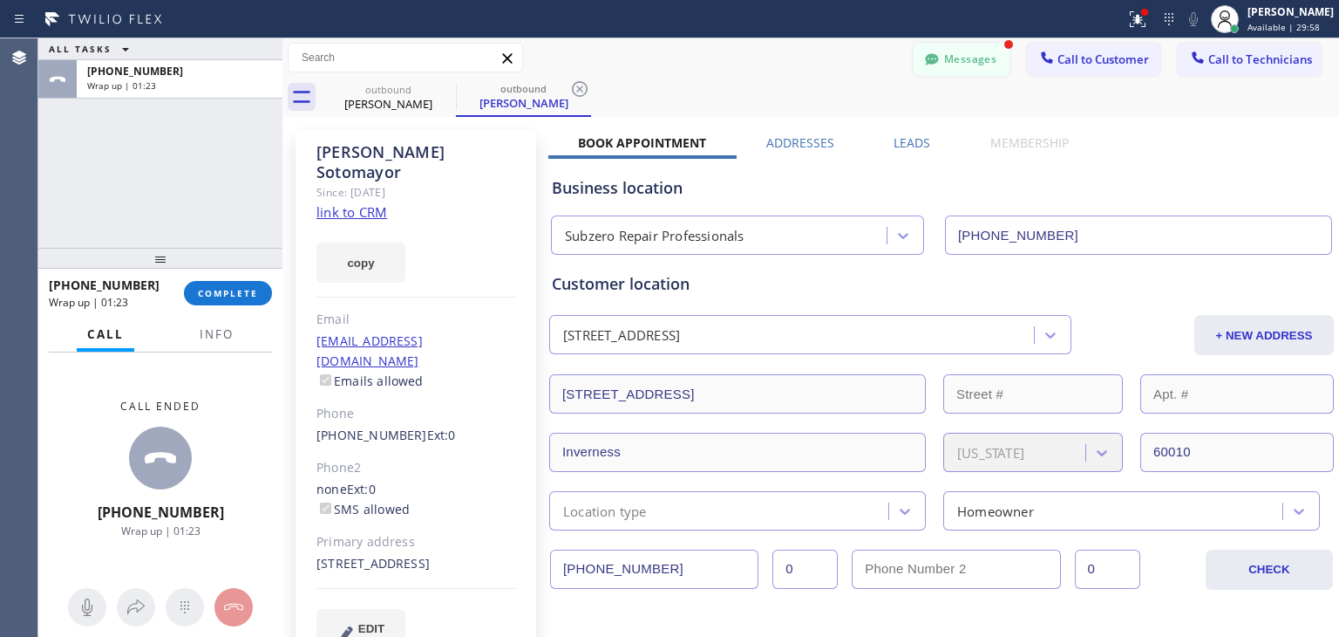
click at [952, 52] on button "Messages" at bounding box center [962, 59] width 96 height 33
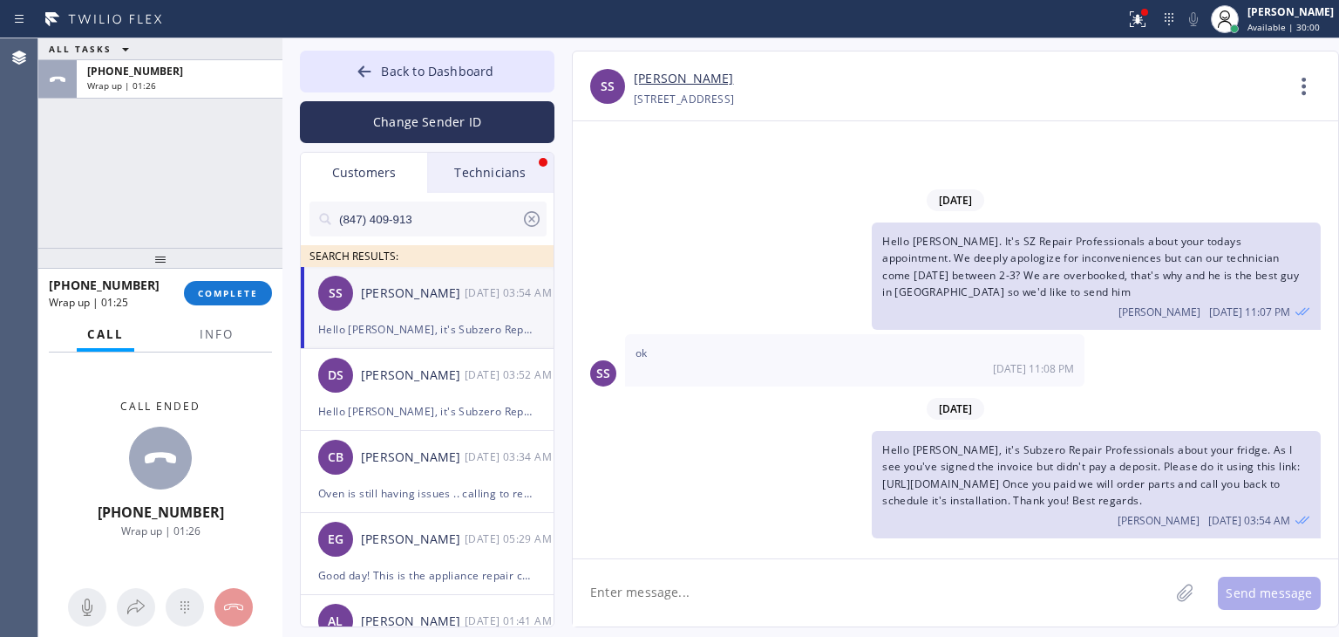
click at [525, 165] on div "Technicians" at bounding box center [490, 173] width 126 height 40
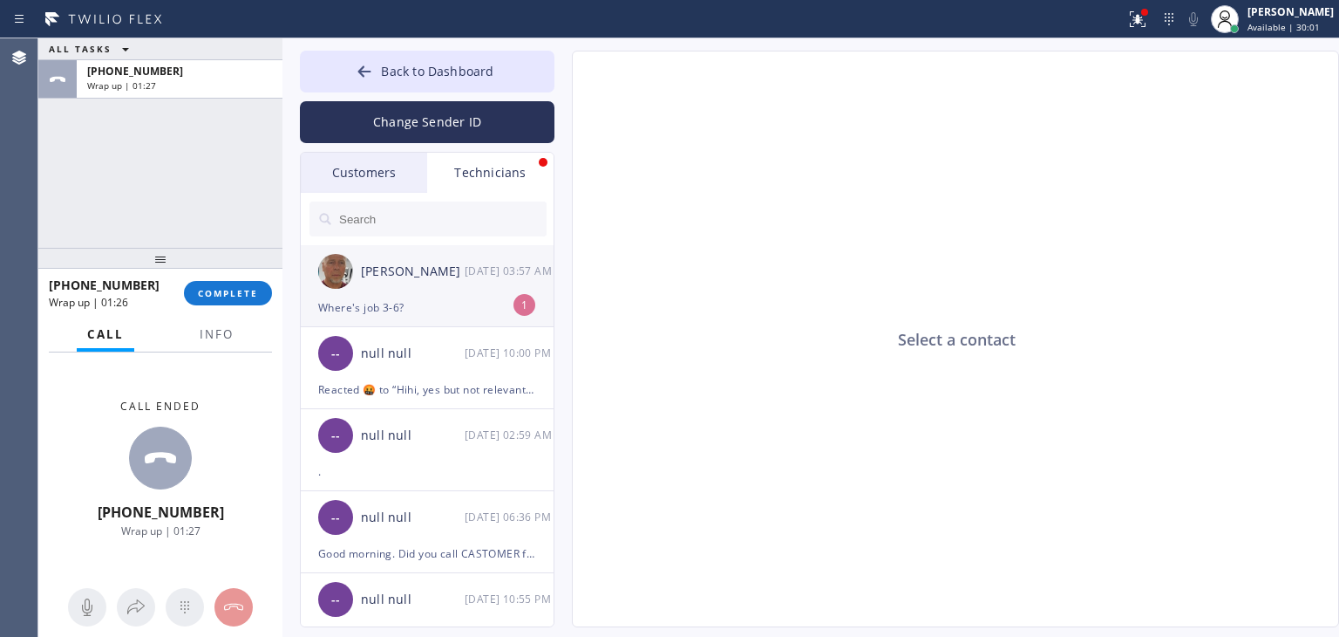
click at [434, 282] on div "Dmitriy Astrakhantsev 09/16 03:57 AM" at bounding box center [428, 271] width 255 height 52
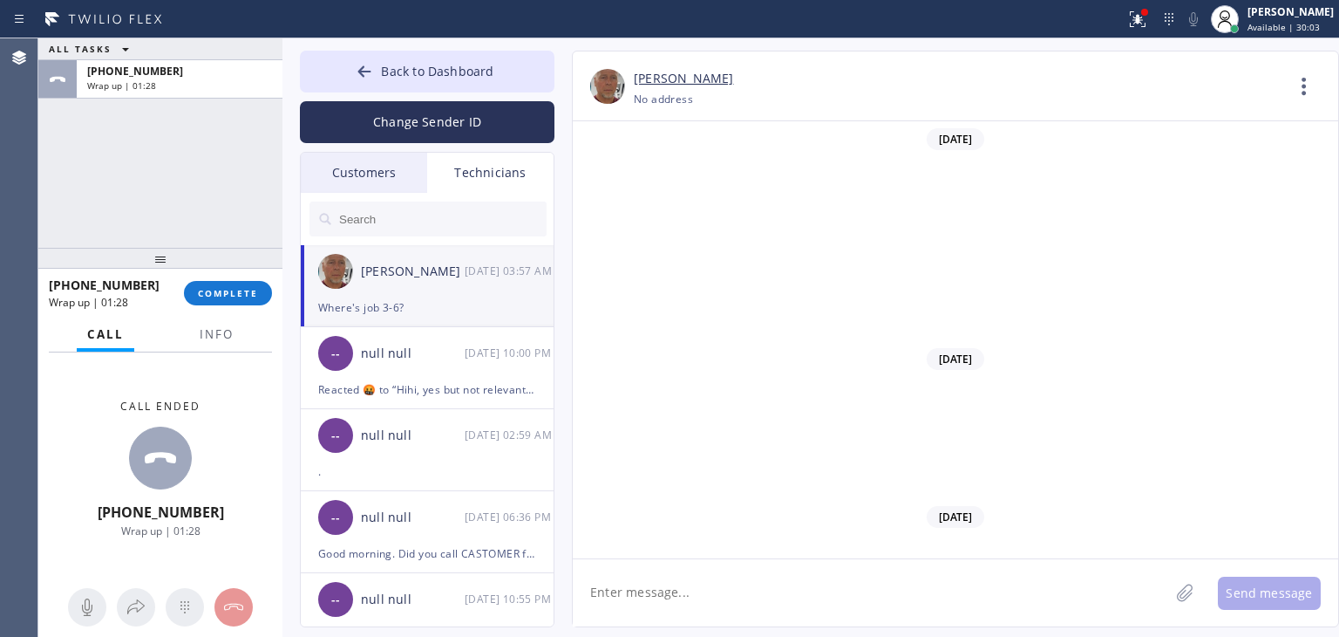
scroll to position [20730, 0]
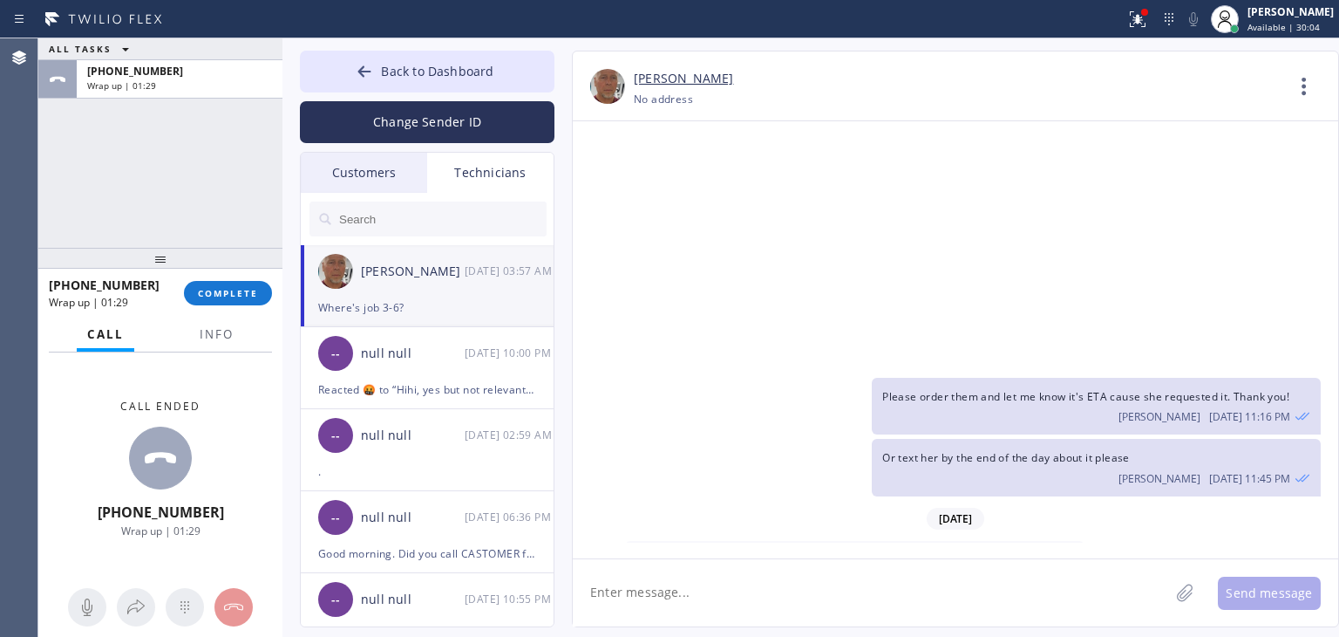
click at [673, 571] on textarea at bounding box center [871, 592] width 596 height 67
click at [226, 294] on span "COMPLETE" at bounding box center [228, 293] width 60 height 12
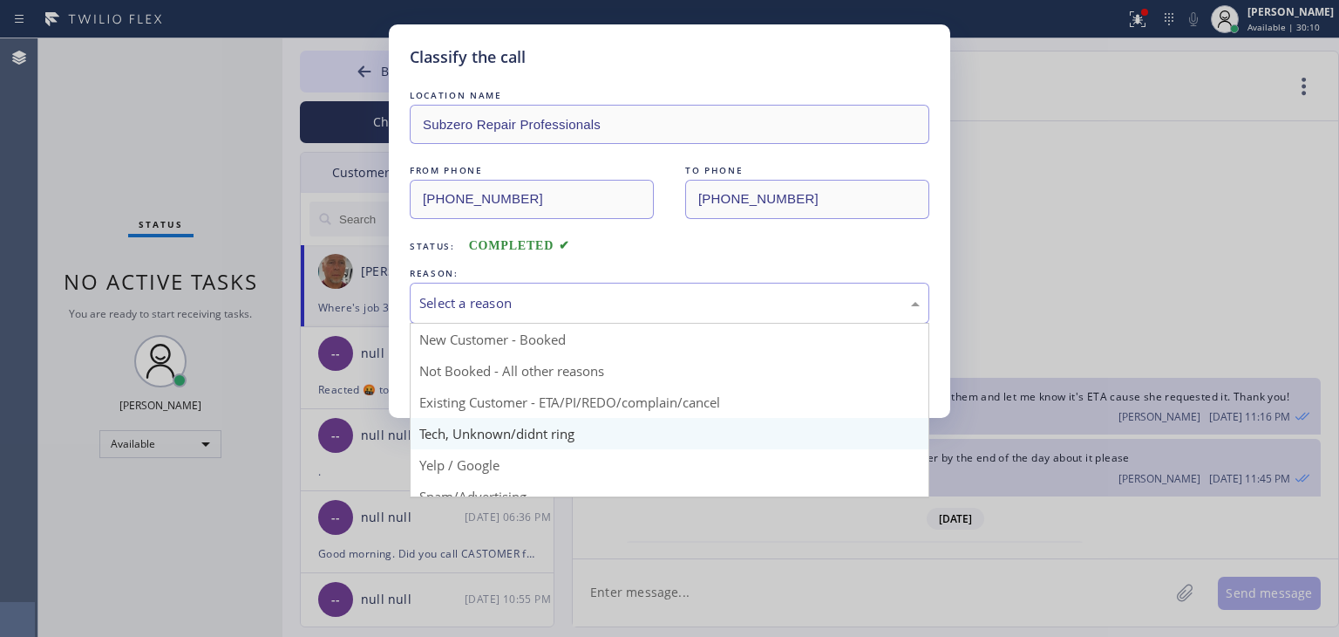
drag, startPoint x: 855, startPoint y: 292, endPoint x: 724, endPoint y: 421, distance: 184.4
click at [724, 324] on div "Select a reason New Customer - Booked Not Booked - All other reasons Existing C…" at bounding box center [670, 303] width 520 height 41
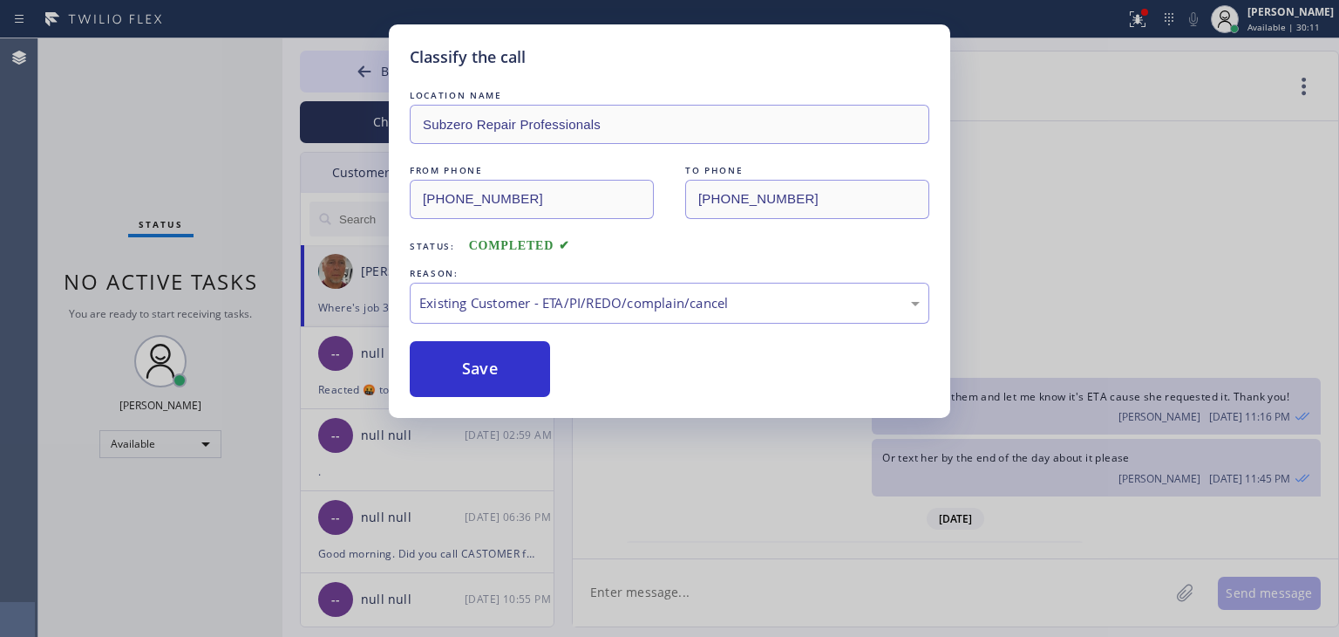
drag, startPoint x: 754, startPoint y: 399, endPoint x: 387, endPoint y: 372, distance: 368.1
click at [455, 371] on button "Save" at bounding box center [480, 369] width 140 height 56
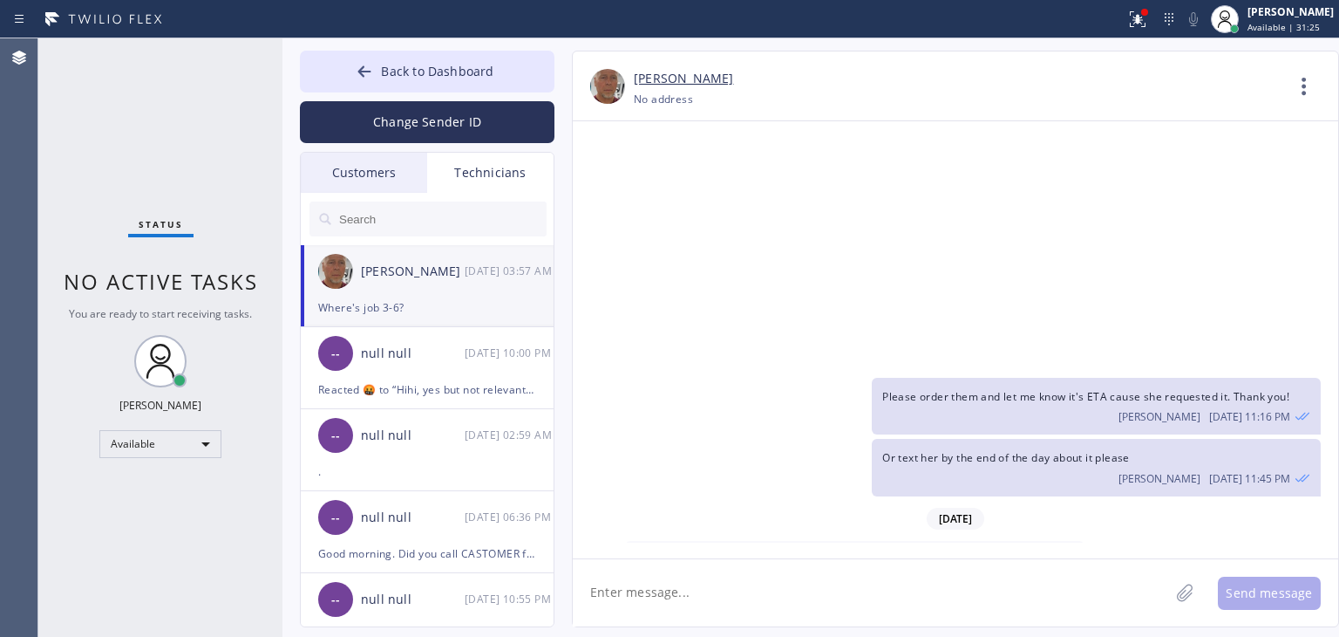
click at [736, 593] on textarea at bounding box center [871, 592] width 596 height 67
type textarea "cx cancelled"
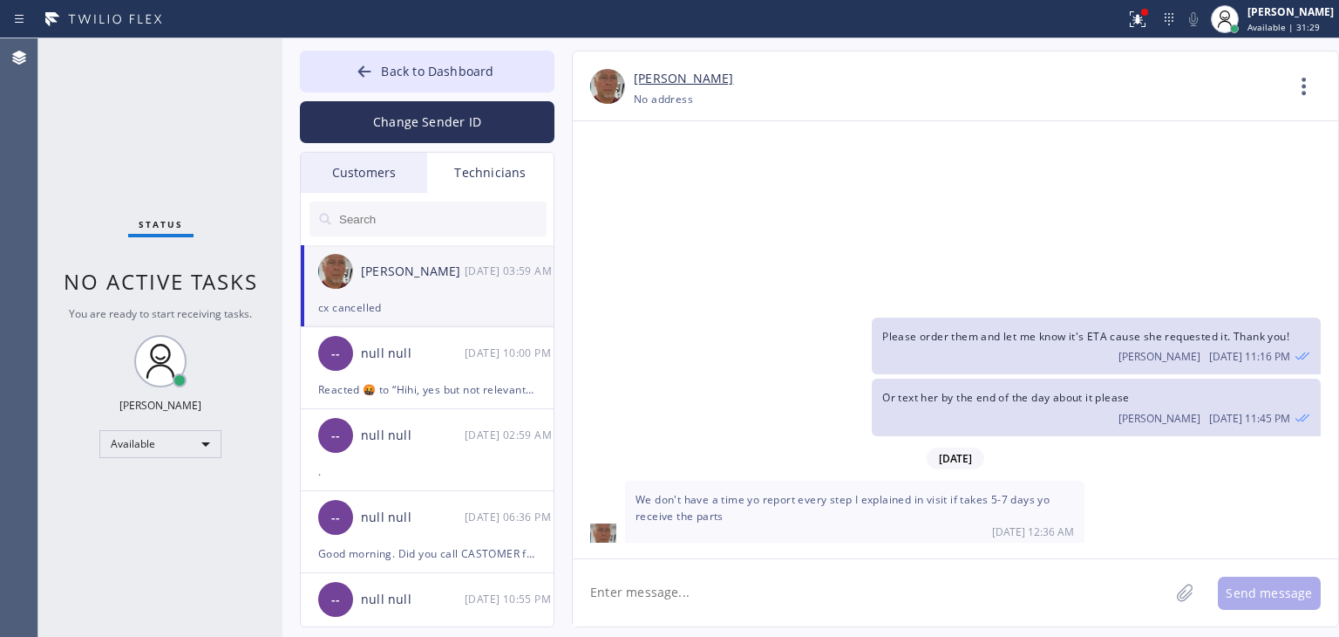
click at [373, 176] on div "Customers" at bounding box center [364, 173] width 126 height 40
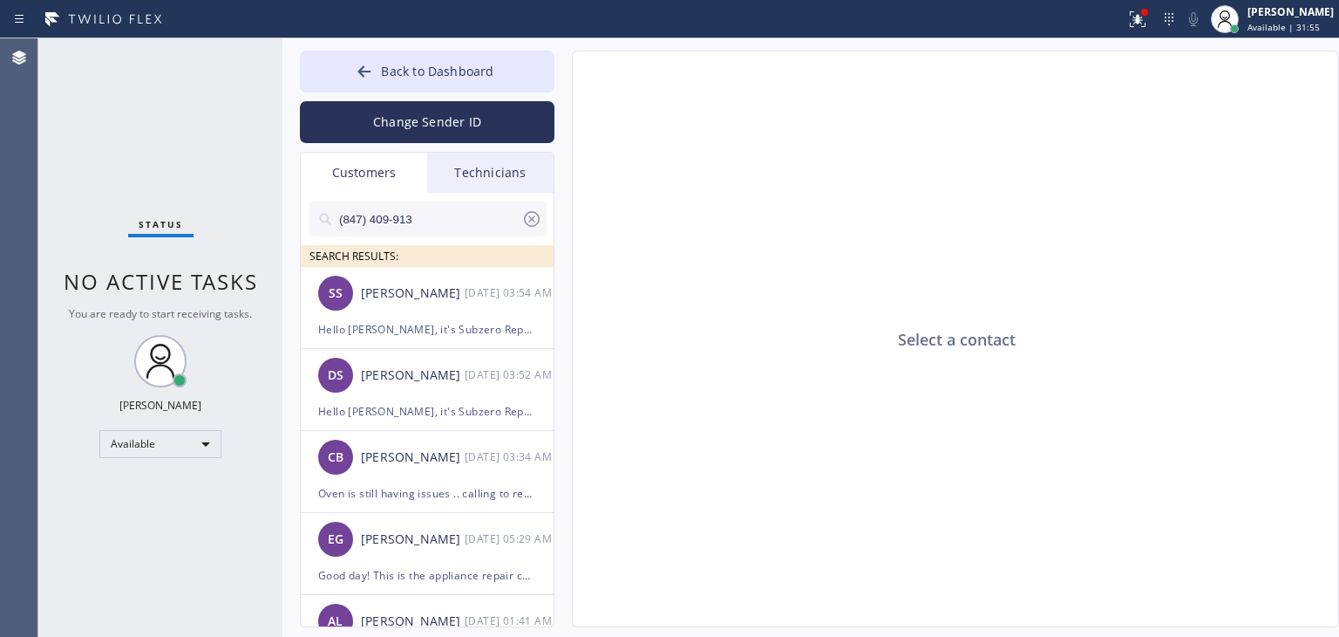
click at [544, 231] on div "(847) 409-913" at bounding box center [428, 218] width 237 height 35
click at [530, 225] on icon at bounding box center [532, 219] width 16 height 16
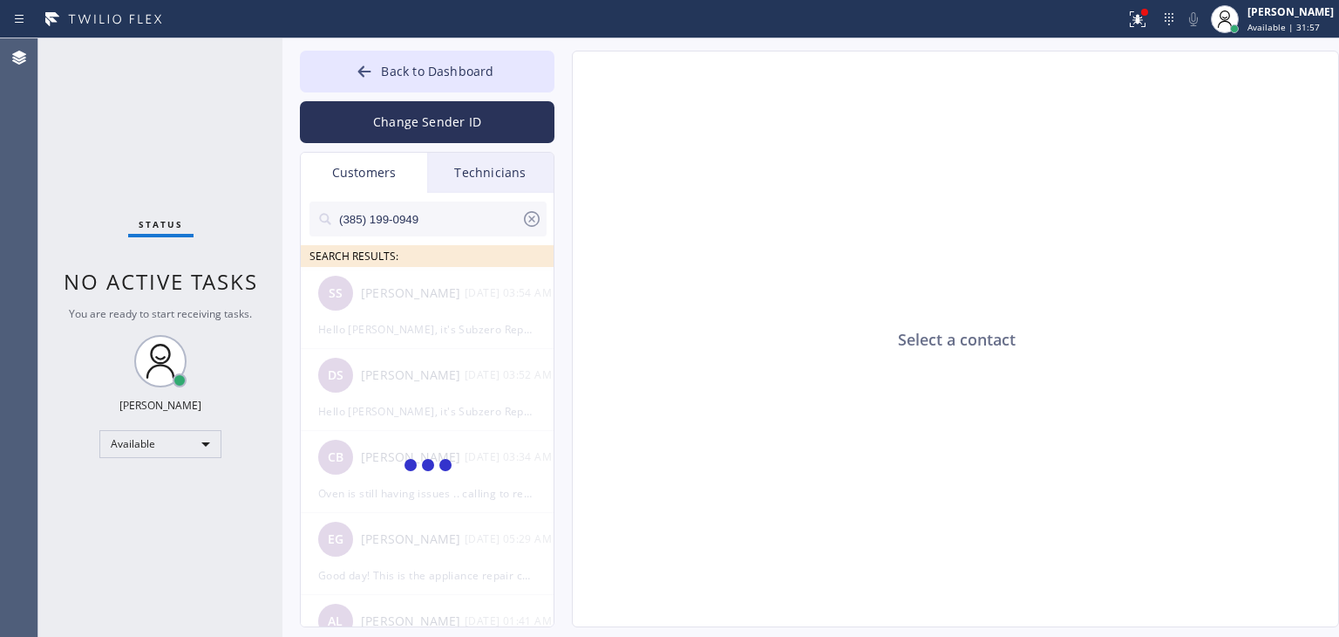
click at [447, 232] on input "(385) 199-0949" at bounding box center [429, 218] width 184 height 35
click at [447, 232] on input "(385) 199-094_" at bounding box center [429, 218] width 184 height 35
type input "(385) 199-094"
click at [435, 316] on div "OK Orla Kavanagh --:--" at bounding box center [428, 293] width 255 height 52
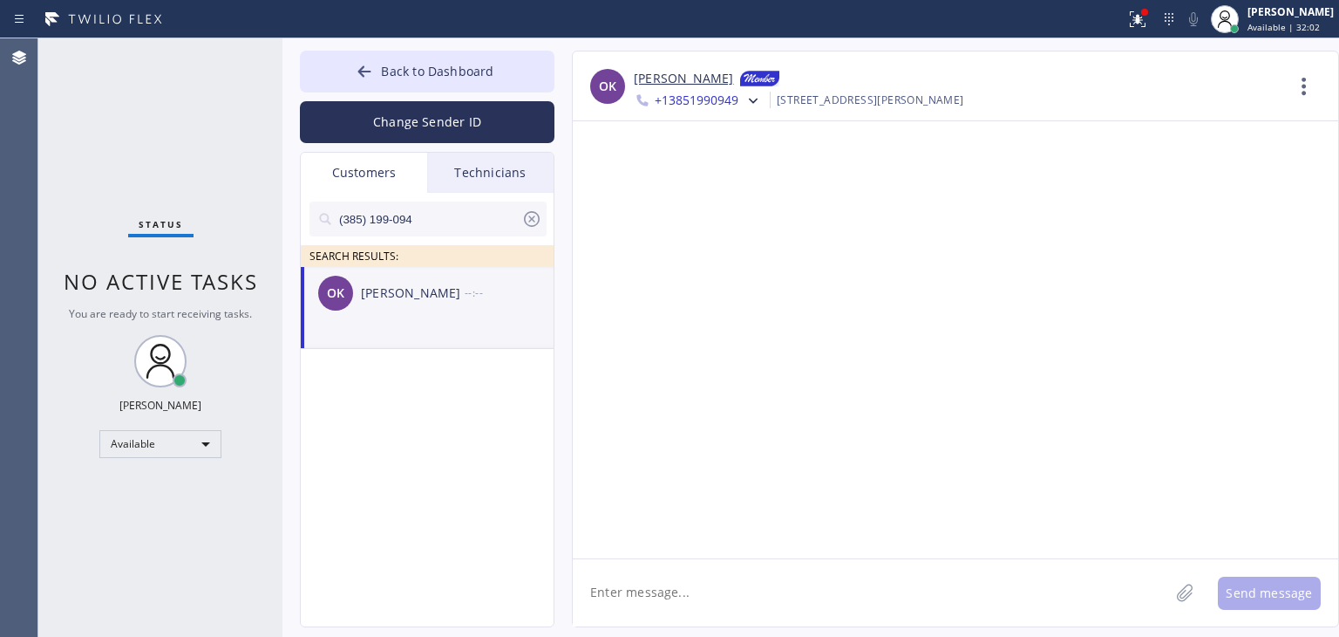
click at [464, 330] on li "OK Orla Kavanagh --:--" at bounding box center [428, 308] width 255 height 82
click at [787, 610] on textarea at bounding box center [871, 592] width 596 height 67
paste textarea "American Service Alliance"
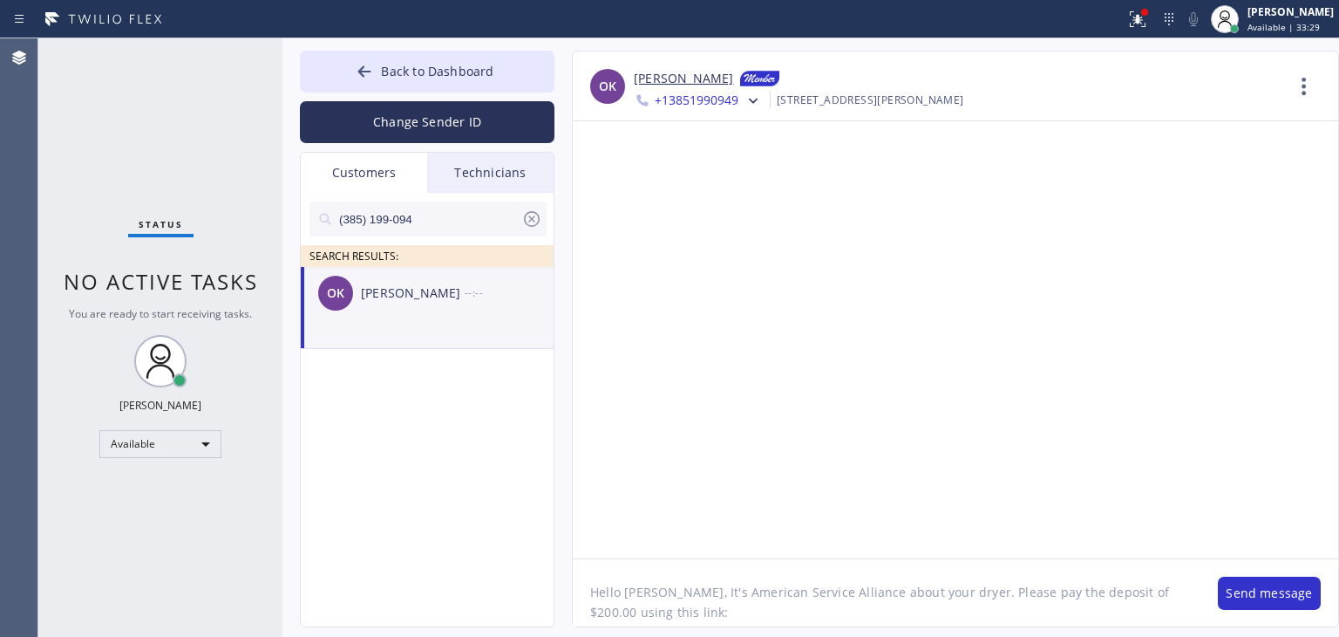
paste textarea "https://swipesimple.com/links/lnk_9e8788436caecfa675d276b829fa7da4"
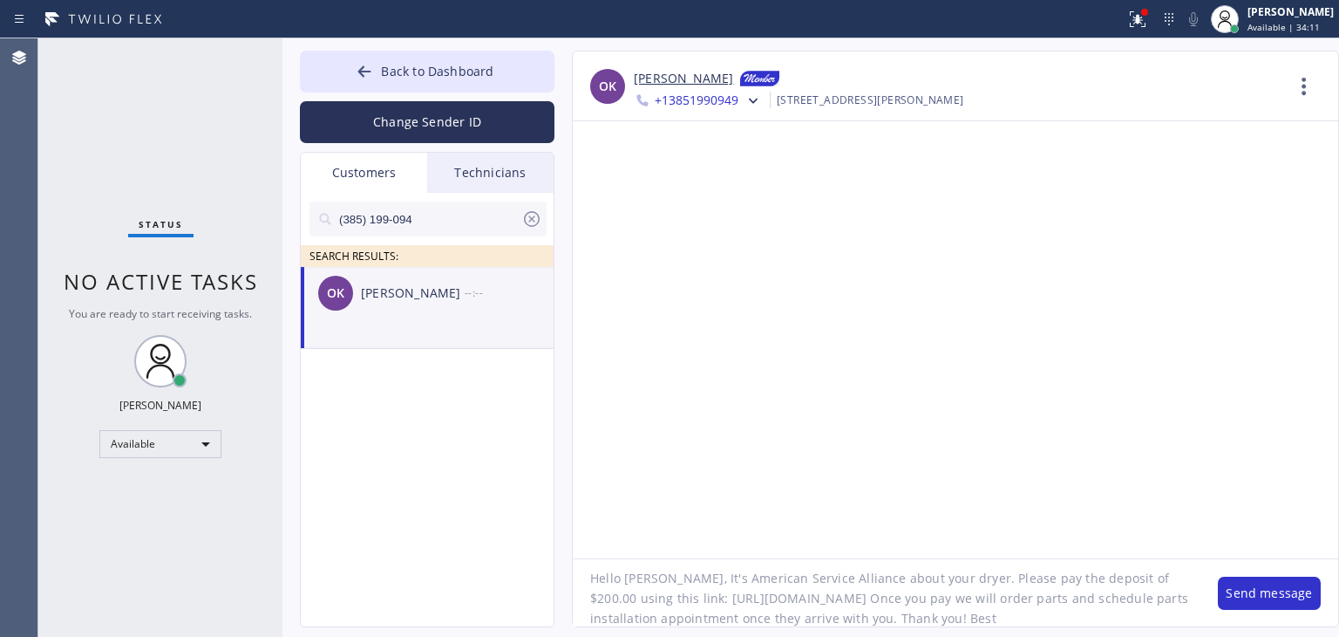
scroll to position [35, 0]
type textarea "Hello Orla, It's American Service Alliance about your dryer. Please pay the dep…"
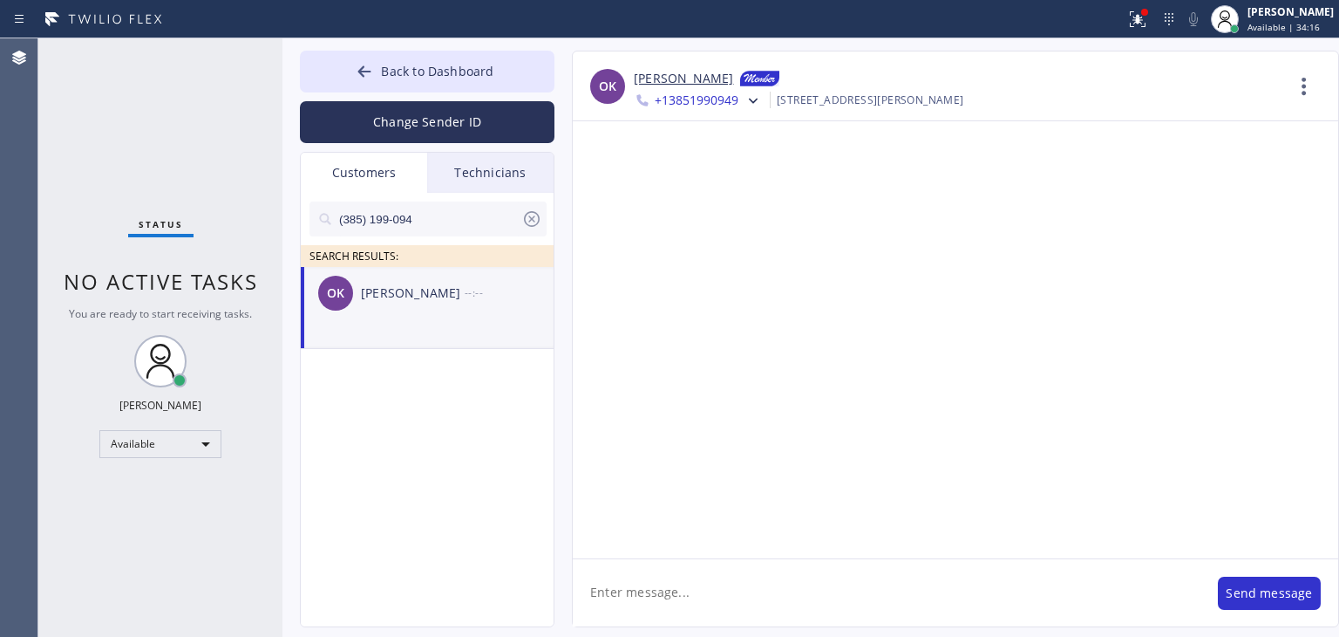
scroll to position [0, 0]
click at [422, 308] on div "OK Orla Kavanagh --:--" at bounding box center [428, 293] width 255 height 52
drag, startPoint x: 829, startPoint y: 626, endPoint x: 839, endPoint y: 657, distance: 32.0
click at [839, 636] on html "Status report Issues detected These issues could affect your workflow. Please c…" at bounding box center [669, 318] width 1339 height 637
click at [910, 484] on div at bounding box center [956, 339] width 766 height 437
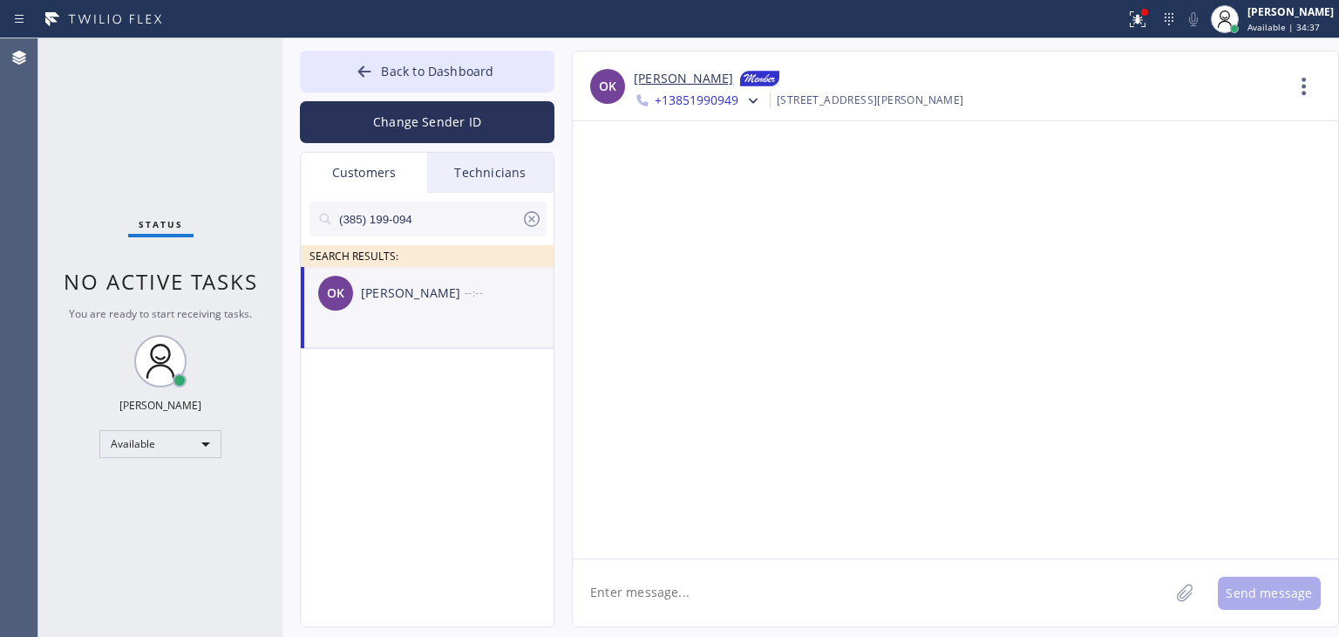
click at [518, 283] on div "--:--" at bounding box center [510, 293] width 91 height 20
click at [501, 156] on div "Technicians" at bounding box center [490, 173] width 126 height 40
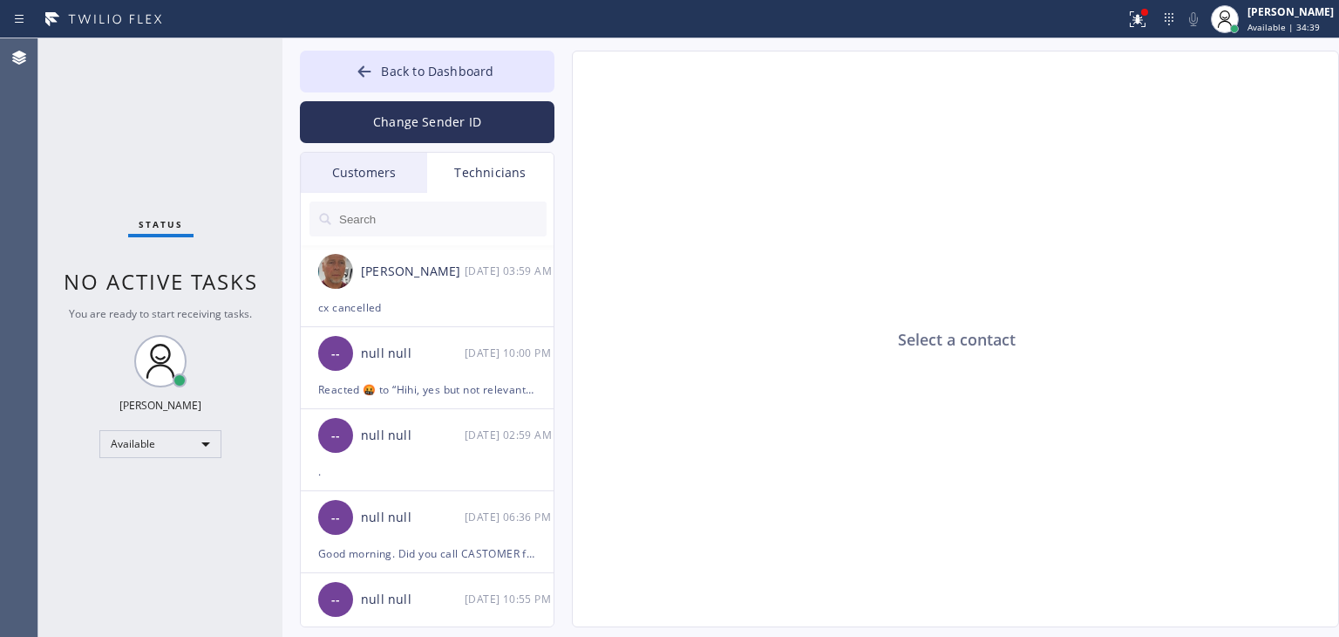
click at [401, 158] on div "Customers" at bounding box center [364, 173] width 126 height 40
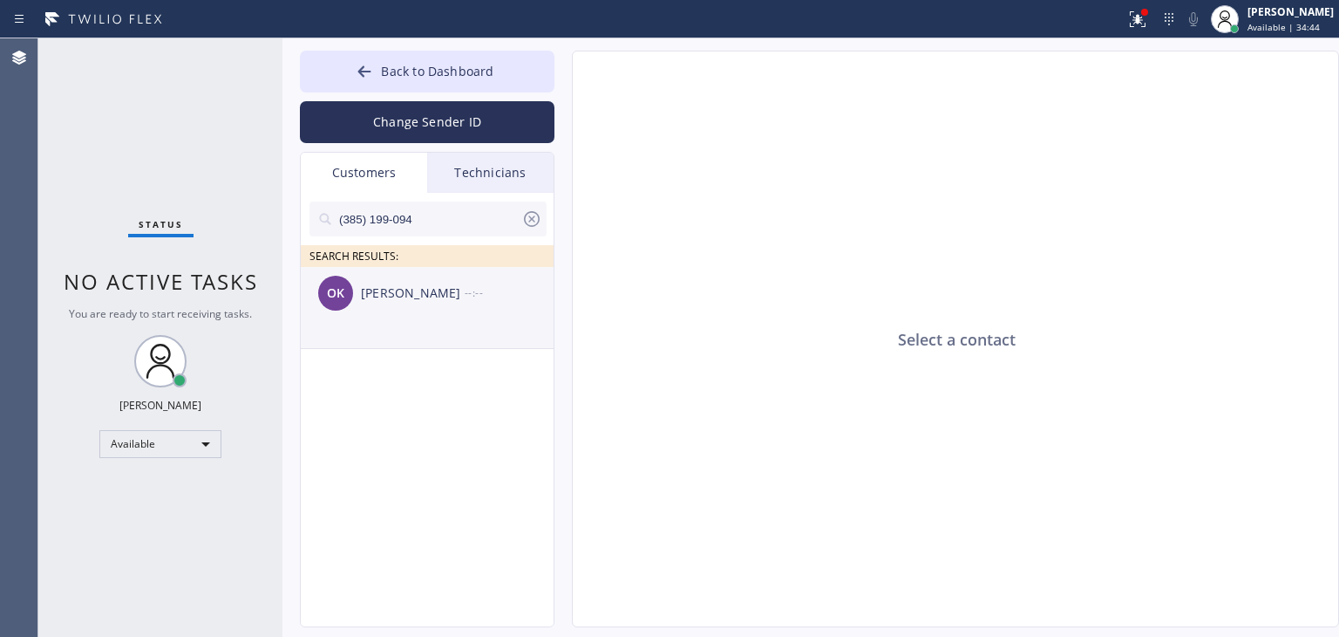
click at [449, 324] on li "OK Orla Kavanagh --:--" at bounding box center [428, 308] width 255 height 82
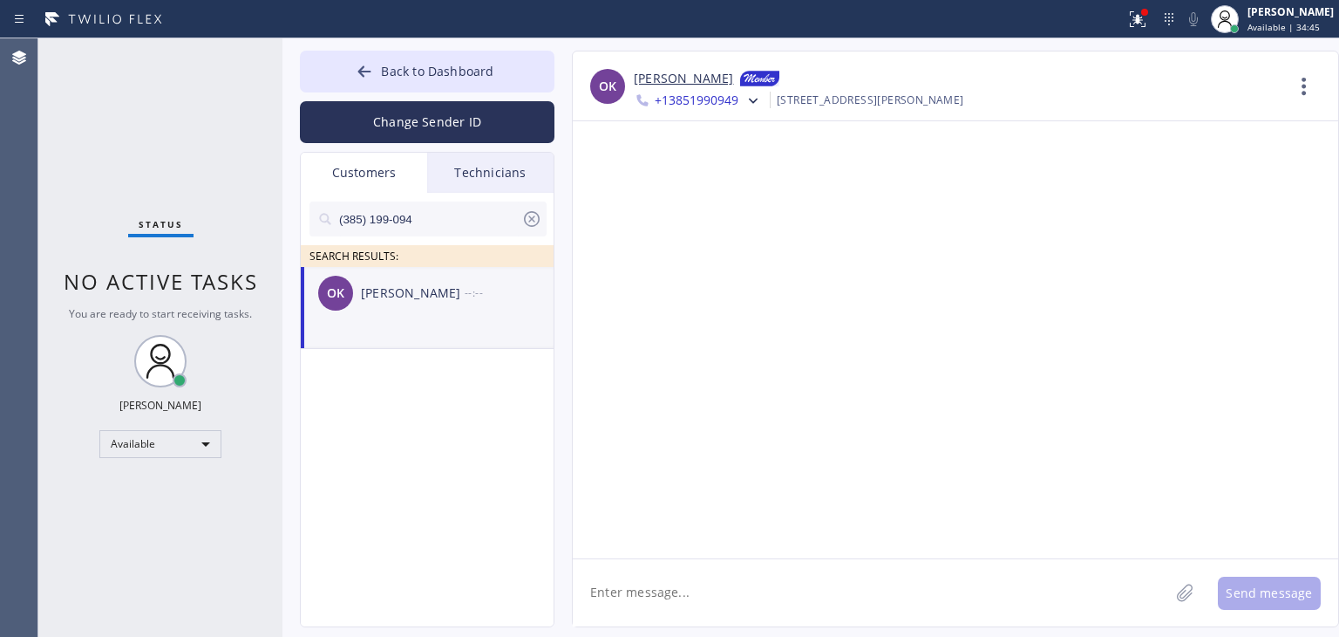
click at [917, 594] on textarea at bounding box center [871, 592] width 596 height 67
click at [774, 579] on textarea at bounding box center [871, 592] width 596 height 67
paste textarea "American Service Alliance"
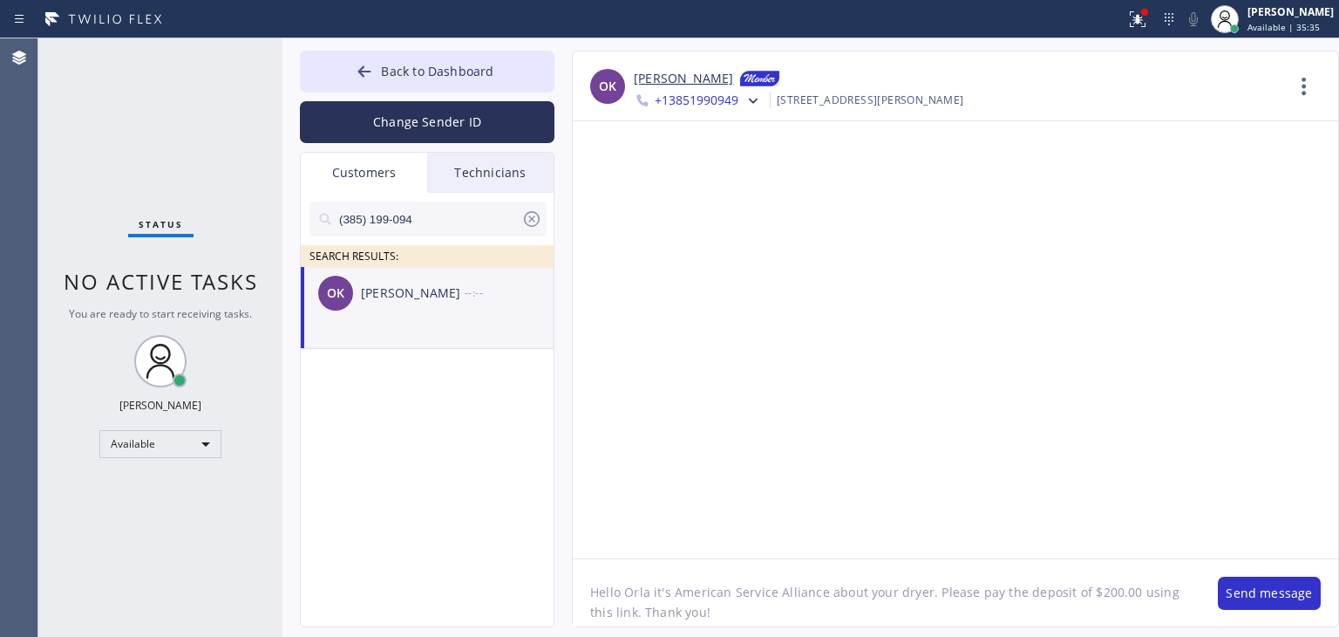
click at [616, 618] on textarea "Hello Orla it's American Service Alliance about your dryer. Please pay the depo…" at bounding box center [887, 592] width 628 height 67
paste textarea "American Service Alliance"
paste textarea "https://swipesimple.com/links/lnk_9e8788436caecfa675d276b829fa7da4"
click at [614, 603] on textarea "Hello Orla it's American Service Alliance about your dryer. Please pay the depo…" at bounding box center [887, 592] width 628 height 67
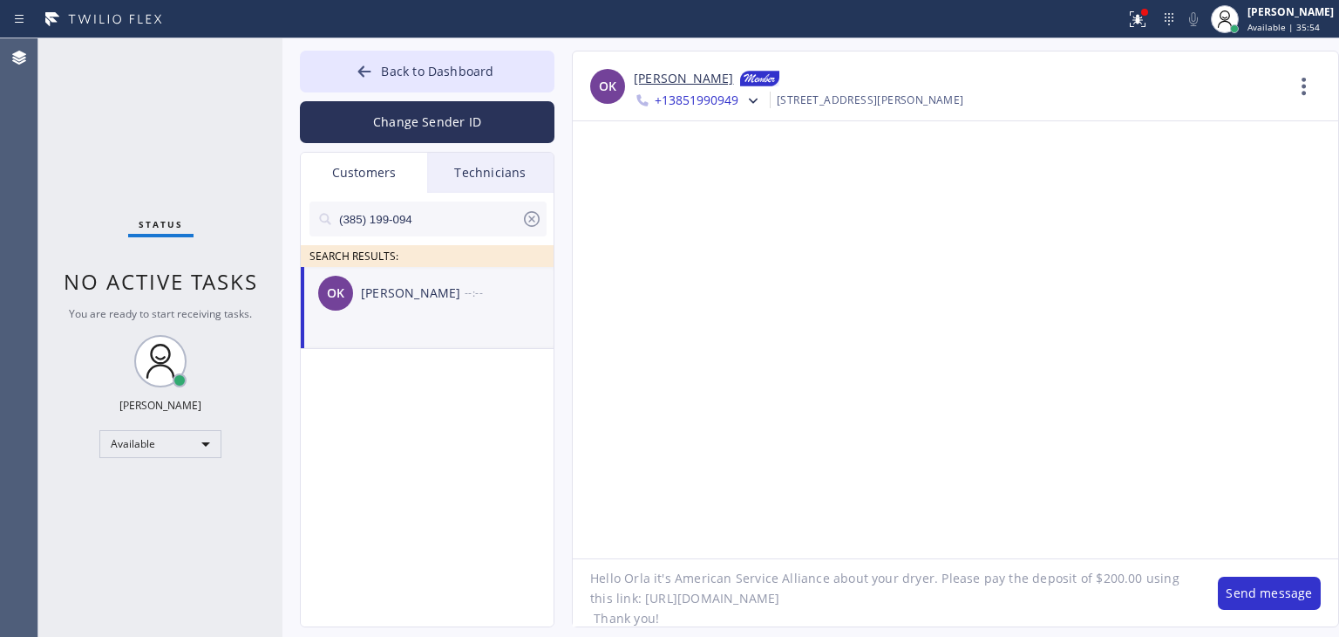
click at [595, 619] on textarea "Hello Orla it's American Service Alliance about your dryer. Please pay the depo…" at bounding box center [887, 592] width 628 height 67
drag, startPoint x: 1158, startPoint y: 632, endPoint x: 1171, endPoint y: 624, distance: 15.7
click at [1171, 624] on div "Back to Dashboard Change Sender ID Customers Technicians (385) 199-094 SEARCH R…" at bounding box center [811, 337] width 1057 height 598
click at [1171, 624] on textarea "Hello Orla it's American Service Alliance about your dryer. Please pay the depo…" at bounding box center [887, 592] width 628 height 67
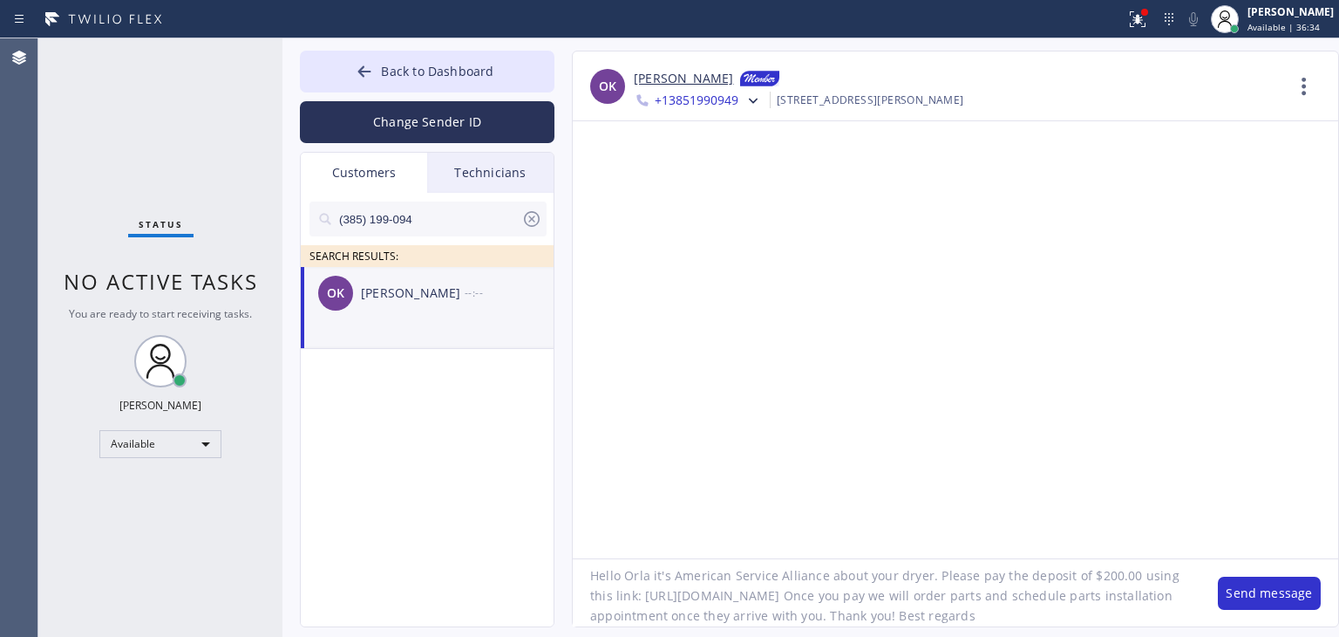
type textarea "Hello Orla it's American Service Alliance about your dryer. Please pay the depo…"
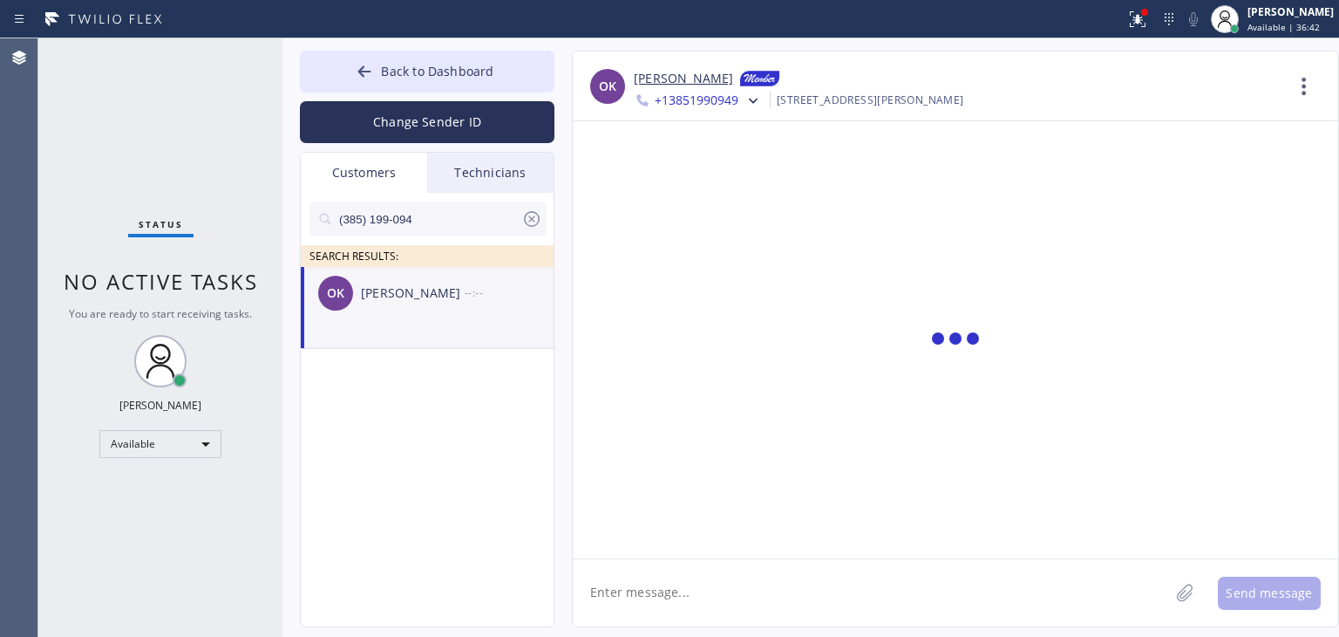
scroll to position [0, 0]
click at [750, 96] on icon at bounding box center [753, 100] width 17 height 17
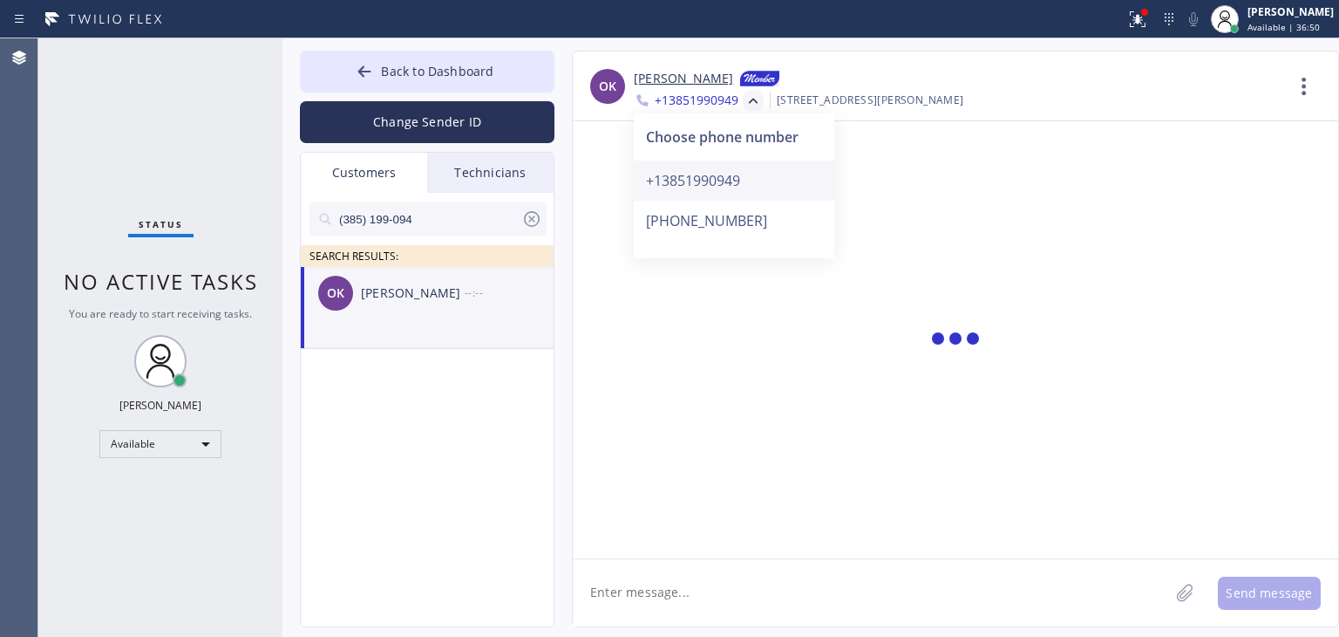
click at [743, 187] on div "+13851990949" at bounding box center [734, 180] width 201 height 40
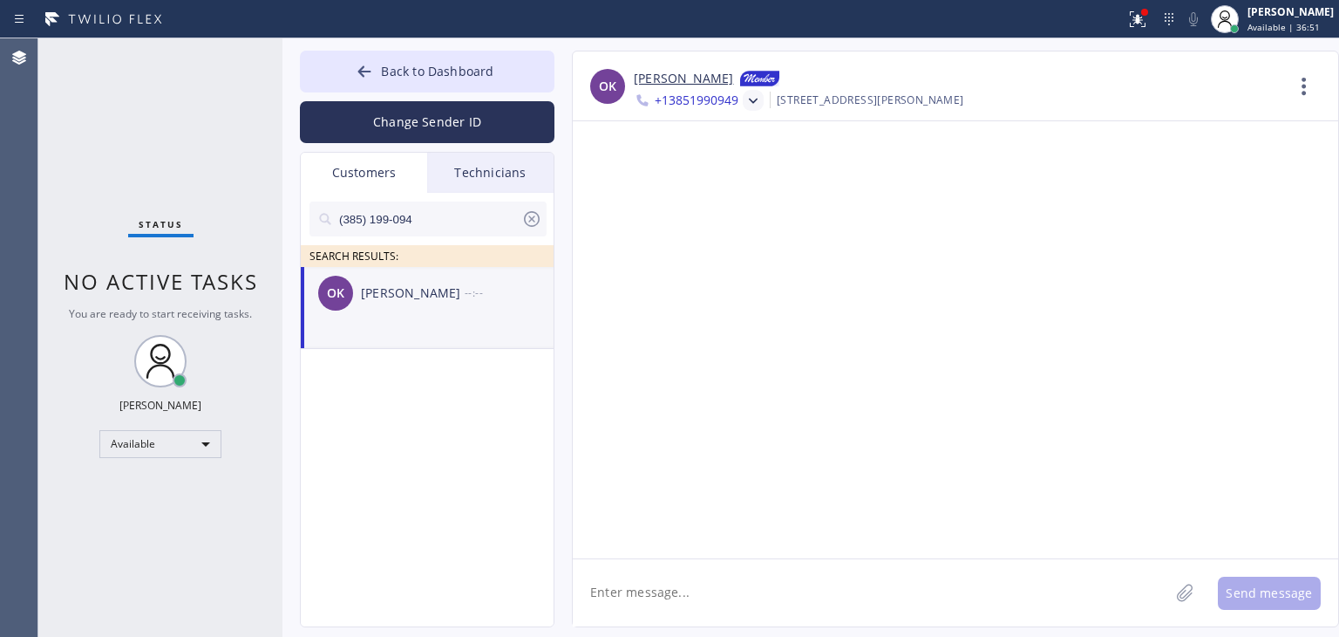
click at [752, 101] on icon at bounding box center [753, 101] width 9 height 5
click at [739, 211] on div "[PHONE_NUMBER]" at bounding box center [734, 221] width 201 height 40
click at [753, 106] on div "OK Orla Kavanagh +16507037020 Choose phone number +13851990949 +16507037020 100…" at bounding box center [956, 86] width 766 height 70
click at [769, 106] on icon at bounding box center [777, 100] width 17 height 17
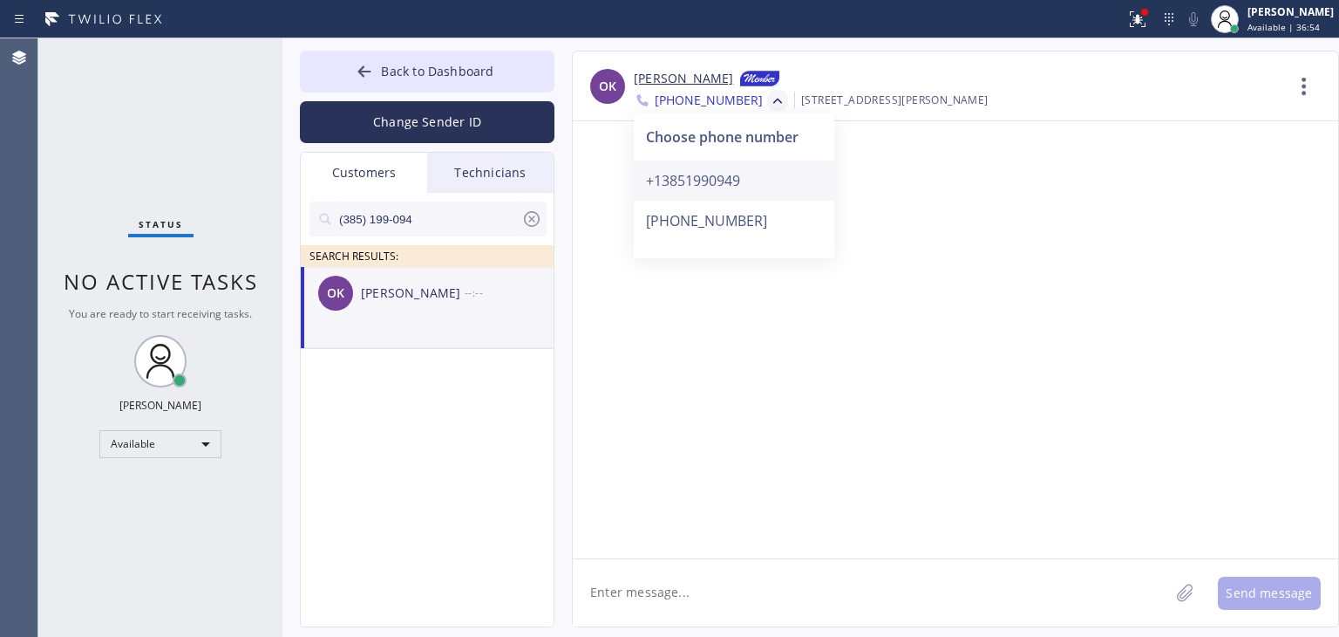
click at [735, 175] on div "+13851990949" at bounding box center [734, 180] width 201 height 40
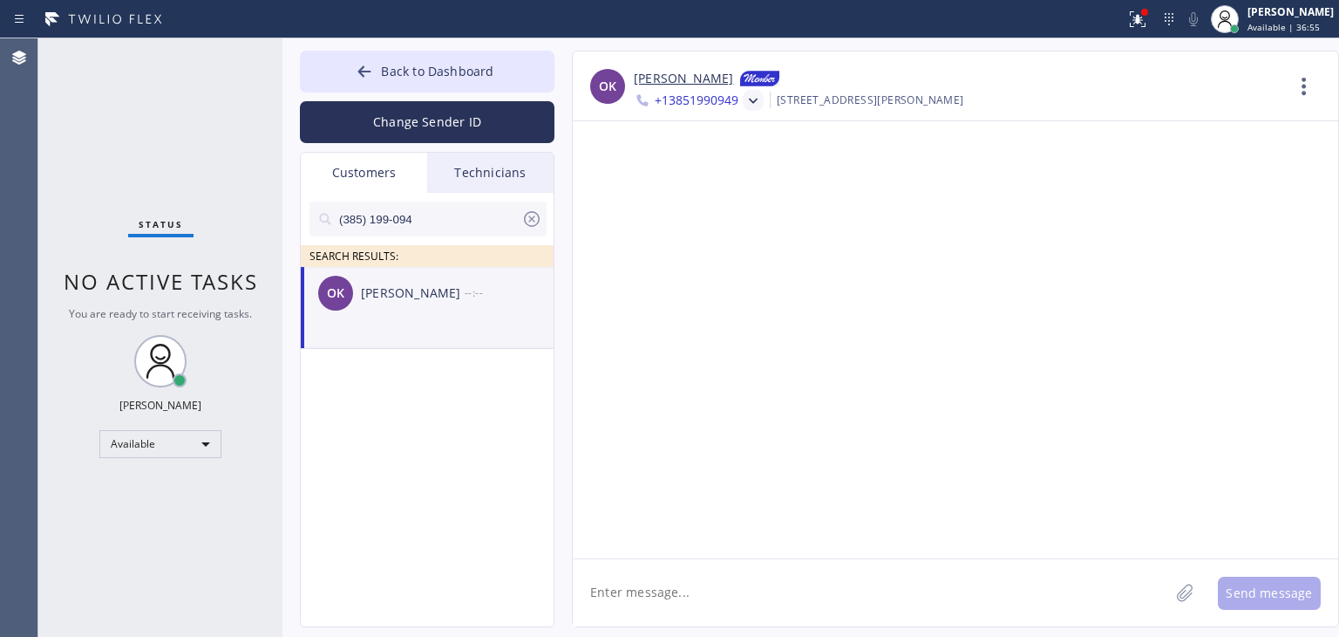
click at [798, 563] on textarea at bounding box center [871, 592] width 596 height 67
click at [527, 318] on li "OK Orla Kavanagh --:--" at bounding box center [428, 308] width 255 height 82
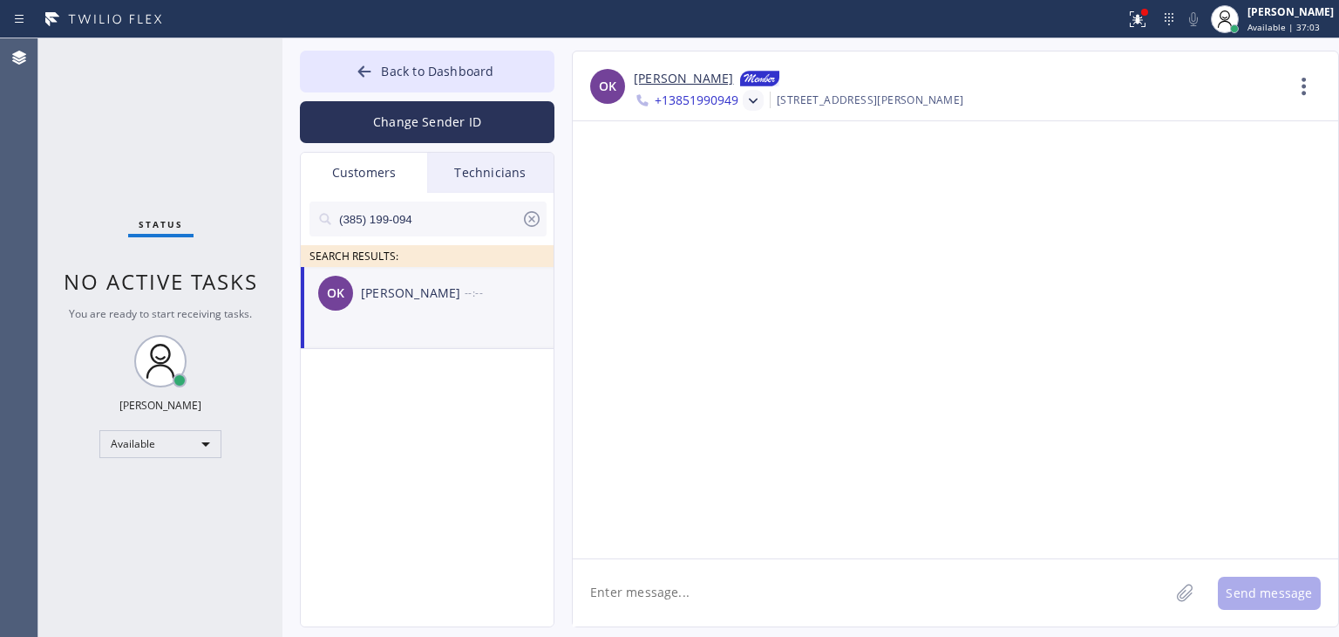
click at [457, 275] on div "OK Orla Kavanagh --:--" at bounding box center [428, 293] width 255 height 52
click at [701, 618] on textarea at bounding box center [871, 592] width 596 height 67
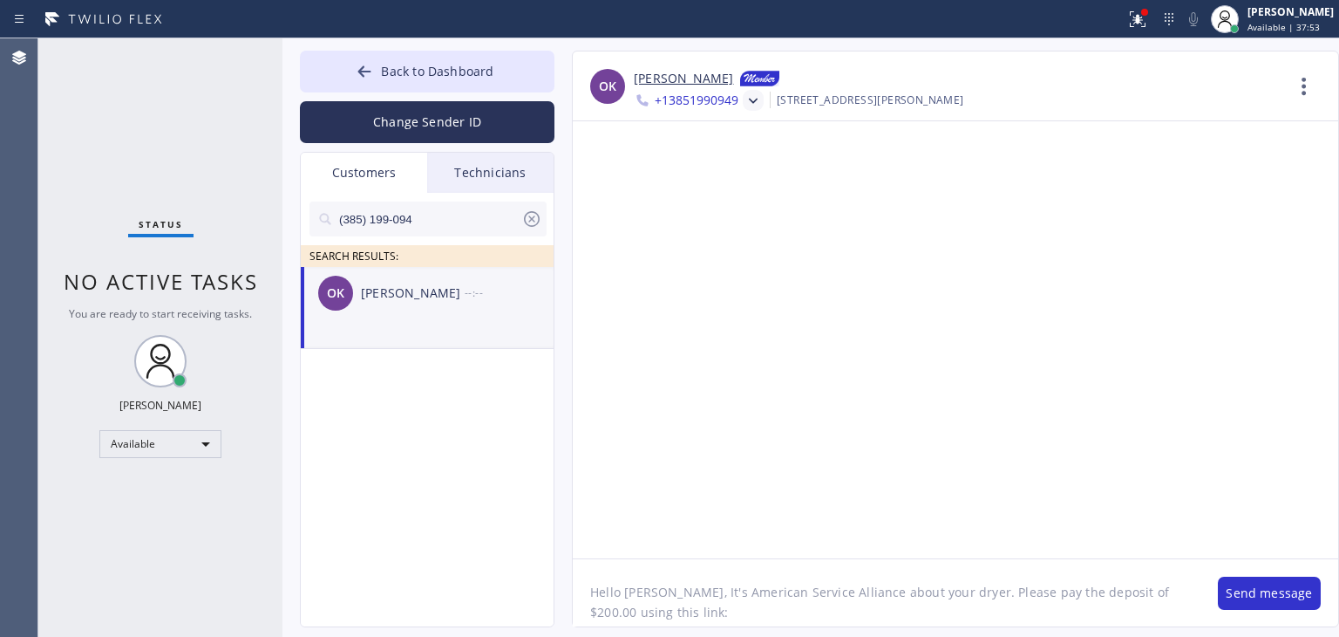
paste textarea "https://swipesimple.com/links/lnk_9e8788436caecfa675d276b829fa7da4"
click at [1098, 576] on textarea "Hello Orla, It's American Service Alliance about your dryer. Please pay the dep…" at bounding box center [887, 592] width 628 height 67
click at [1090, 593] on textarea "Hello Orla, It's American Service Alliance about your dryer. Please pay the dep…" at bounding box center [887, 592] width 628 height 67
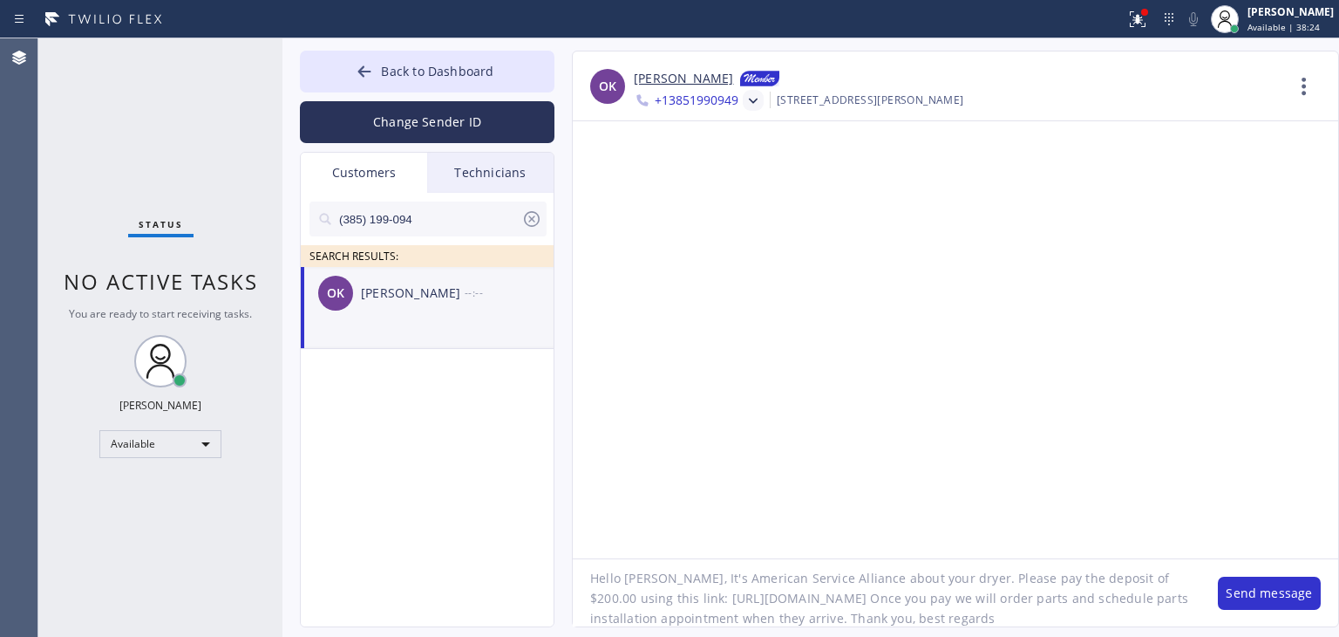
scroll to position [35, 0]
click at [1123, 598] on textarea "Hello Orla, It's American Service Alliance about your dryer. Please pay the dep…" at bounding box center [887, 592] width 628 height 67
type textarea "Hello Orla, It's American Service Alliance about your dryer. Please pay the dep…"
click at [507, 307] on div "OK Orla Kavanagh --:--" at bounding box center [428, 293] width 255 height 52
click at [1269, 584] on button "Send message" at bounding box center [1269, 592] width 103 height 33
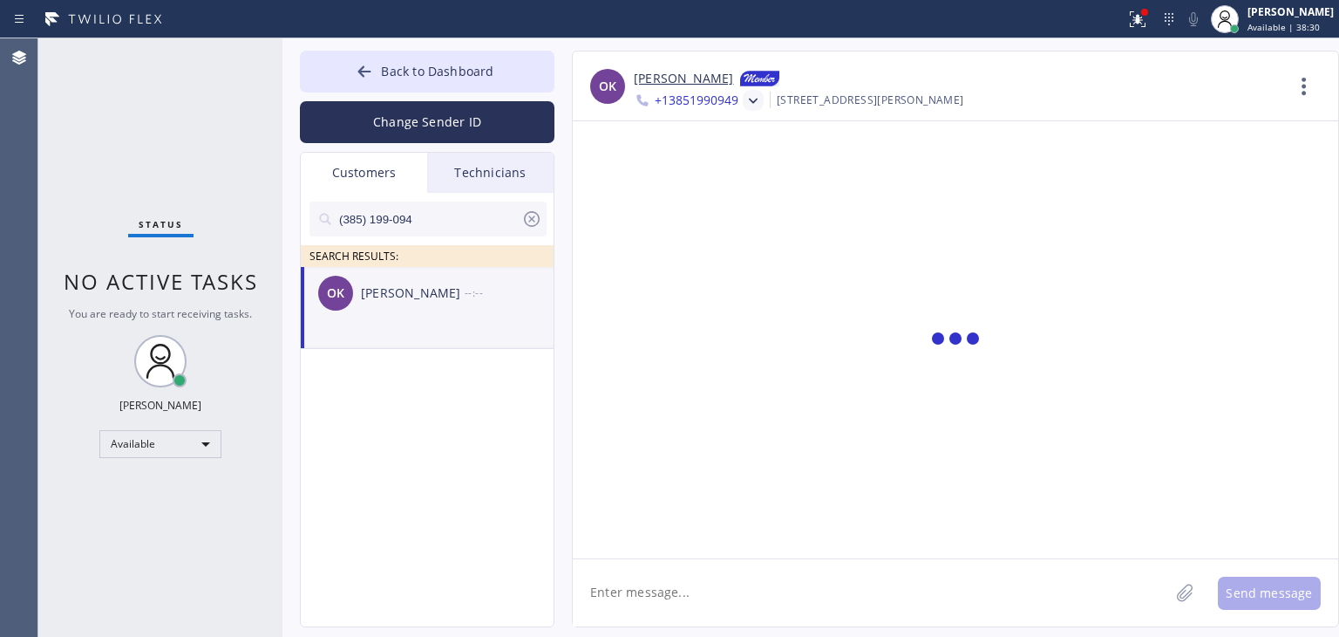
scroll to position [0, 0]
click at [444, 317] on div "OK Orla Kavanagh --:--" at bounding box center [428, 293] width 255 height 52
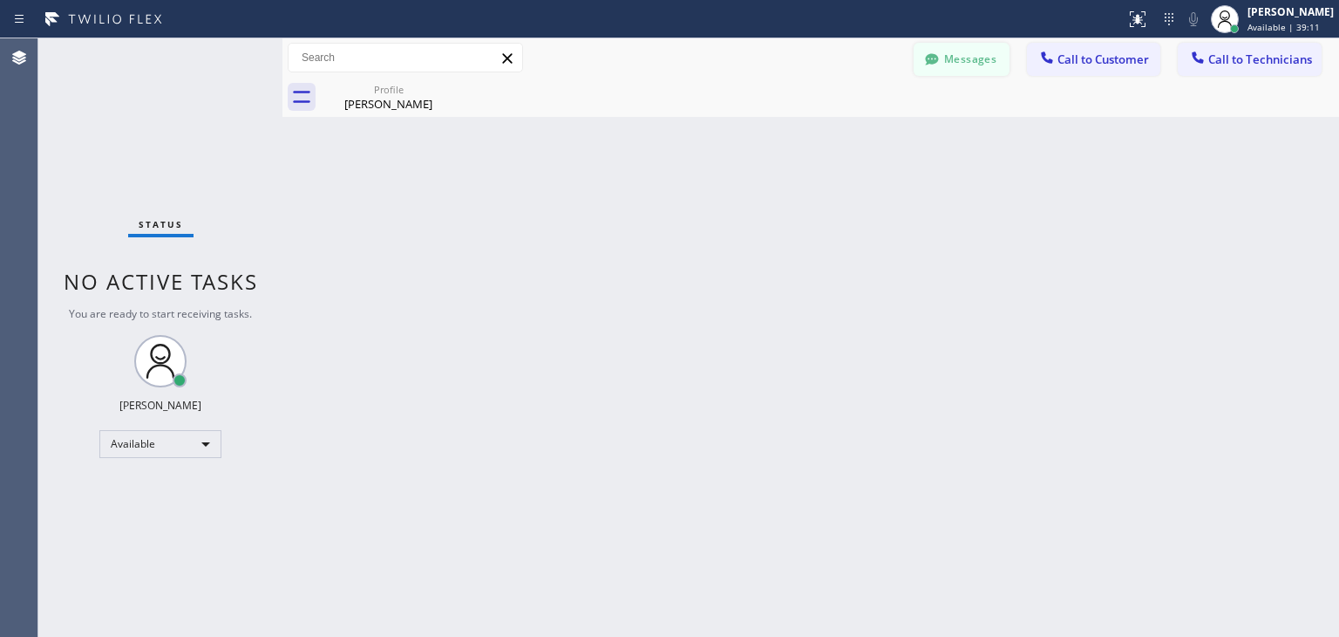
click at [977, 44] on button "Messages" at bounding box center [962, 59] width 96 height 33
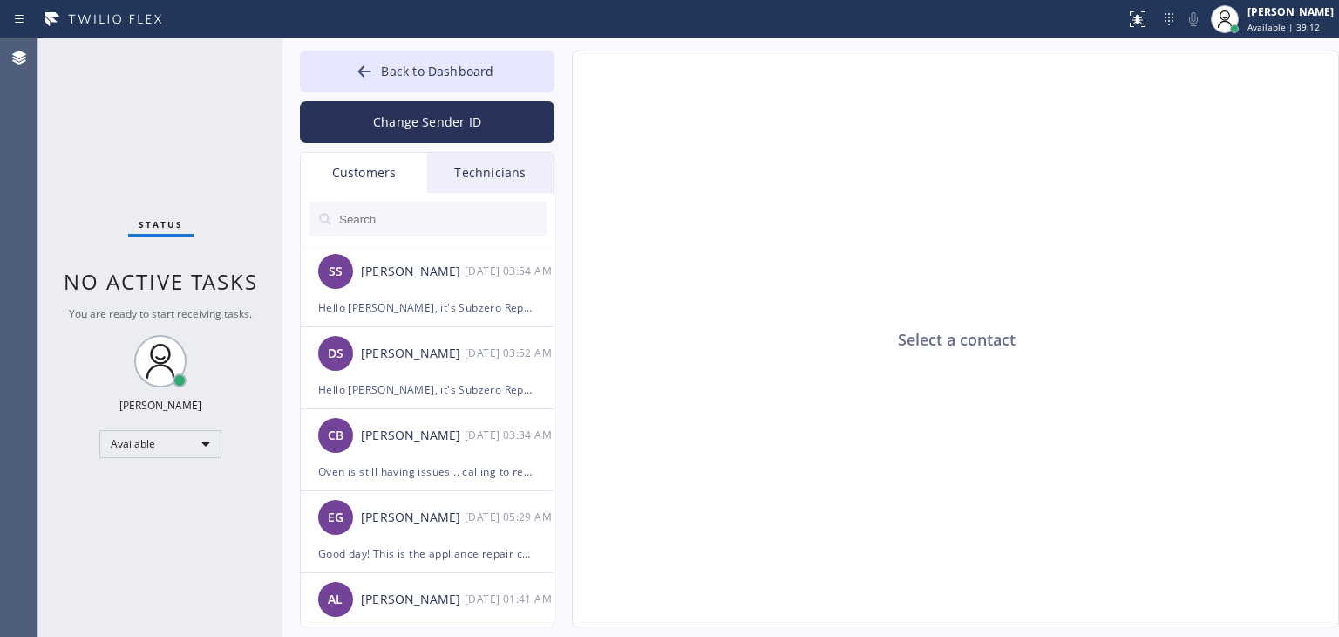
click at [487, 147] on div "Back to Dashboard Change Sender ID Customers Technicians SS [PERSON_NAME] [DATE…" at bounding box center [427, 339] width 255 height 576
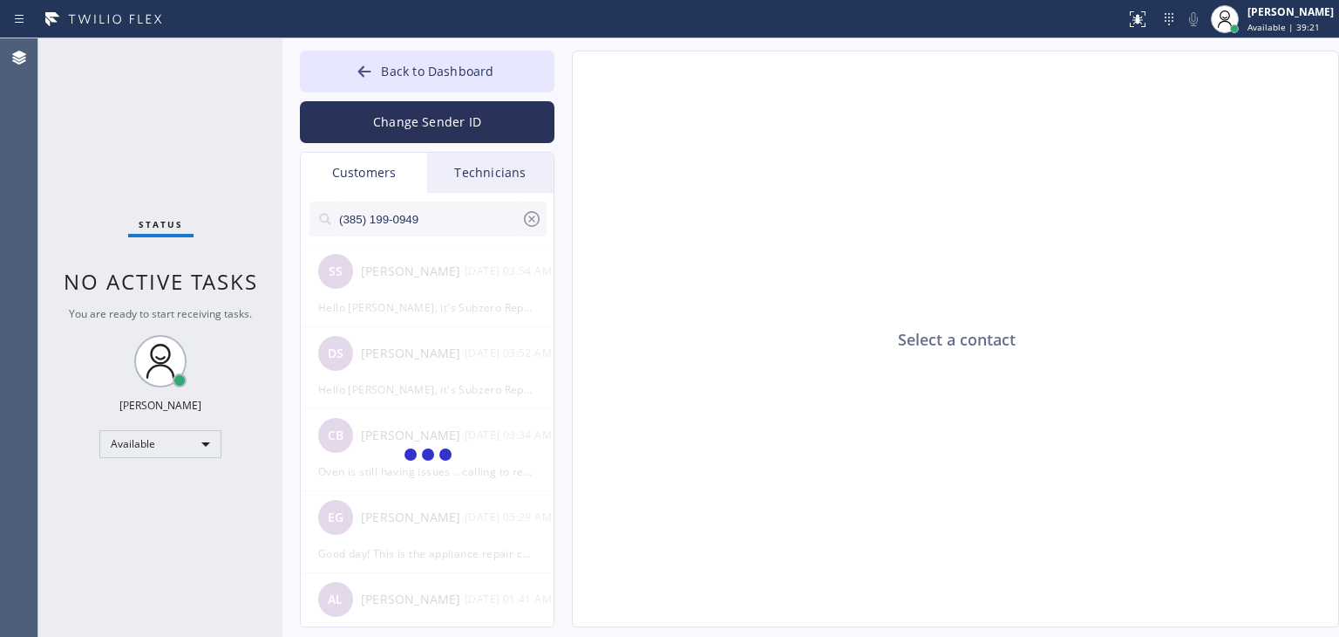
click at [420, 226] on input "(385) 199-0949" at bounding box center [429, 218] width 184 height 35
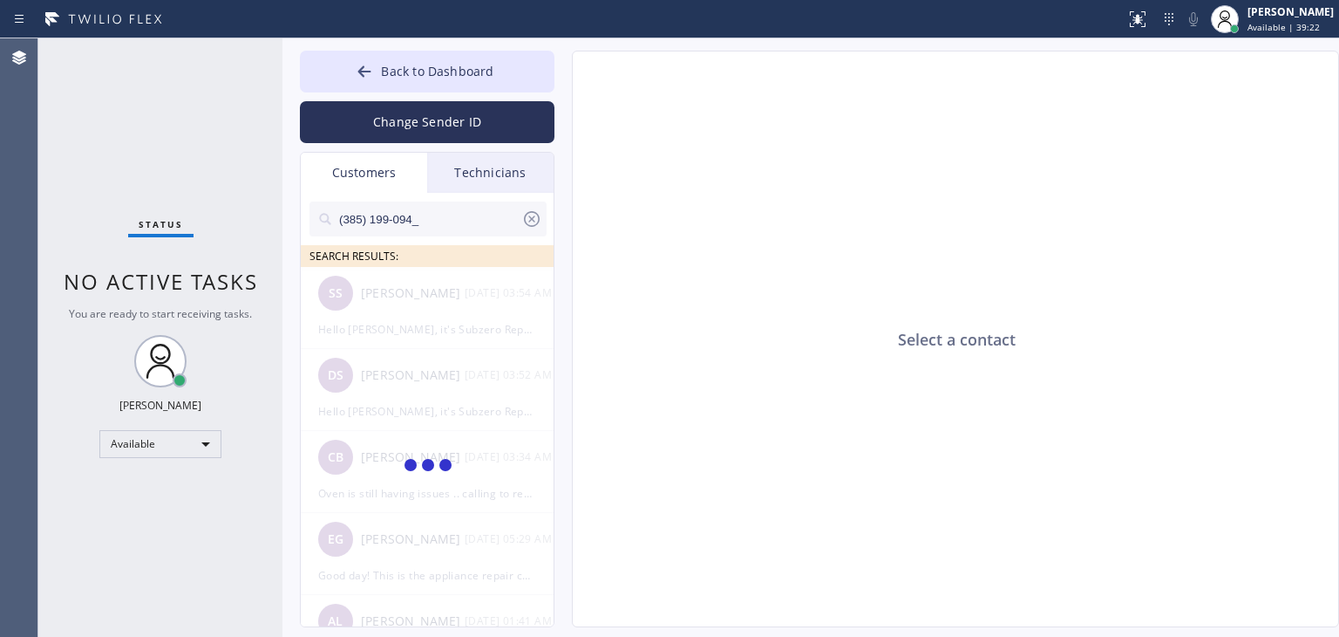
click at [420, 226] on input "(385) 199-094_" at bounding box center [429, 218] width 184 height 35
type input "(385) 199-094"
click at [463, 294] on div "[PERSON_NAME]" at bounding box center [413, 293] width 104 height 20
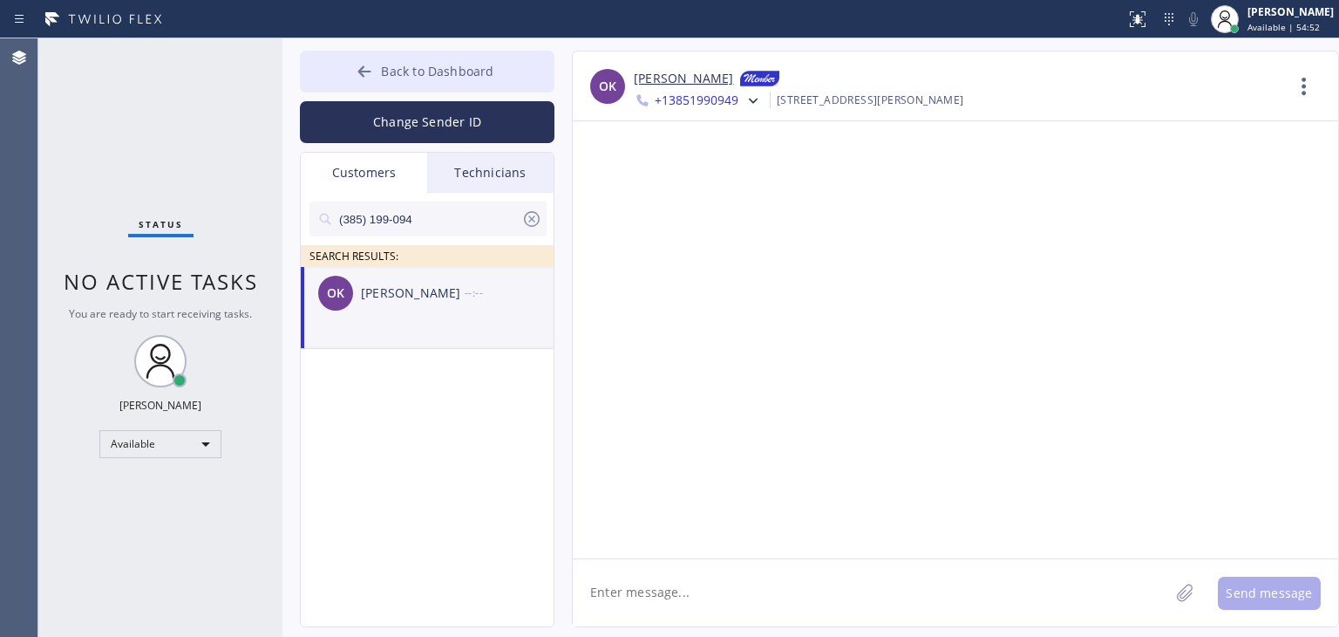
click at [384, 82] on button "Back to Dashboard" at bounding box center [427, 72] width 255 height 42
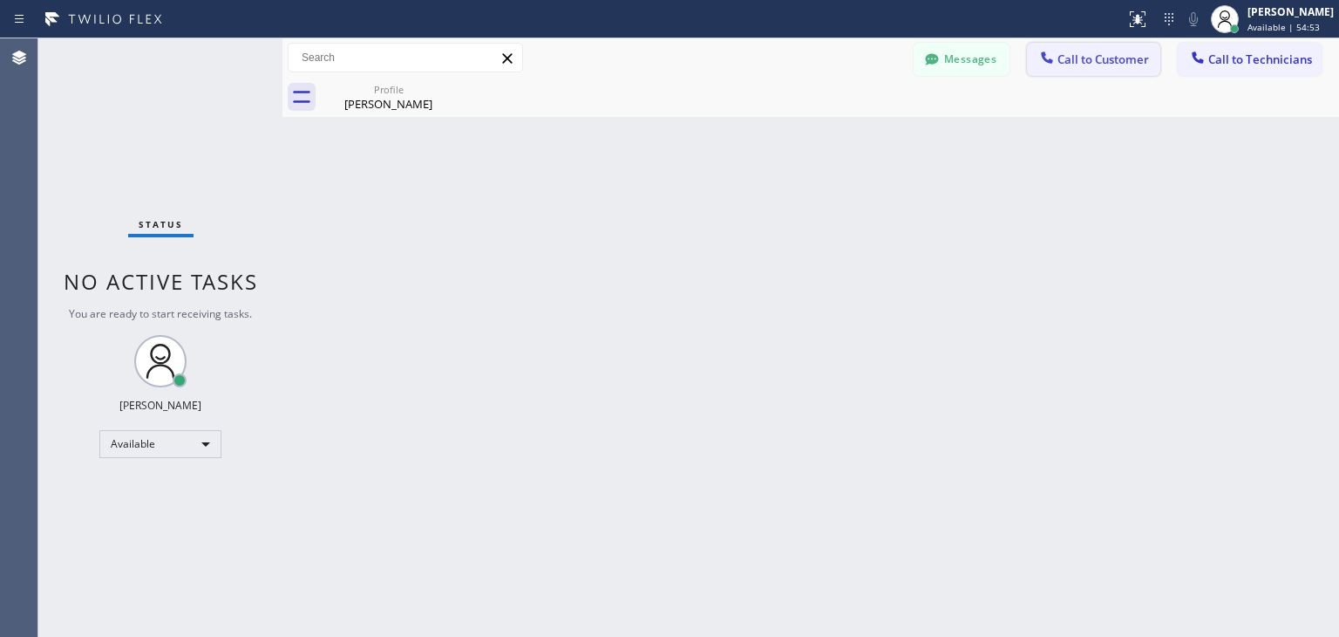
click at [1131, 65] on span "Call to Customer" at bounding box center [1104, 59] width 92 height 16
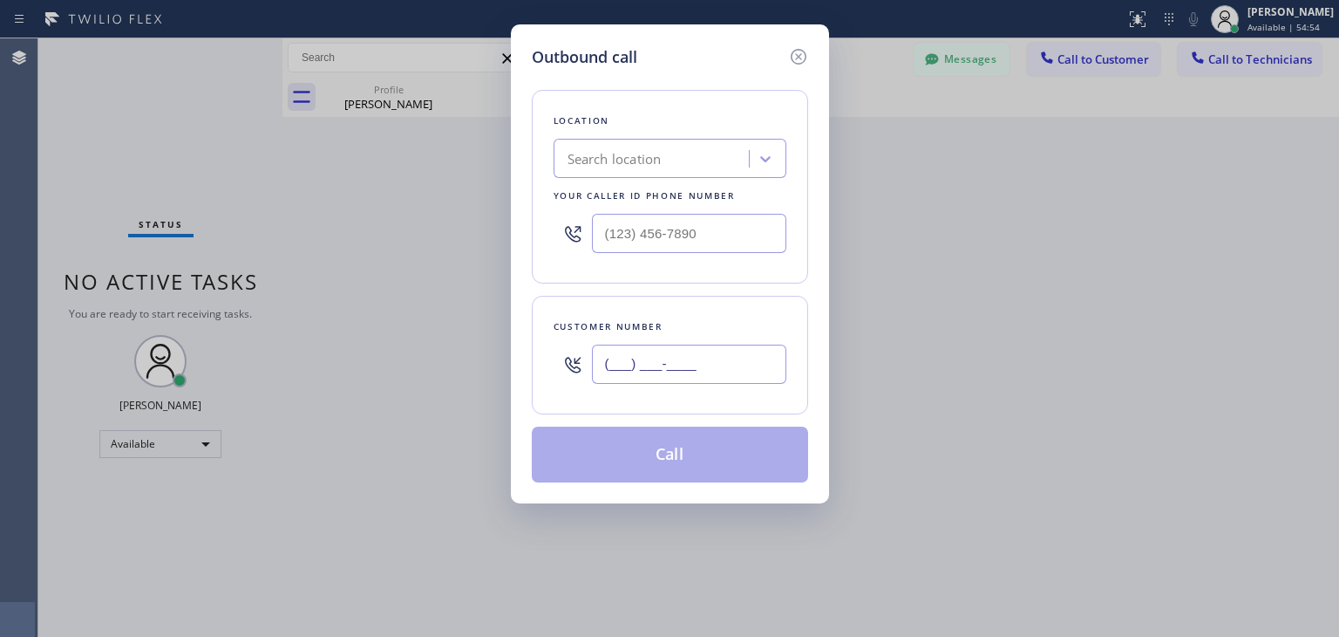
click at [660, 349] on input "(___) ___-____" at bounding box center [689, 363] width 194 height 39
paste input "626) 482-4028"
type input "[PHONE_NUMBER]"
paste input "Pasadena Appliance Repair"
click at [699, 163] on div "Search location" at bounding box center [654, 159] width 190 height 31
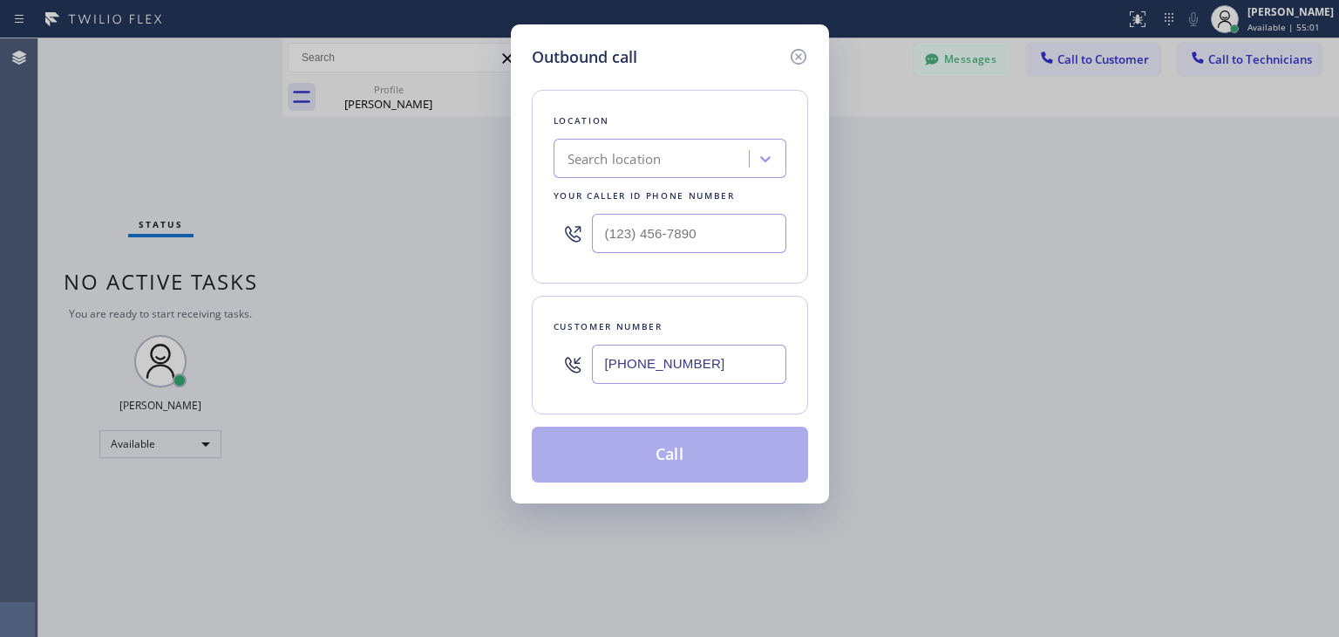
type input "Pasadena Appliance Repair"
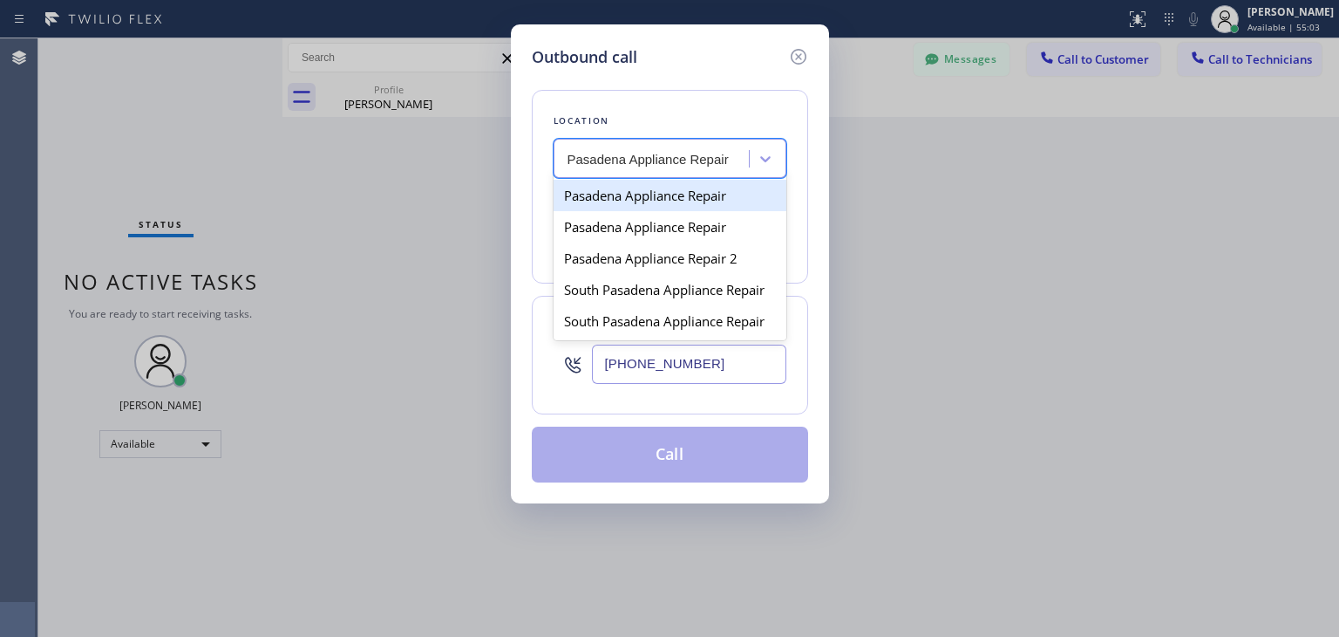
click at [692, 201] on div "Pasadena Appliance Repair" at bounding box center [670, 195] width 233 height 31
type input "[PHONE_NUMBER]"
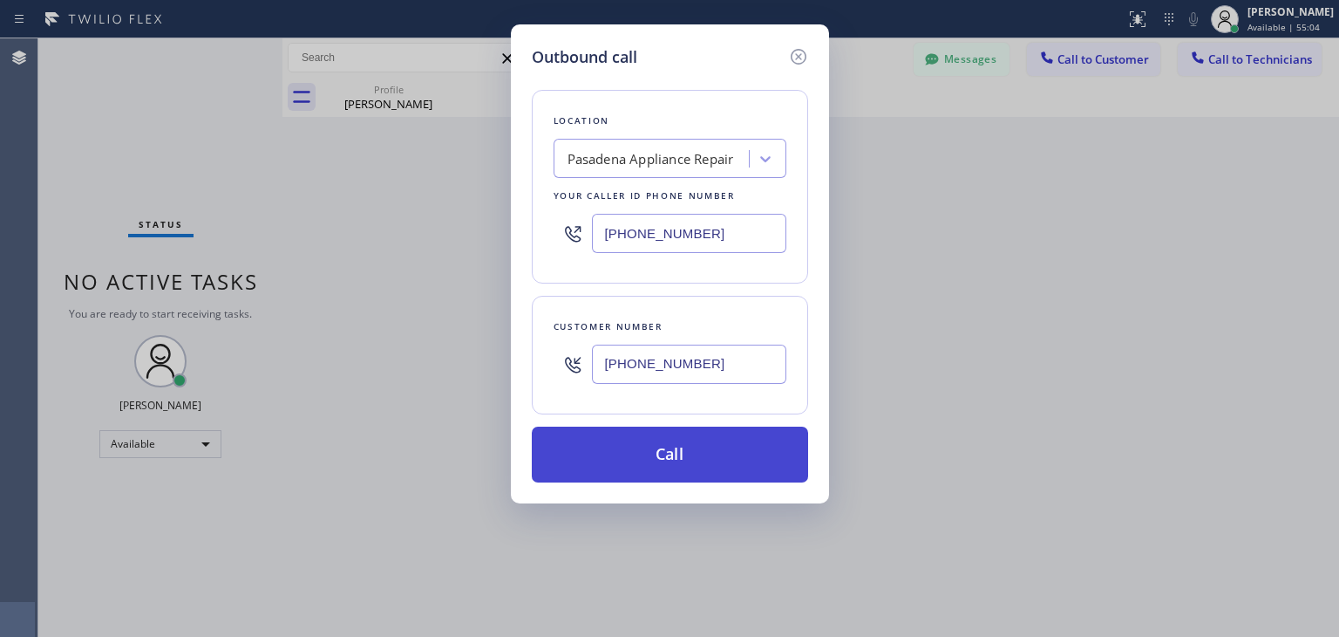
click at [721, 449] on button "Call" at bounding box center [670, 454] width 276 height 56
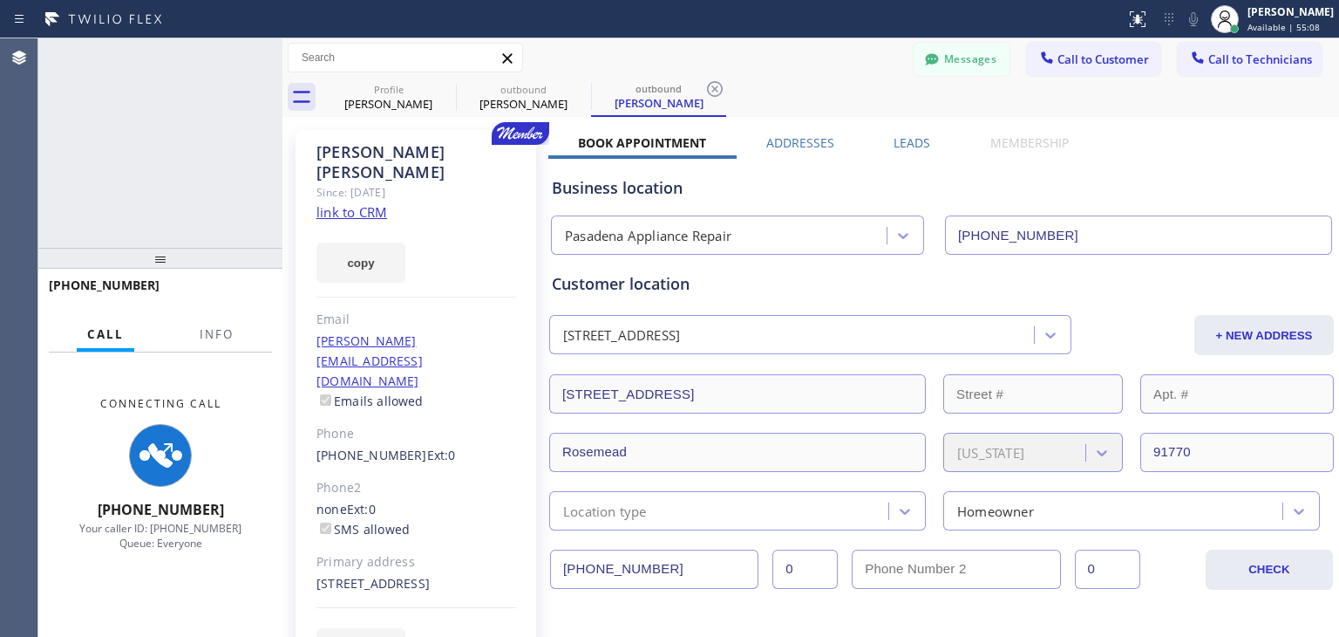
type input "[PHONE_NUMBER]"
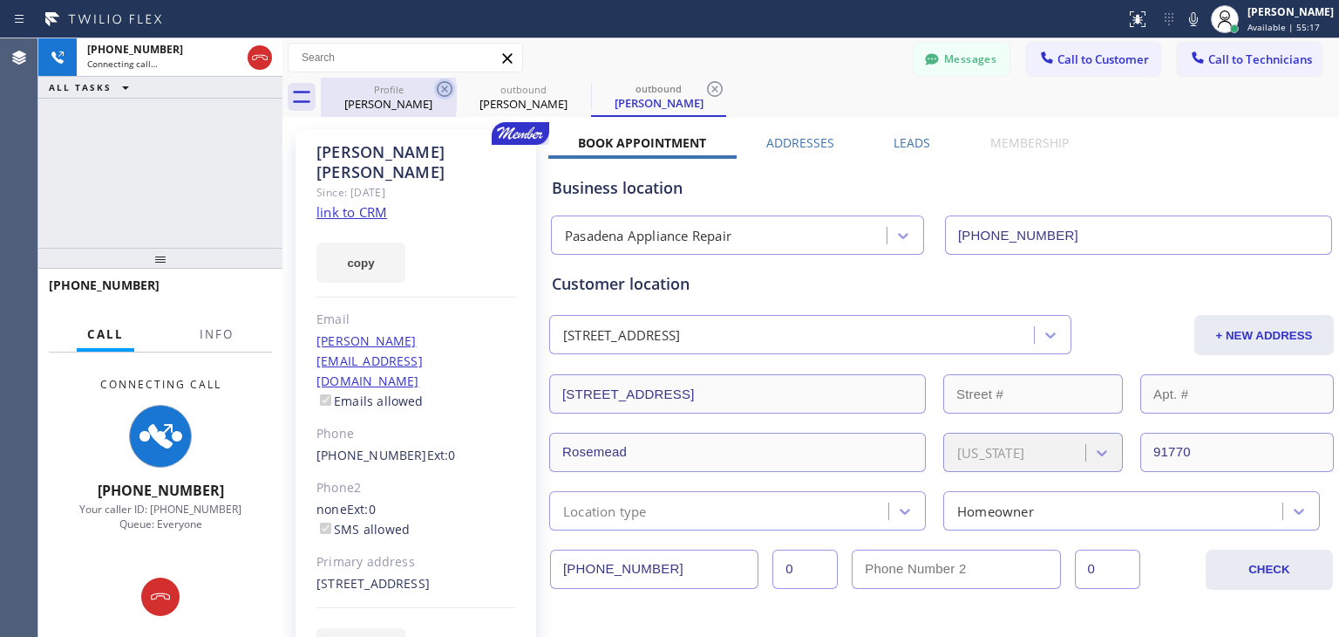
click at [436, 91] on icon at bounding box center [444, 88] width 21 height 21
click at [0, 0] on icon at bounding box center [0, 0] width 0 height 0
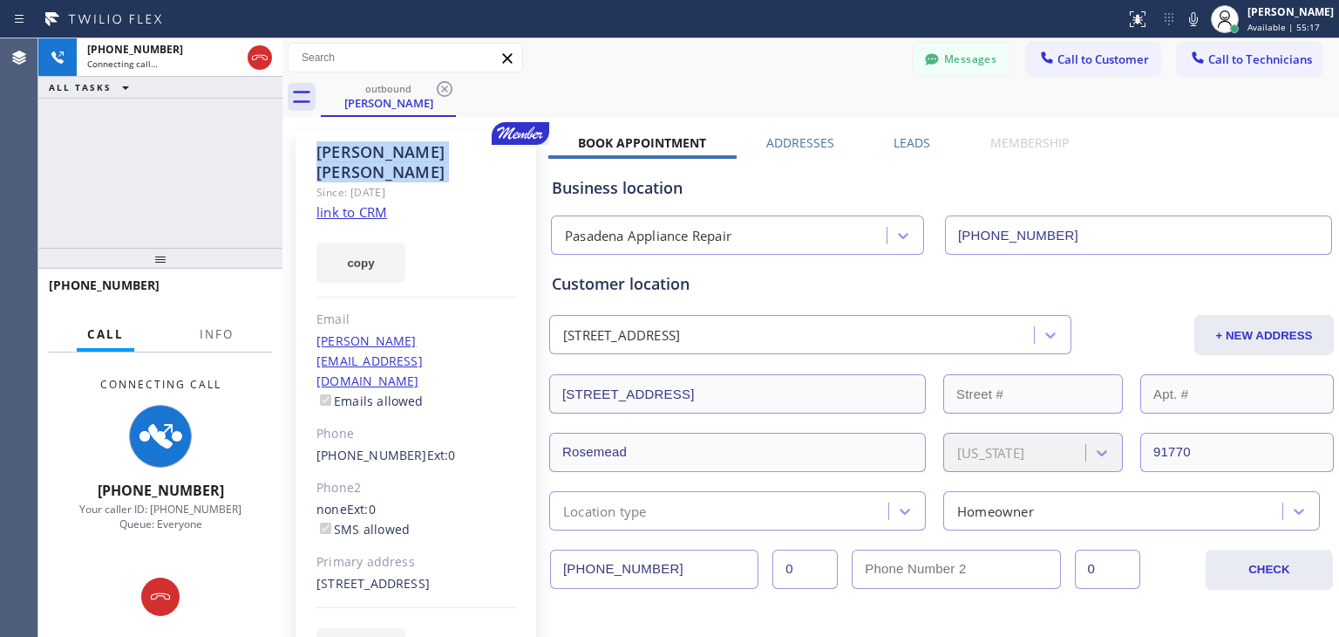
click at [436, 91] on icon at bounding box center [444, 88] width 21 height 21
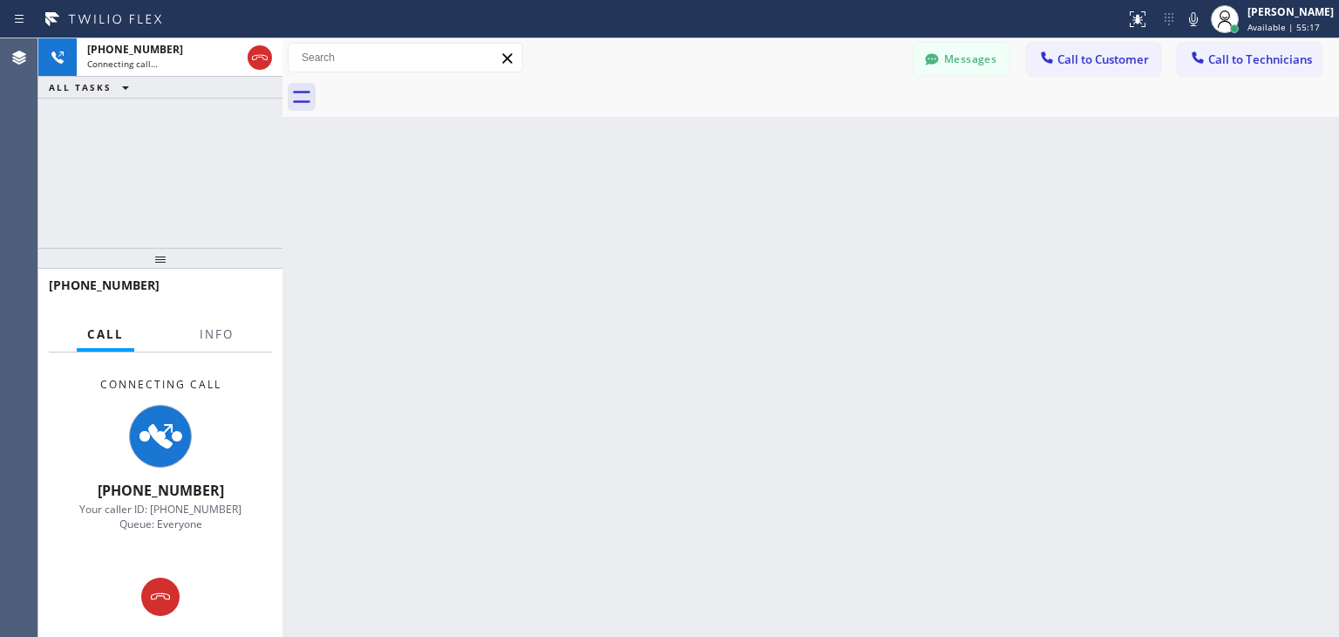
click at [436, 91] on div at bounding box center [830, 97] width 1019 height 39
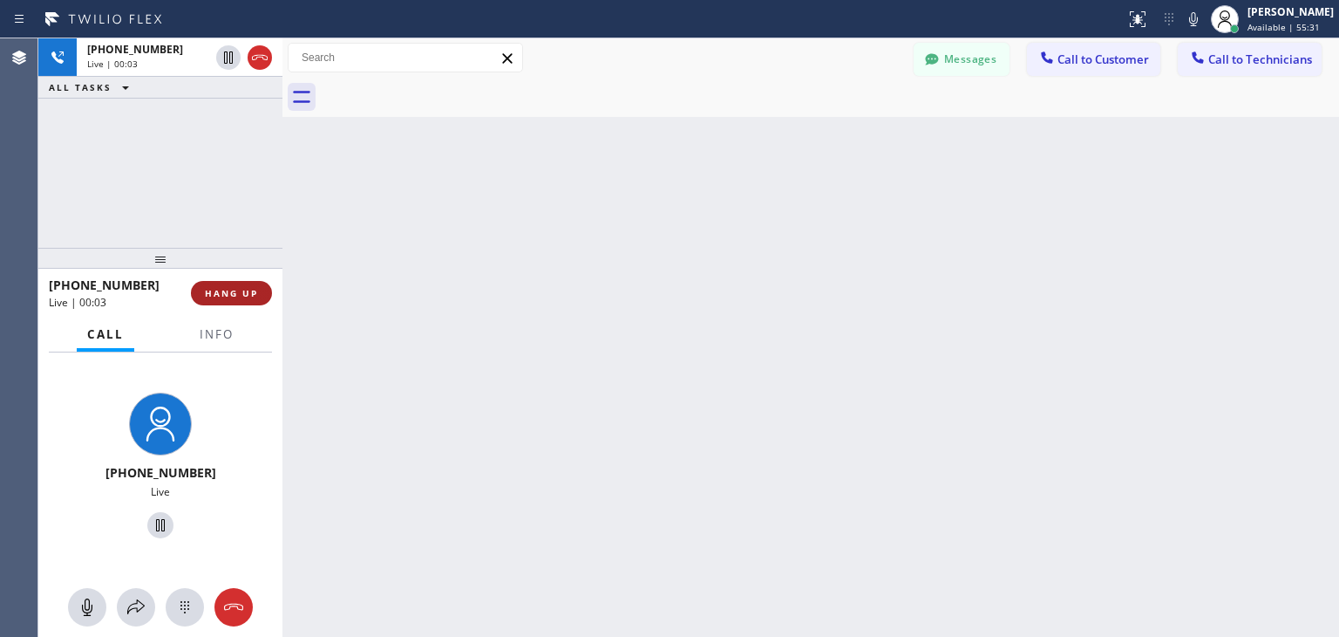
click at [236, 285] on button "HANG UP" at bounding box center [231, 293] width 81 height 24
click at [1080, 71] on button "Call to Customer" at bounding box center [1093, 59] width 133 height 33
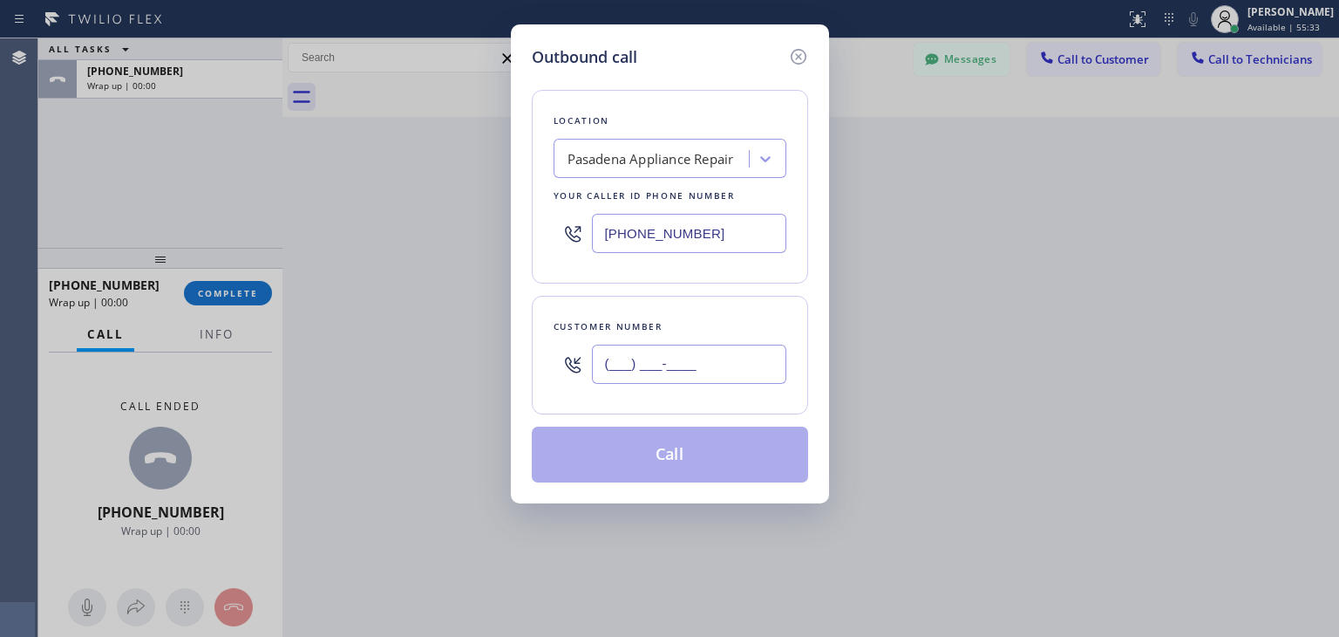
paste input "626) 222-6800"
click at [698, 353] on input "[PHONE_NUMBER]" at bounding box center [689, 363] width 194 height 39
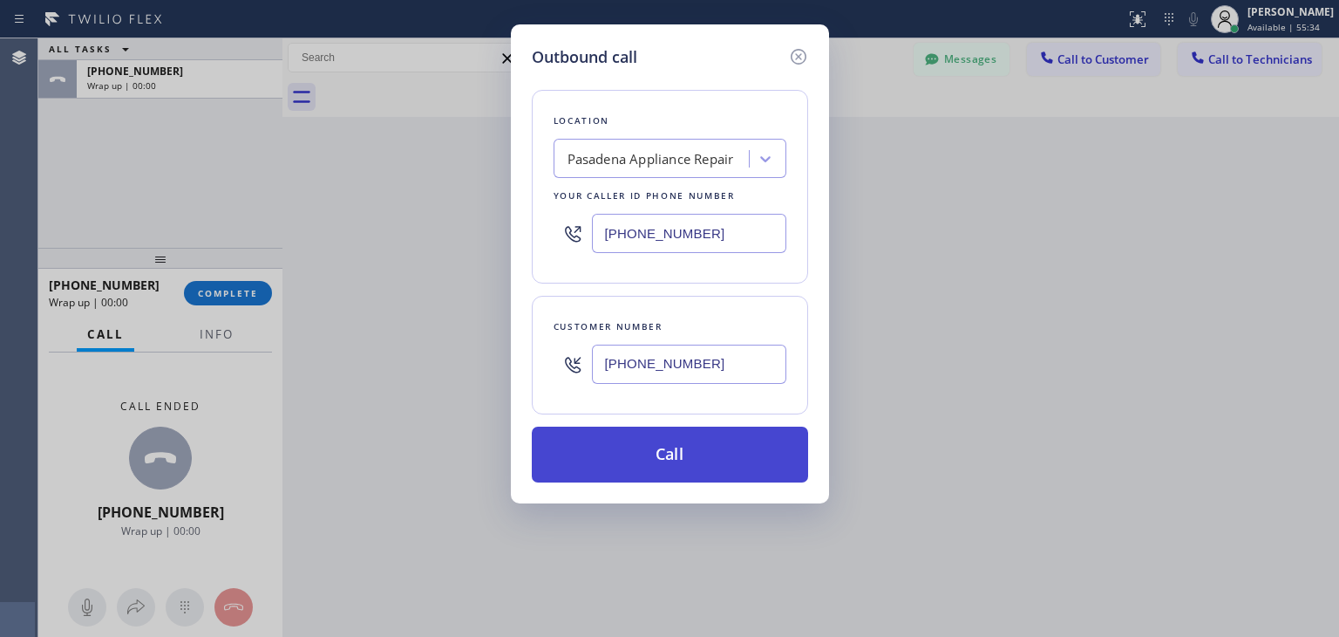
type input "[PHONE_NUMBER]"
click at [685, 450] on button "Call" at bounding box center [670, 454] width 276 height 56
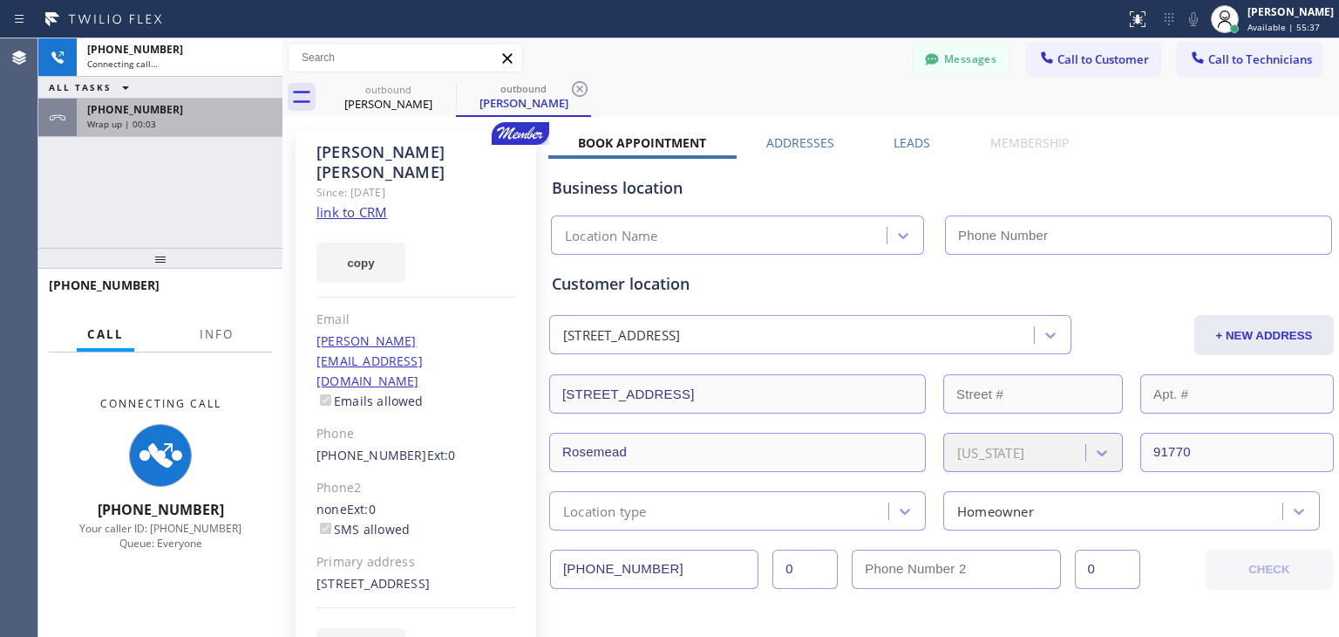
click at [227, 99] on div "[PHONE_NUMBER] Wrap up | 00:03" at bounding box center [176, 118] width 199 height 38
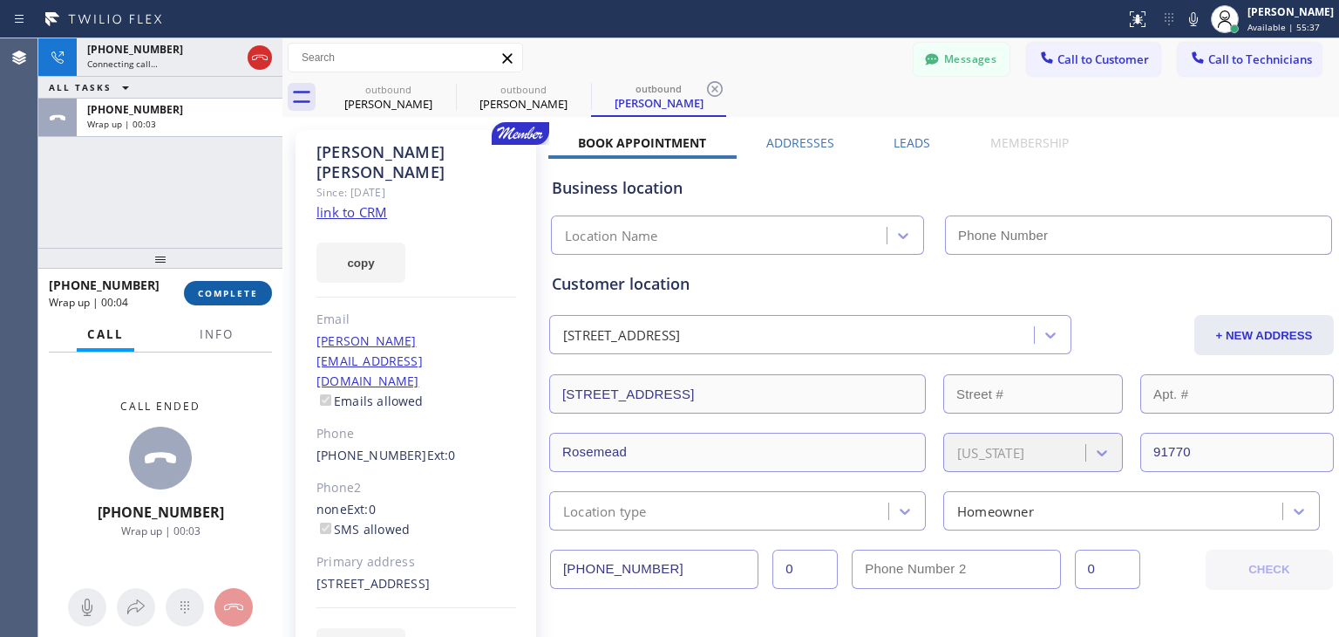
click at [248, 286] on button "COMPLETE" at bounding box center [228, 293] width 88 height 24
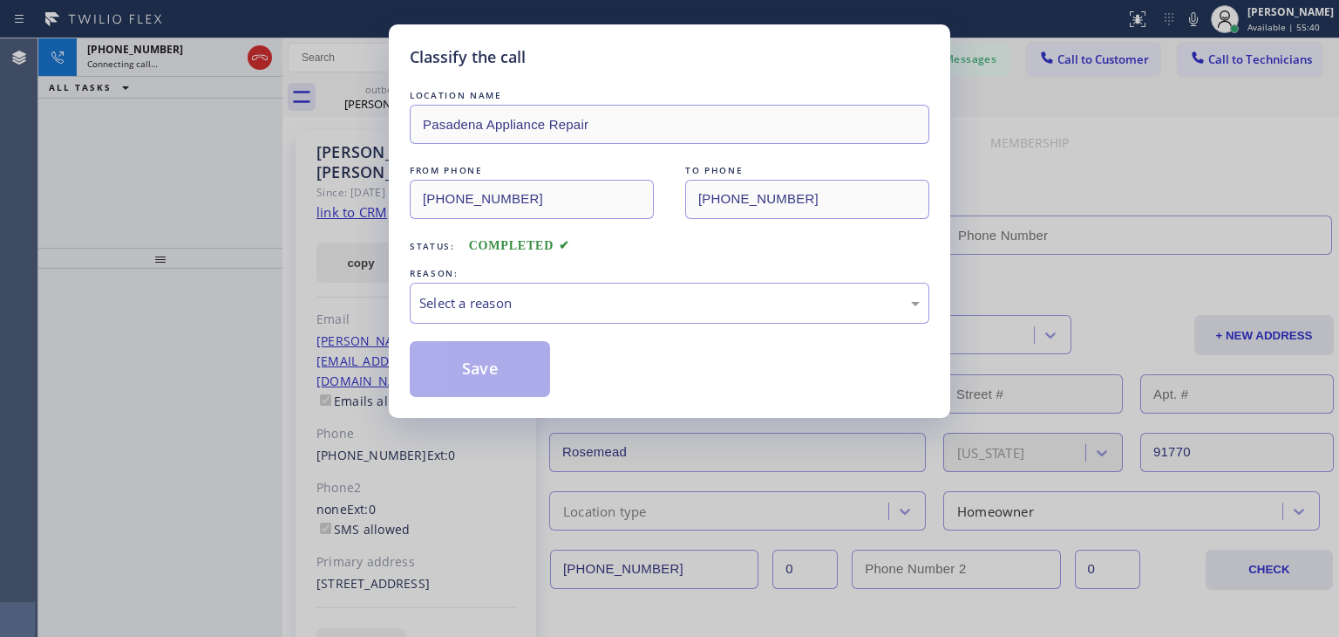
type input "[PHONE_NUMBER]"
click at [698, 329] on div "LOCATION NAME [GEOGRAPHIC_DATA] Appliance Repair FROM PHONE [PHONE_NUMBER] TO P…" at bounding box center [670, 241] width 520 height 310
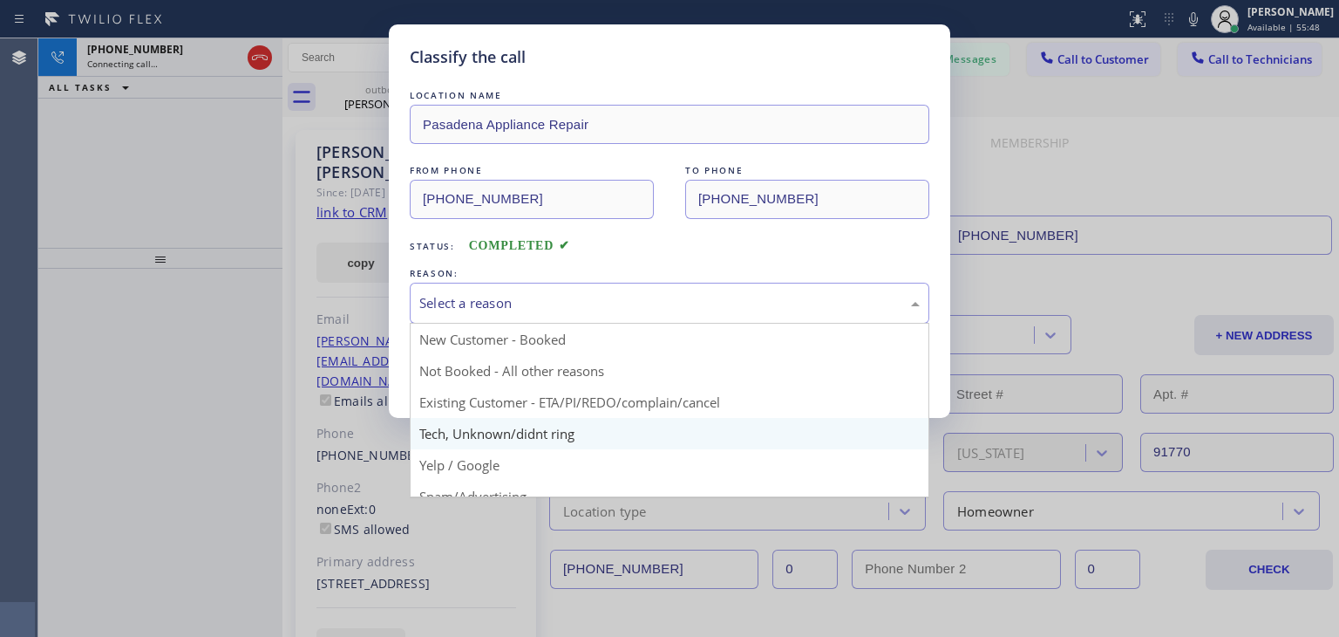
drag, startPoint x: 724, startPoint y: 310, endPoint x: 694, endPoint y: 419, distance: 113.8
click at [694, 324] on div "Select a reason New Customer - Booked Not Booked - All other reasons Existing C…" at bounding box center [670, 303] width 520 height 41
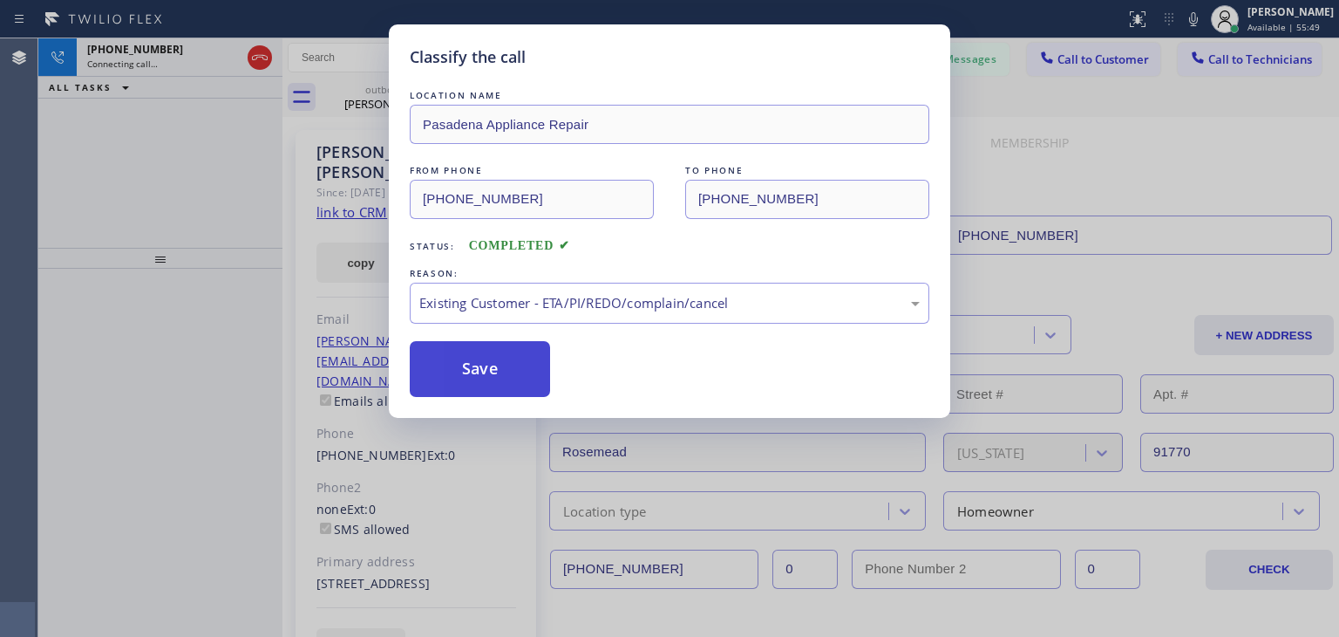
drag, startPoint x: 707, startPoint y: 411, endPoint x: 446, endPoint y: 350, distance: 268.6
click at [446, 350] on button "Save" at bounding box center [480, 369] width 140 height 56
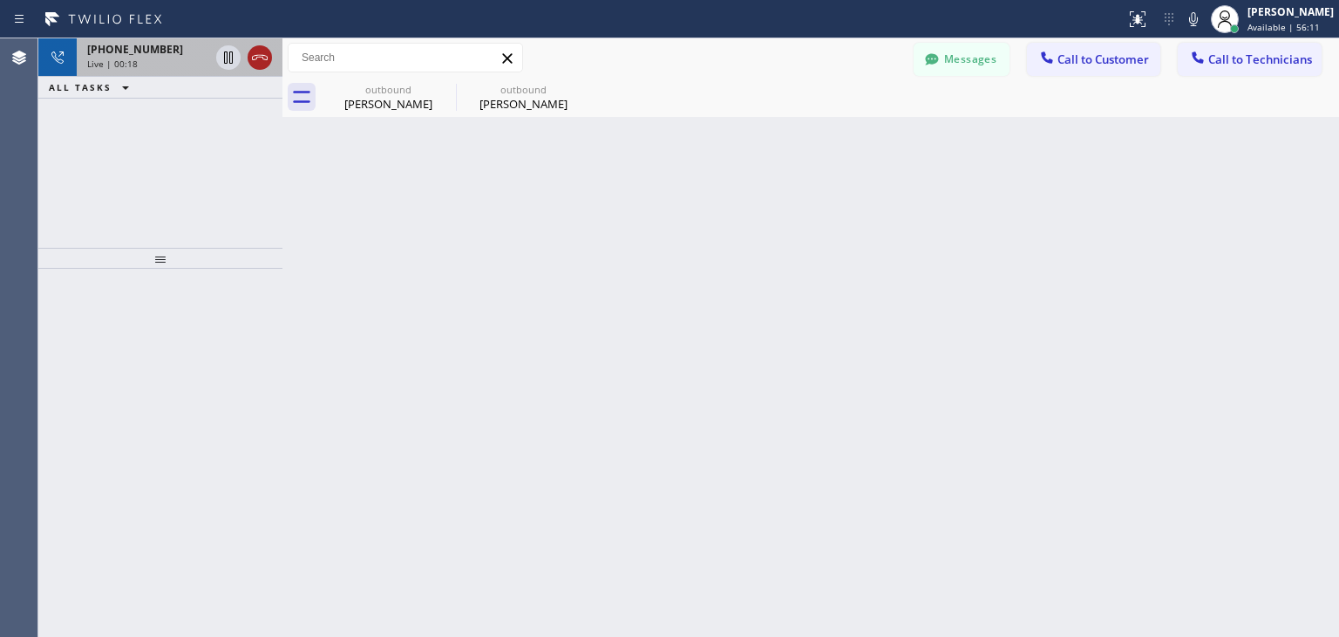
click at [265, 57] on icon at bounding box center [259, 57] width 21 height 21
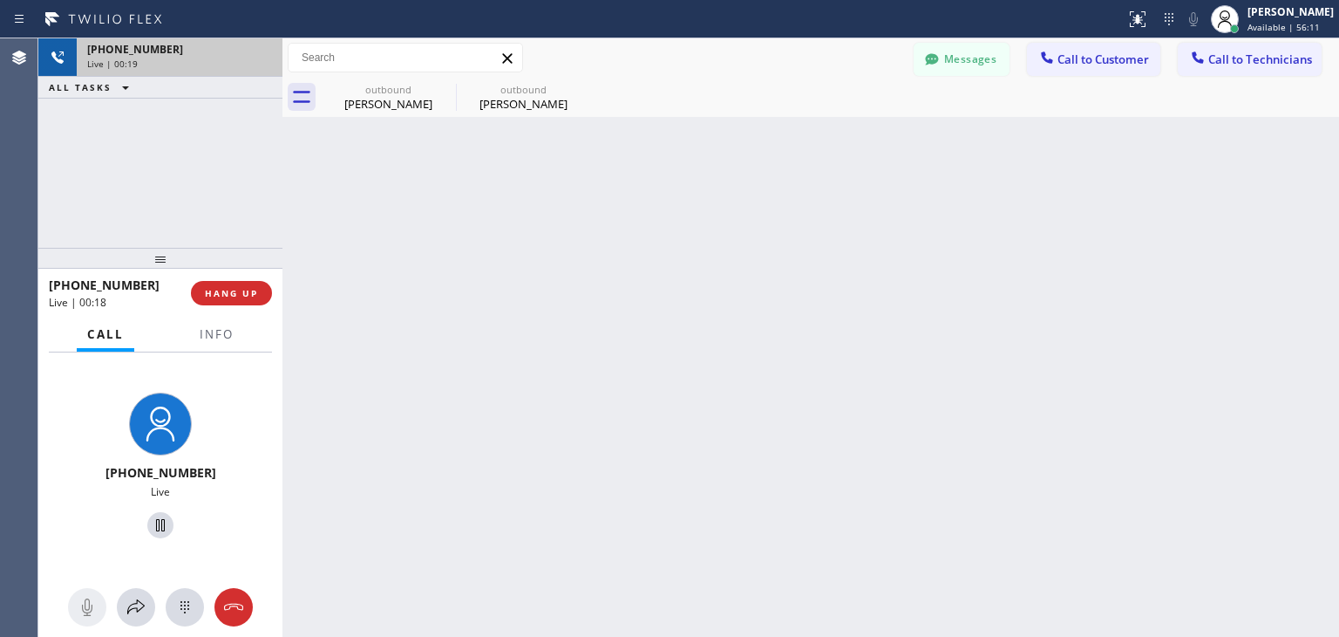
drag, startPoint x: 265, startPoint y: 57, endPoint x: 889, endPoint y: 535, distance: 786.3
